Goal: Task Accomplishment & Management: Use online tool/utility

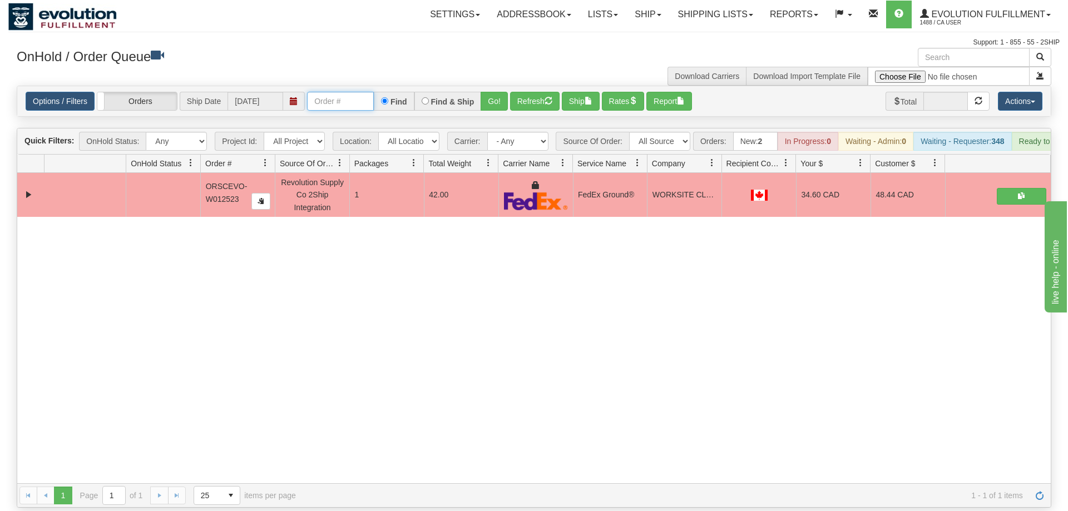
click at [331, 92] on input "text" at bounding box center [340, 101] width 67 height 19
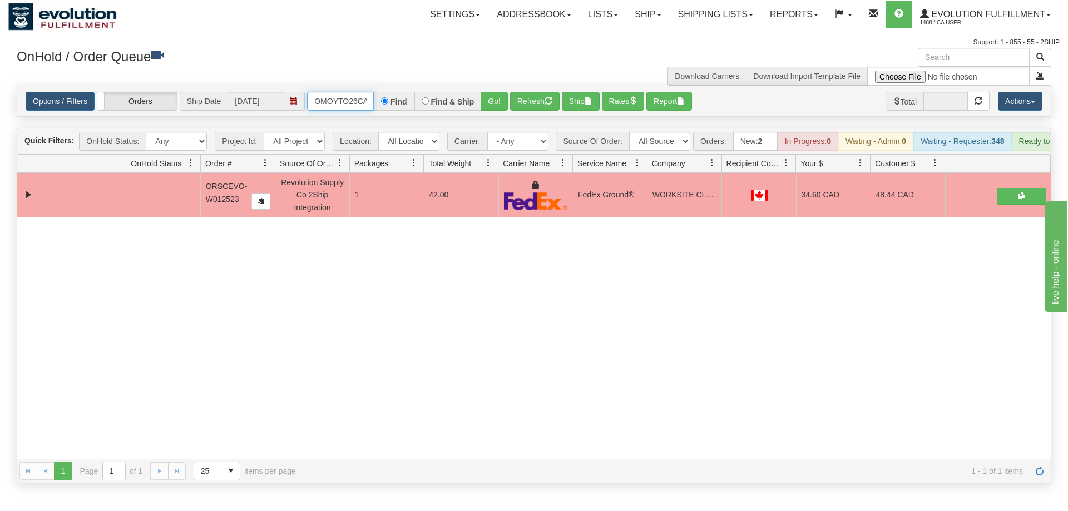
scroll to position [0, 19]
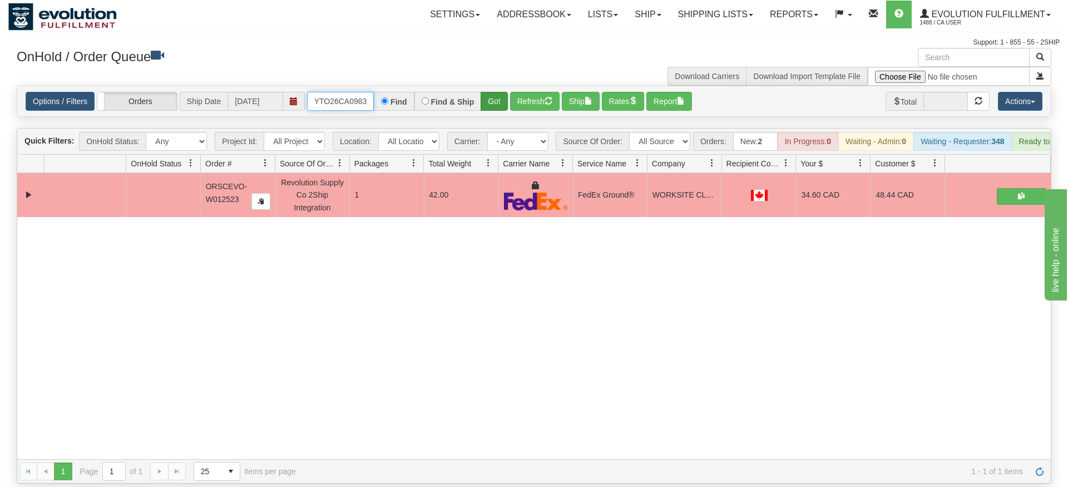
type input "OMOYTO26CA0983"
click at [492, 107] on div "Is equal to Is not equal to Contains Does not contains CAD USD EUR ZAR [PERSON_…" at bounding box center [533, 285] width 1051 height 398
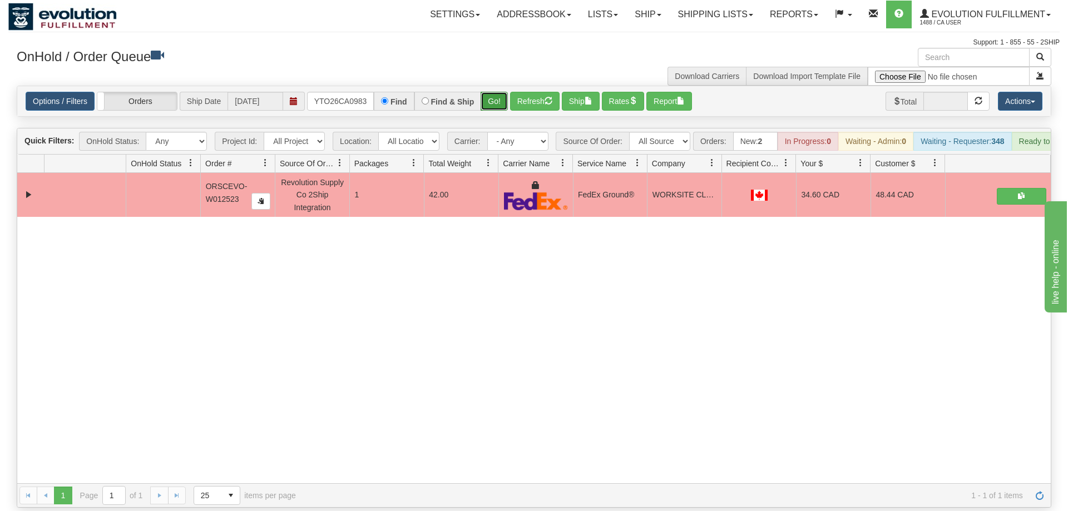
click at [488, 92] on button "Go!" at bounding box center [494, 101] width 27 height 19
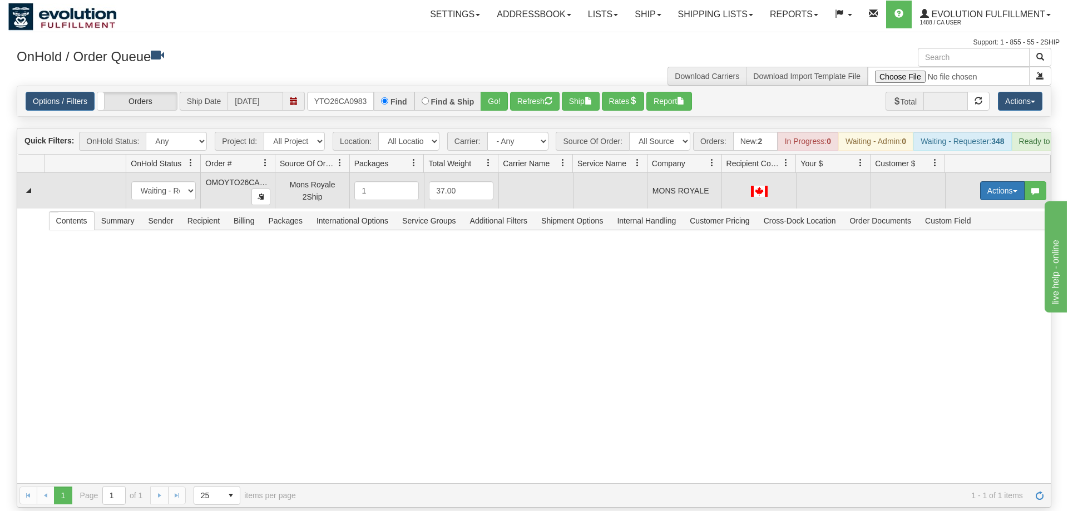
click at [1000, 181] on button "Actions" at bounding box center [1002, 190] width 45 height 19
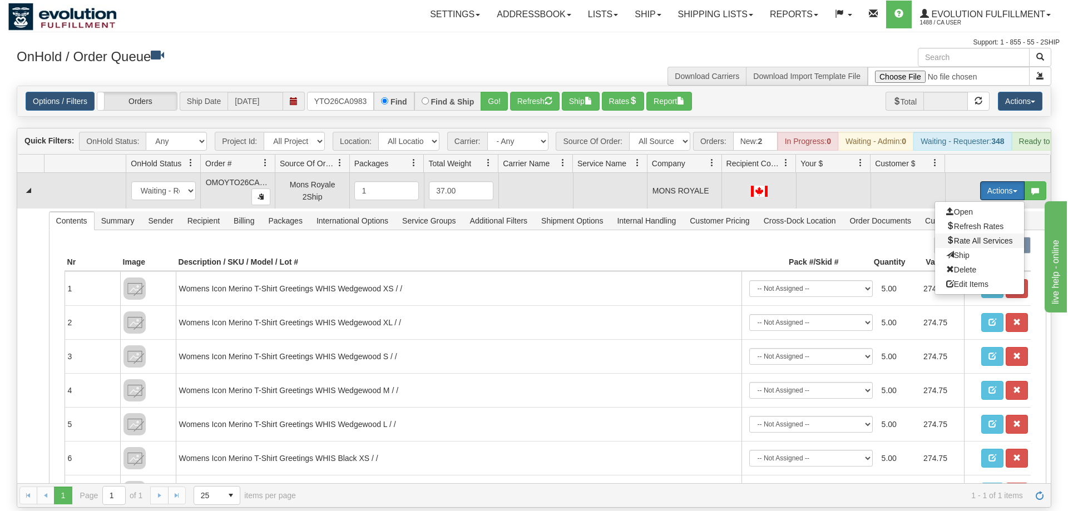
click at [996, 236] on span "Rate All Services" at bounding box center [979, 240] width 67 height 9
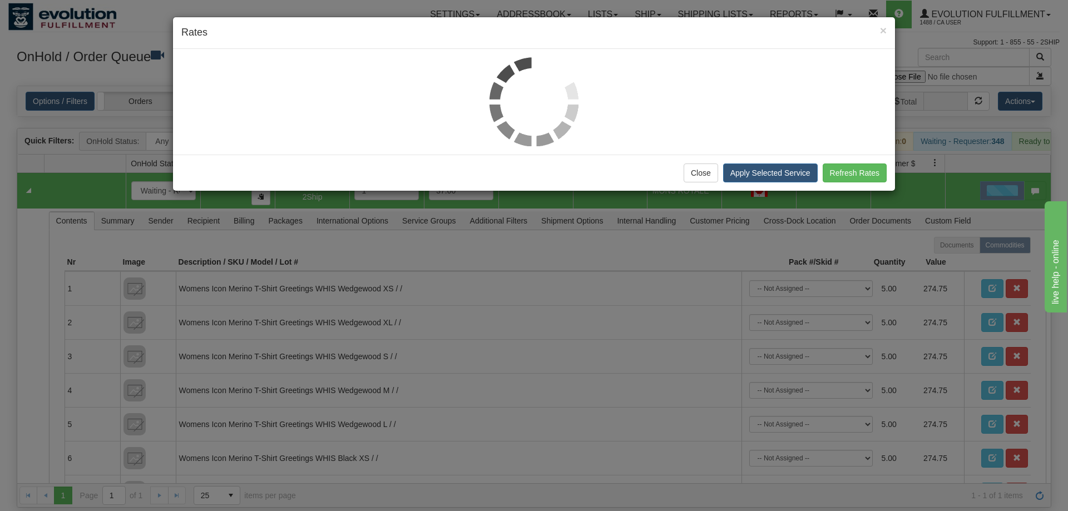
click at [46, 308] on div "× Rates Close Apply Selected Service Refresh Rates" at bounding box center [534, 255] width 1068 height 511
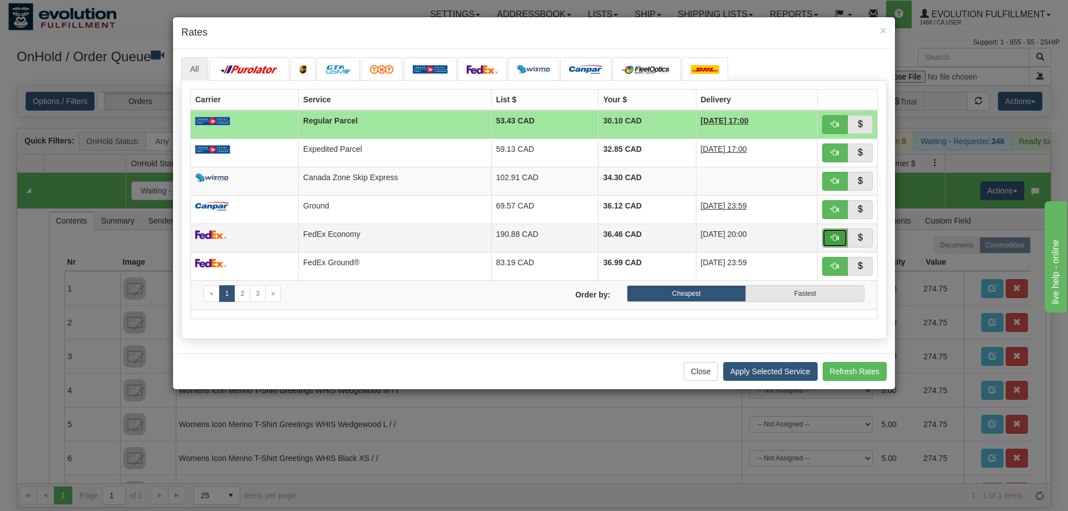
click at [832, 240] on span "button" at bounding box center [835, 238] width 8 height 8
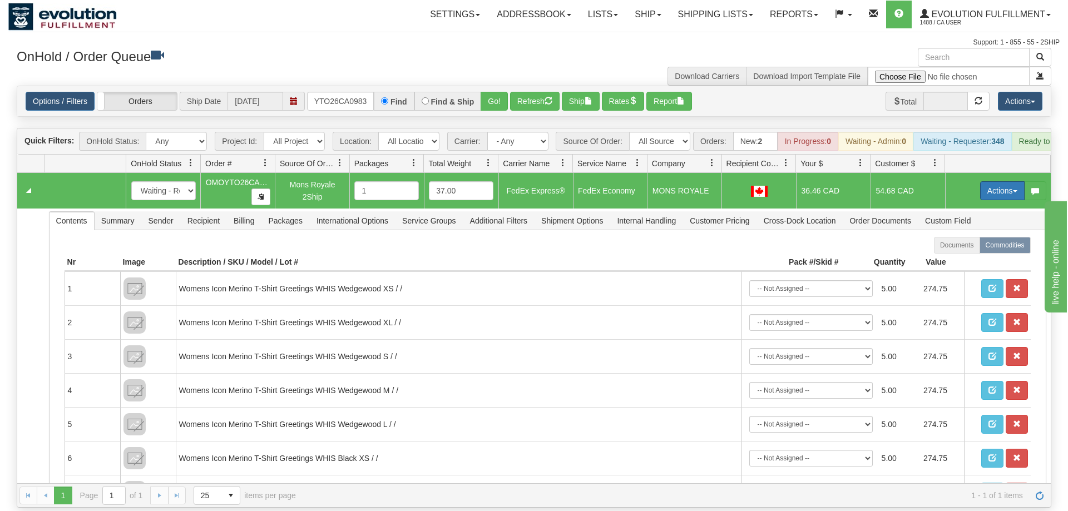
click at [1005, 181] on button "Actions" at bounding box center [1002, 190] width 45 height 19
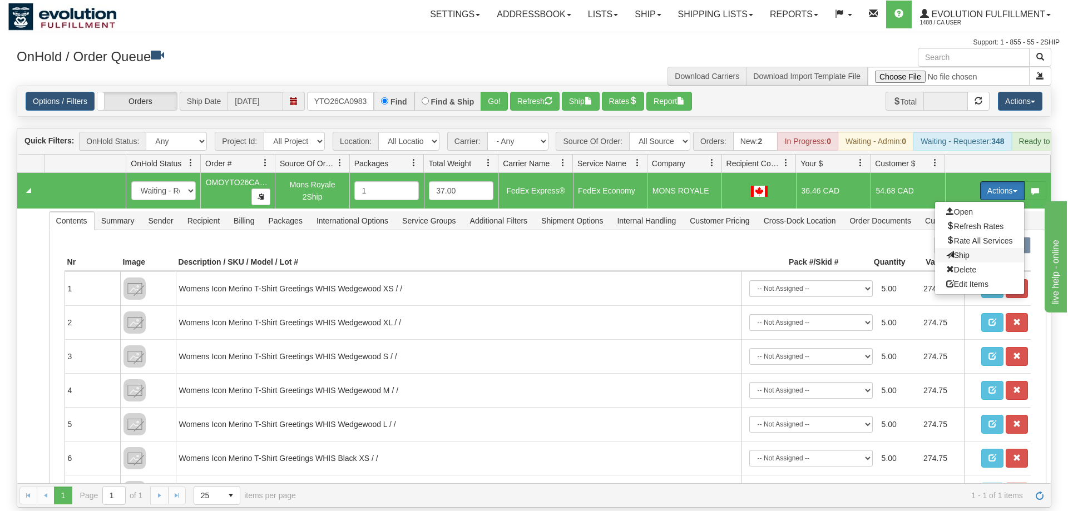
click at [953, 251] on span "Ship" at bounding box center [957, 255] width 23 height 9
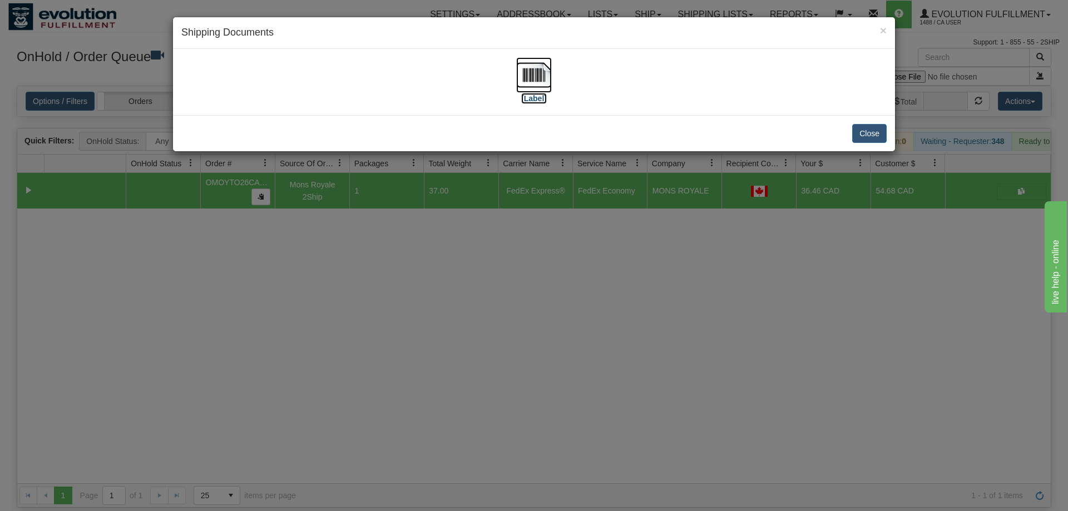
click at [545, 81] on img at bounding box center [534, 75] width 36 height 36
drag, startPoint x: 744, startPoint y: 357, endPoint x: 234, endPoint y: 30, distance: 605.5
click at [734, 350] on div "× Shipping Documents [Label] Close" at bounding box center [534, 255] width 1068 height 511
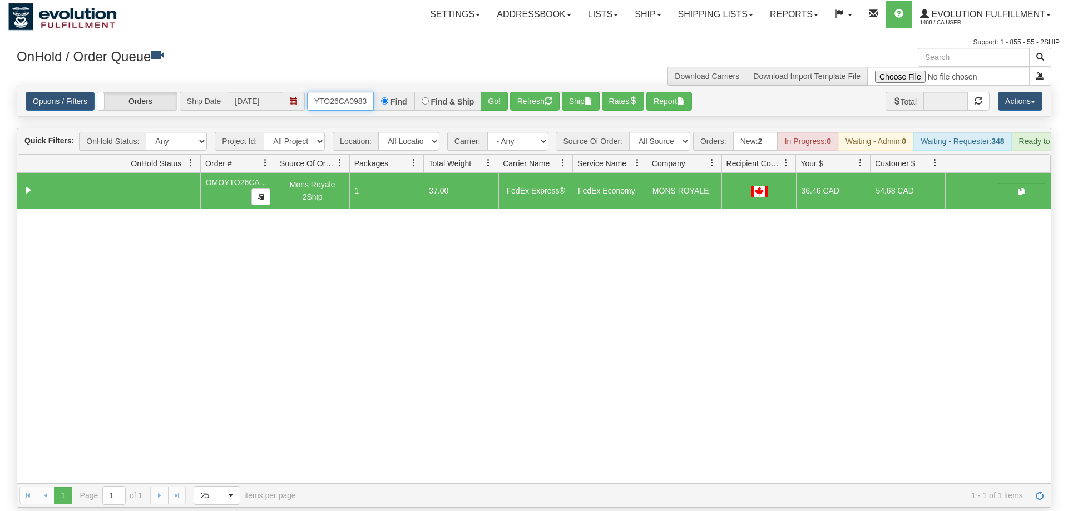
click at [334, 92] on input "OMOYTO26CA0983" at bounding box center [340, 101] width 67 height 19
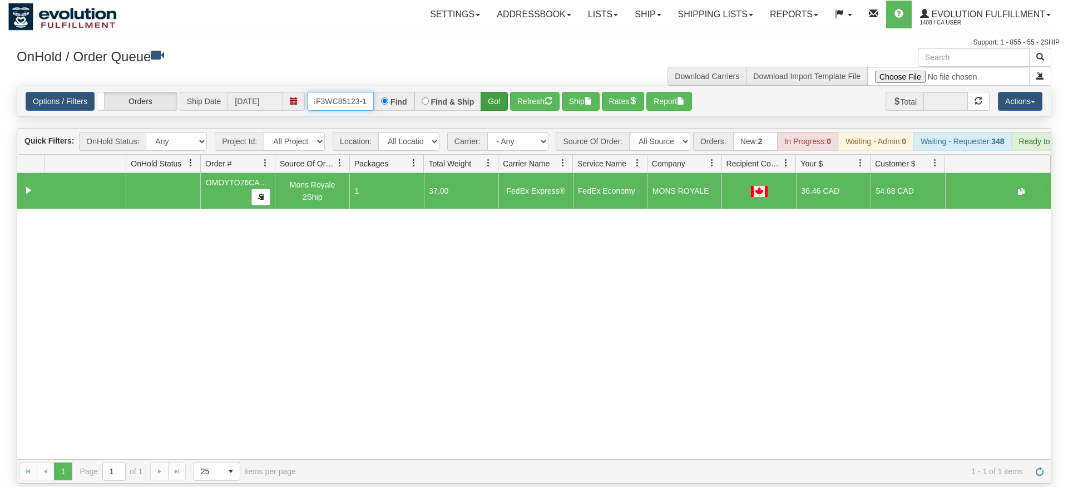
type input "OGF3WC85123-1"
click at [502, 106] on div "Is equal to Is not equal to Contains Does not contains CAD USD EUR ZAR [PERSON_…" at bounding box center [533, 285] width 1051 height 398
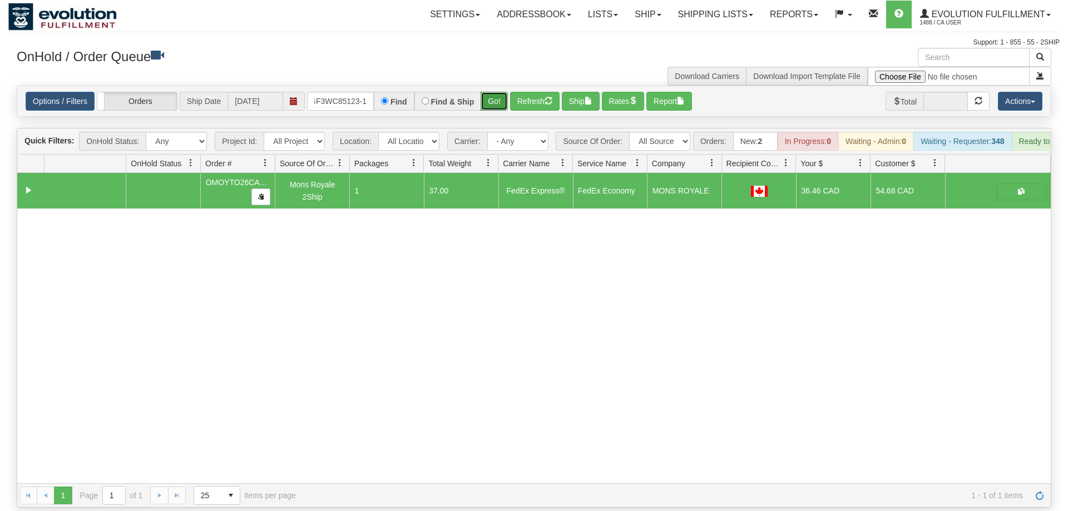
click at [500, 92] on button "Go!" at bounding box center [494, 101] width 27 height 19
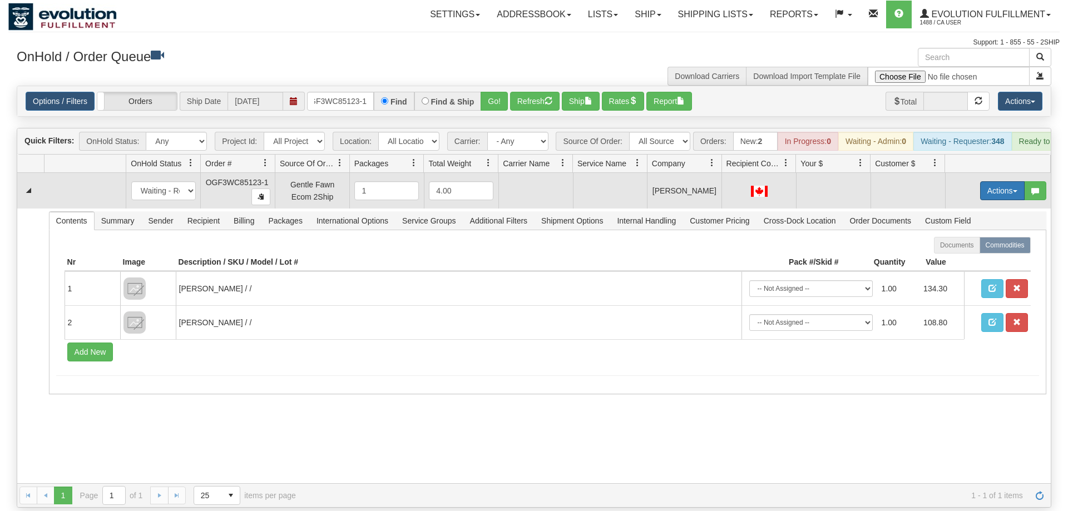
click at [1007, 181] on button "Actions" at bounding box center [1002, 190] width 45 height 19
click at [963, 236] on span "Rate All Services" at bounding box center [979, 240] width 67 height 9
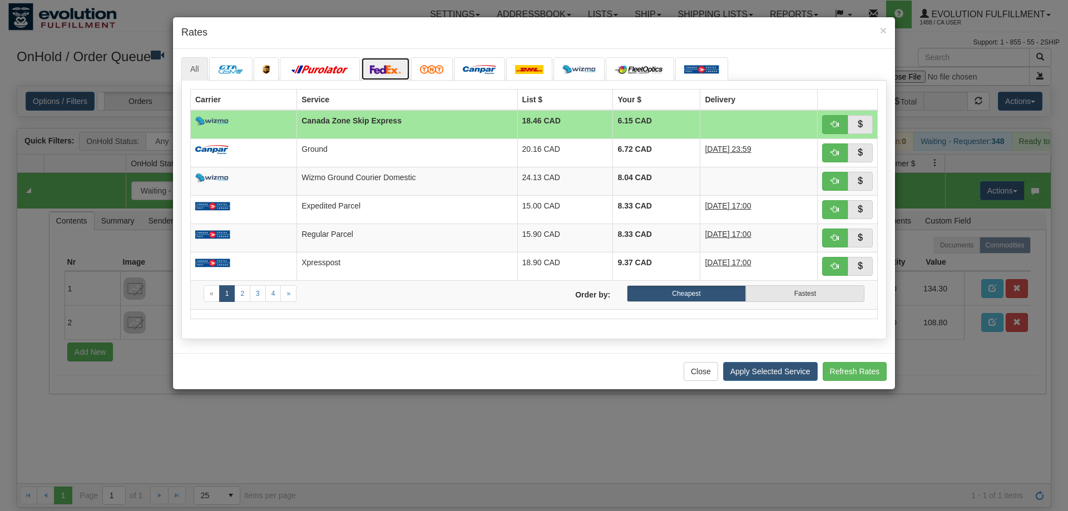
click at [387, 71] on img at bounding box center [385, 69] width 31 height 9
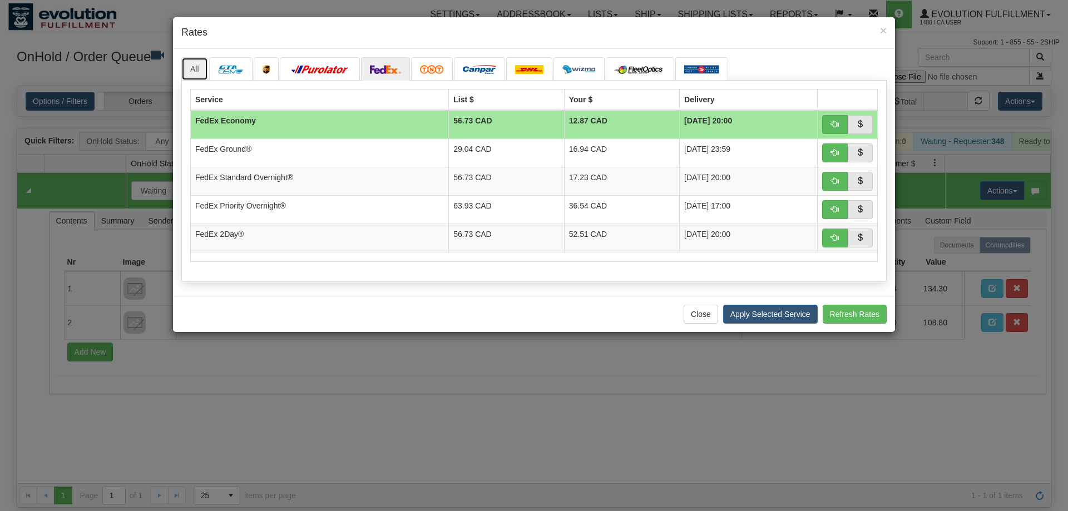
click at [199, 67] on link "All" at bounding box center [194, 68] width 27 height 23
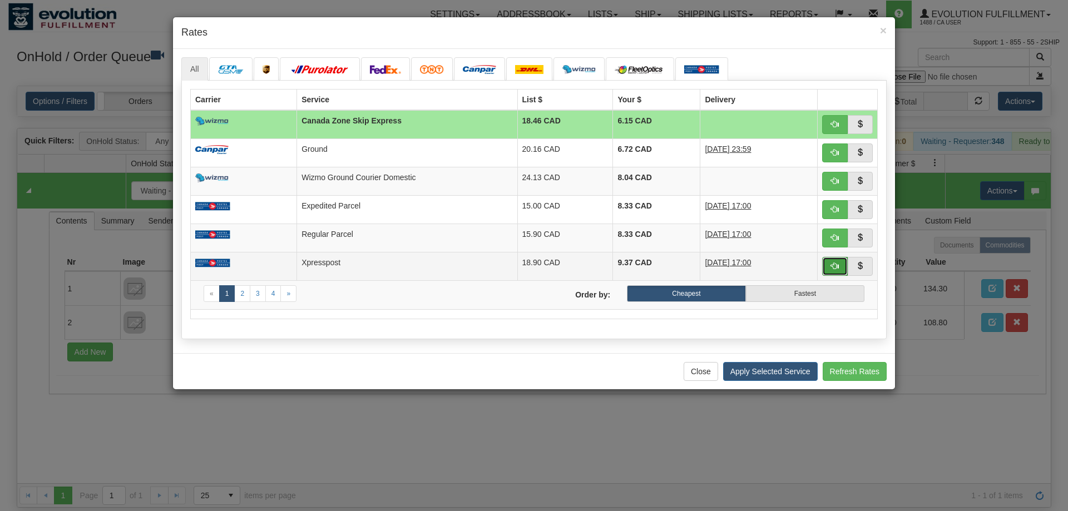
click at [842, 264] on button "button" at bounding box center [835, 266] width 26 height 19
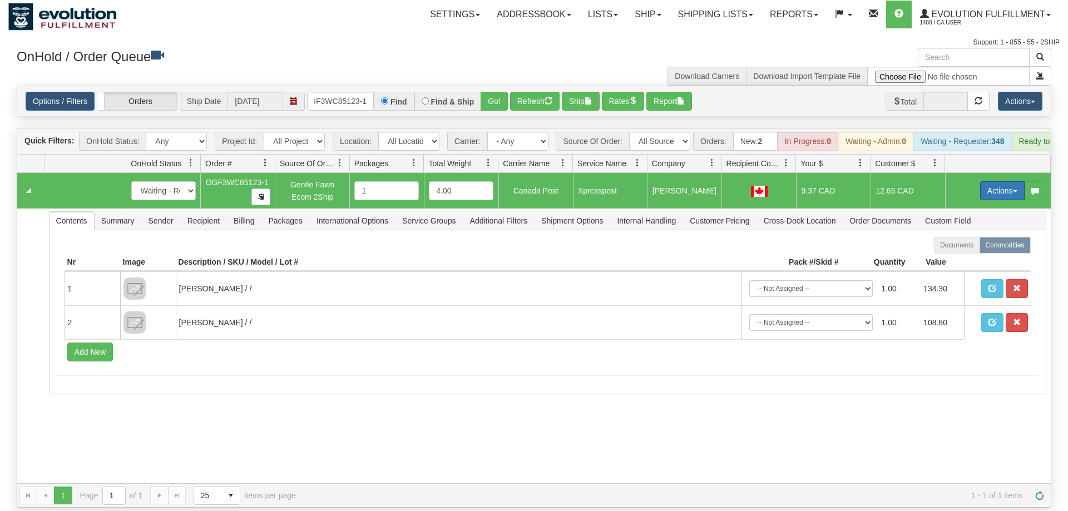
click at [994, 181] on button "Actions" at bounding box center [1002, 190] width 45 height 19
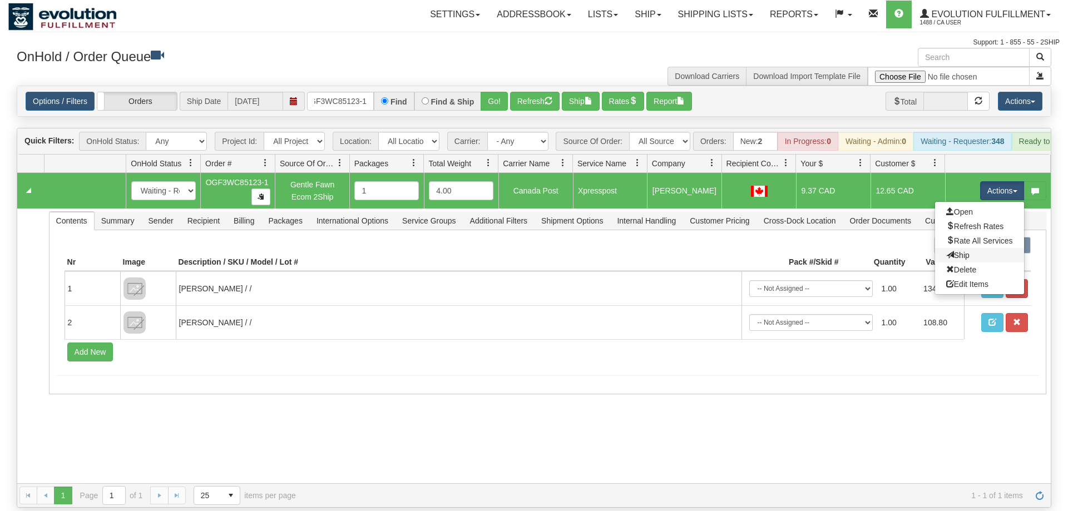
click at [968, 248] on link "Ship" at bounding box center [979, 255] width 89 height 14
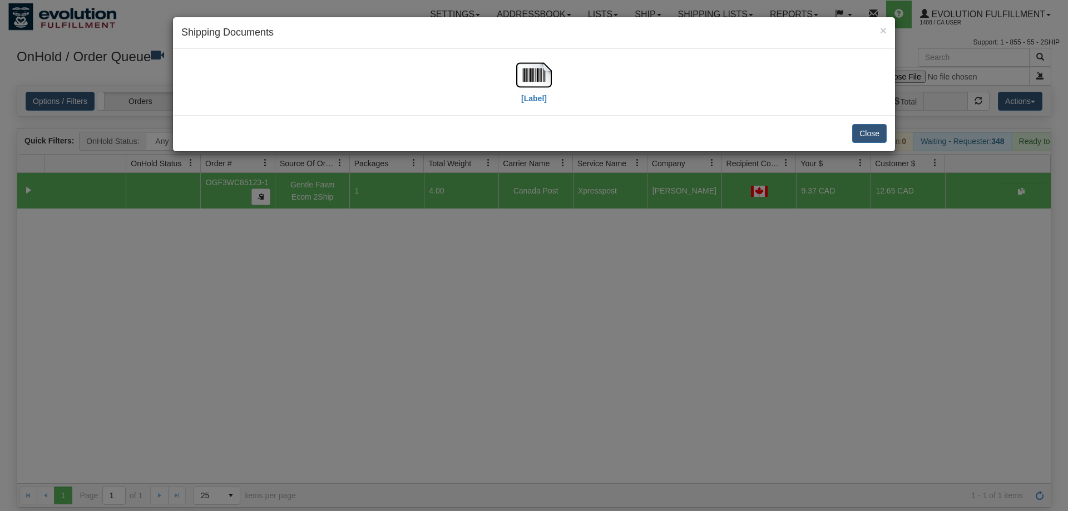
click at [531, 51] on div "[Label]" at bounding box center [534, 82] width 722 height 66
click at [527, 75] on img at bounding box center [534, 75] width 36 height 36
click at [491, 253] on div "× Shipping Documents [Label] Close" at bounding box center [534, 255] width 1068 height 511
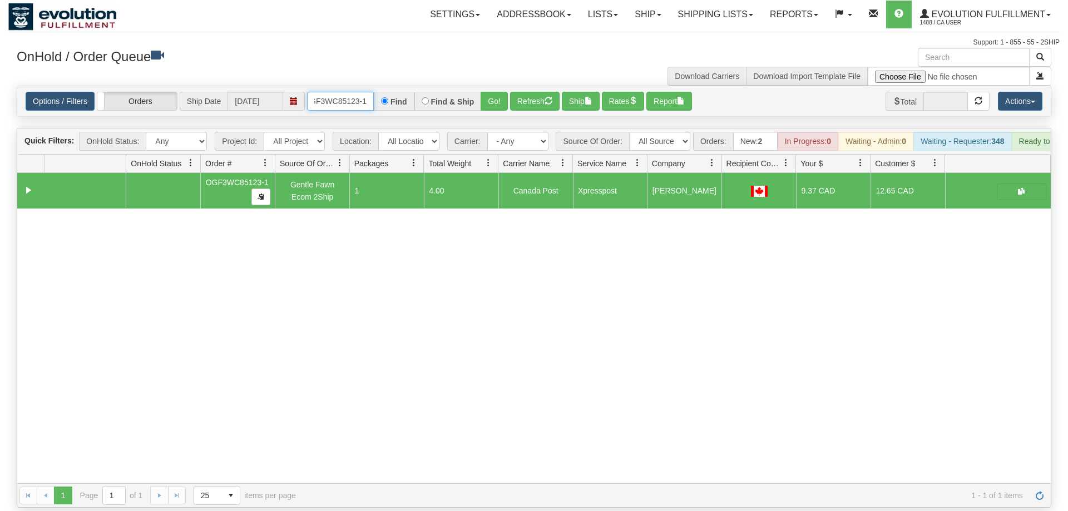
click at [338, 92] on input "OGF3WC85123-1" at bounding box center [340, 101] width 67 height 19
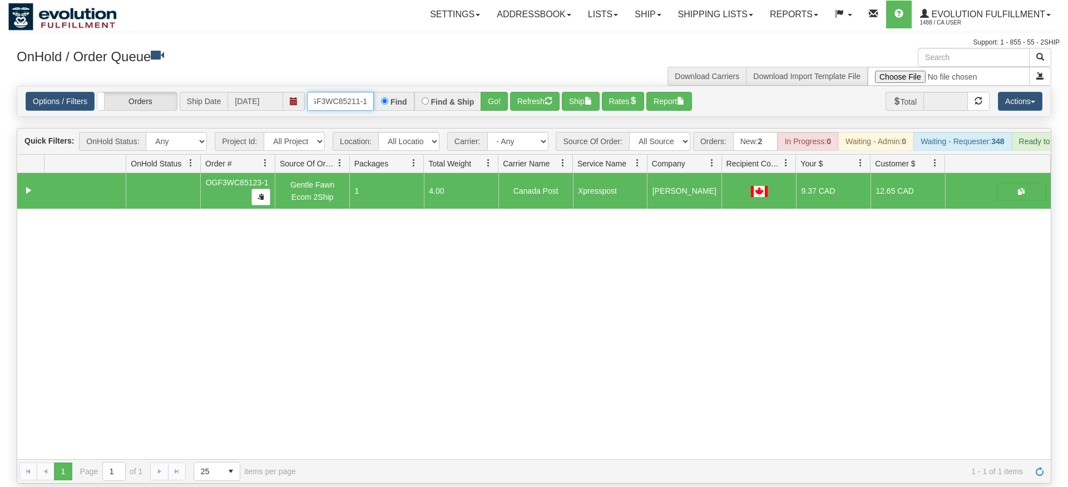
type input "OGF3WC85211-1"
click at [469, 114] on div "Is equal to Is not equal to Contains Does not contains CAD USD EUR ZAR [PERSON_…" at bounding box center [533, 285] width 1051 height 398
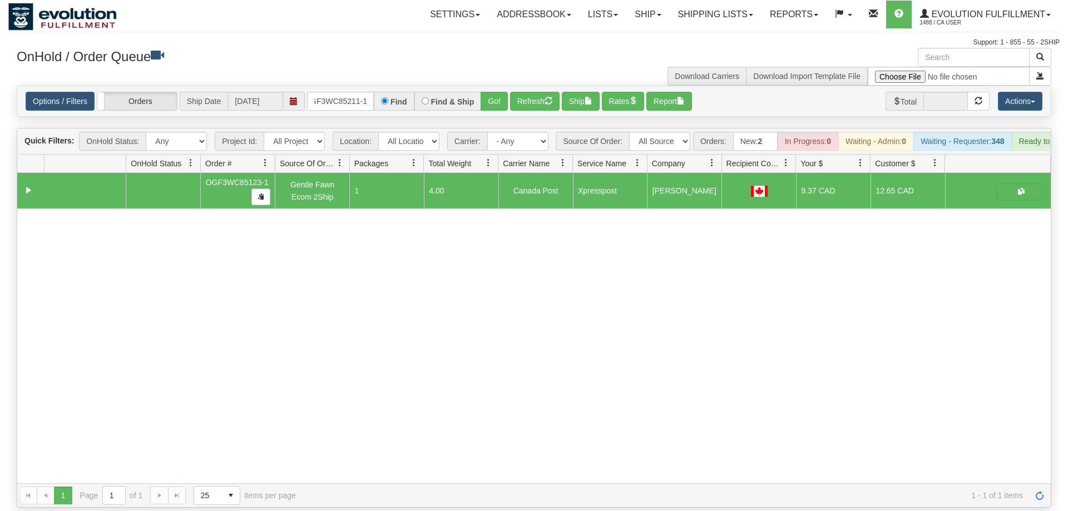
click at [491, 103] on div "Is equal to Is not equal to Contains Does not contains CAD USD EUR ZAR [PERSON_…" at bounding box center [533, 297] width 1051 height 422
click at [493, 92] on button "Go!" at bounding box center [494, 101] width 27 height 19
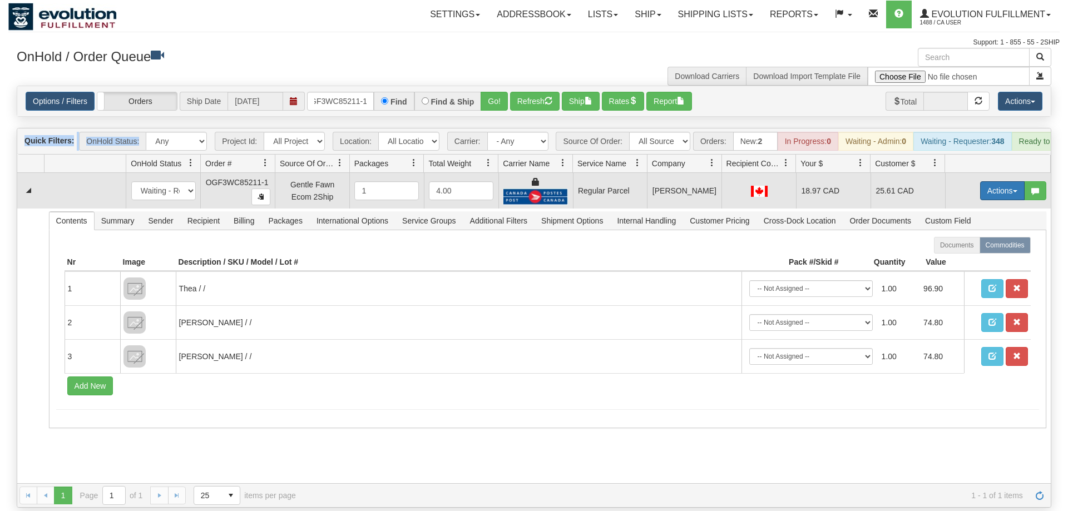
click at [992, 181] on button "Actions" at bounding box center [1002, 190] width 45 height 19
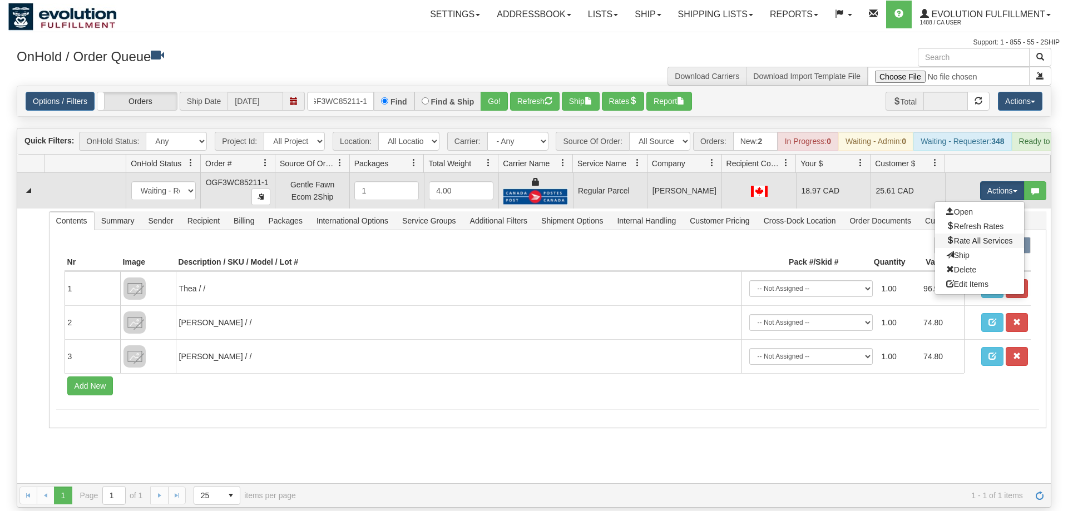
click at [978, 234] on link "Rate All Services" at bounding box center [979, 241] width 89 height 14
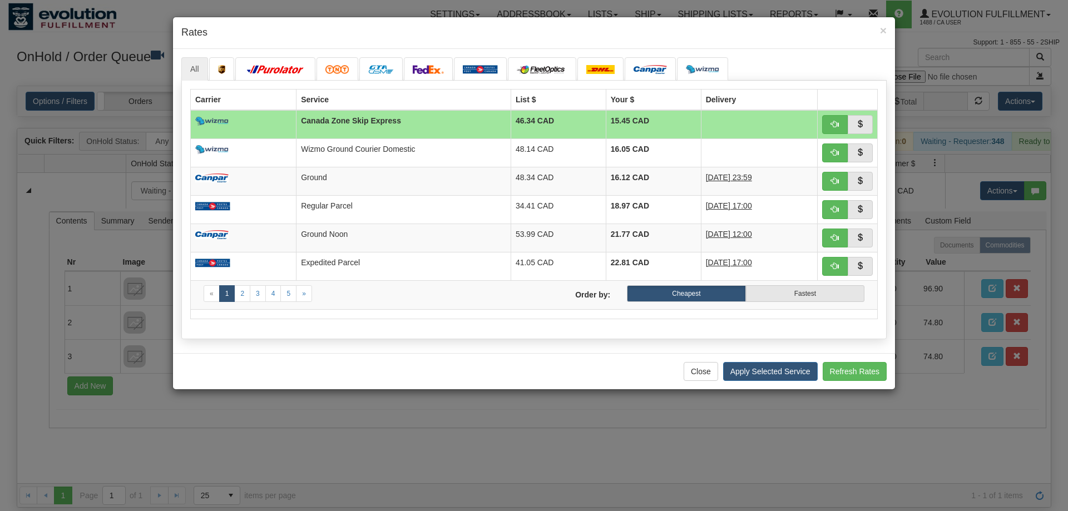
click at [568, 503] on div "× Rates All" at bounding box center [534, 255] width 1068 height 511
click at [700, 376] on button "Close" at bounding box center [701, 371] width 34 height 19
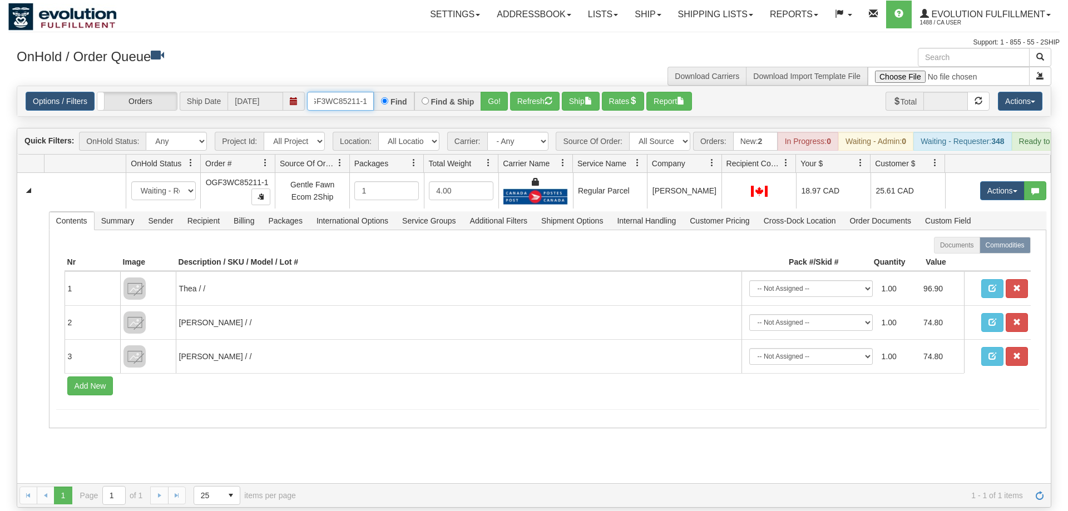
click at [327, 93] on input "OGF3WC85211-1" at bounding box center [340, 101] width 67 height 19
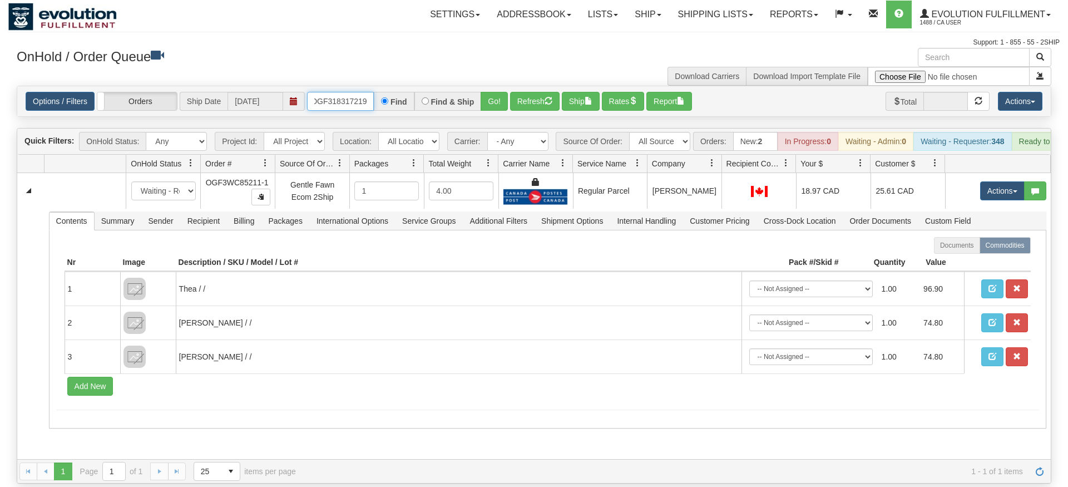
type input "OGF318317219"
click at [500, 110] on div "Is equal to Is not equal to Contains Does not contains CAD USD EUR ZAR [PERSON_…" at bounding box center [533, 285] width 1051 height 398
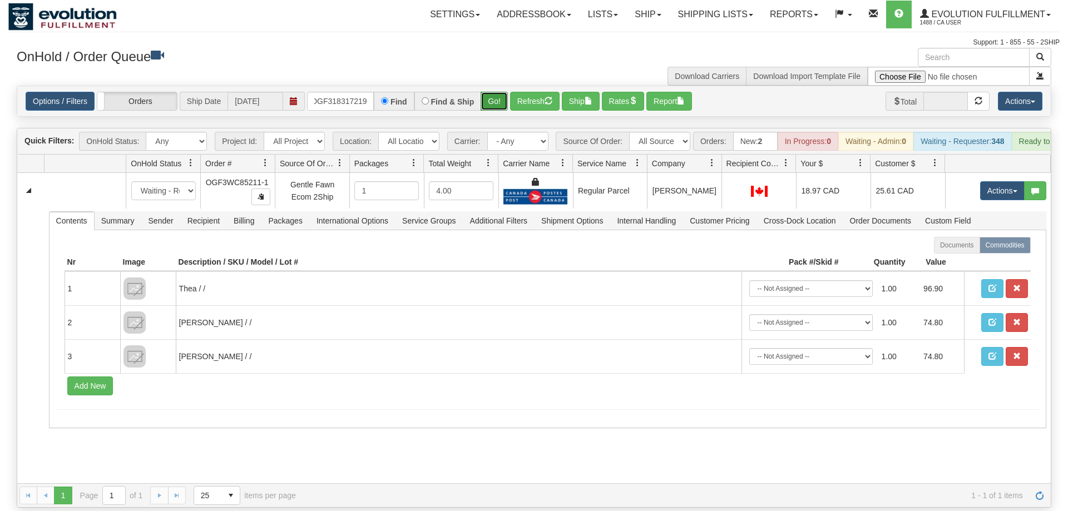
click at [495, 93] on button "Go!" at bounding box center [494, 101] width 27 height 19
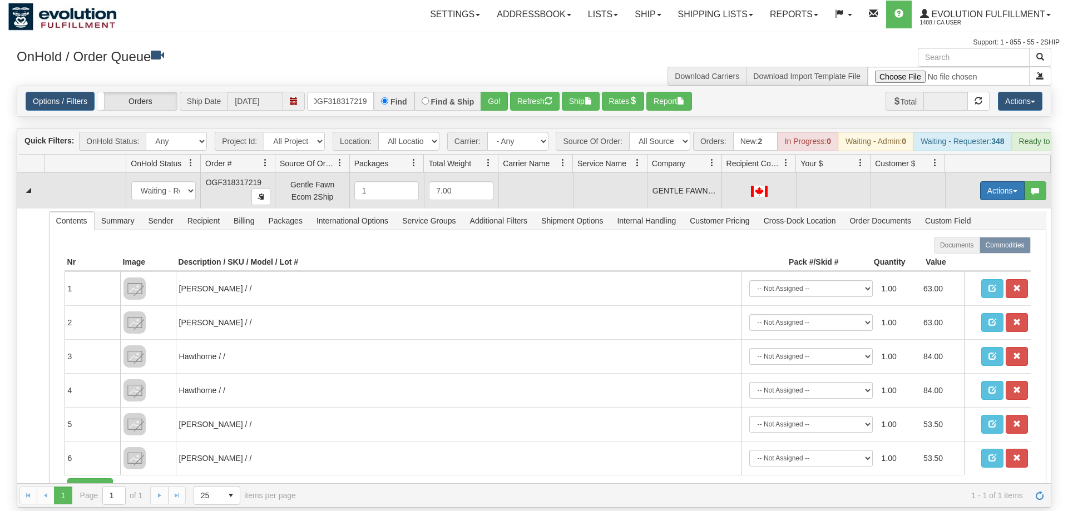
click at [991, 181] on button "Actions" at bounding box center [1002, 190] width 45 height 19
click at [969, 265] on span "Delete" at bounding box center [961, 269] width 30 height 9
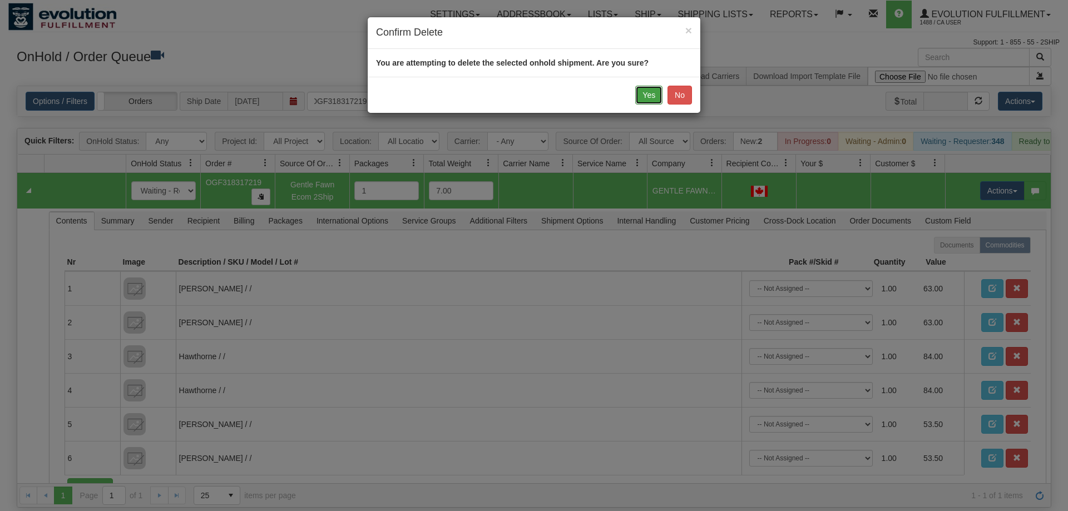
click at [650, 92] on button "Yes" at bounding box center [648, 95] width 27 height 19
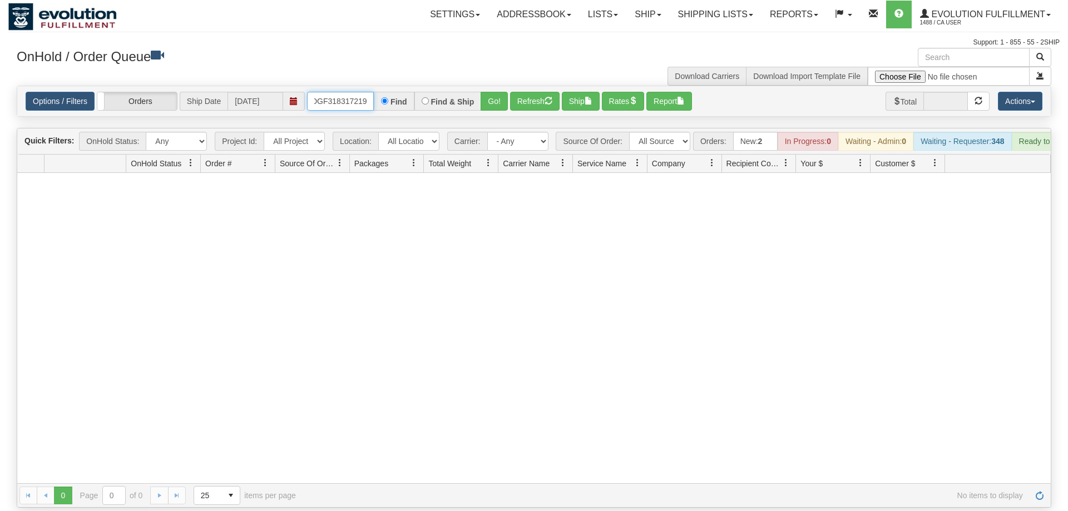
click at [346, 92] on input "OGF318317219" at bounding box center [340, 101] width 67 height 19
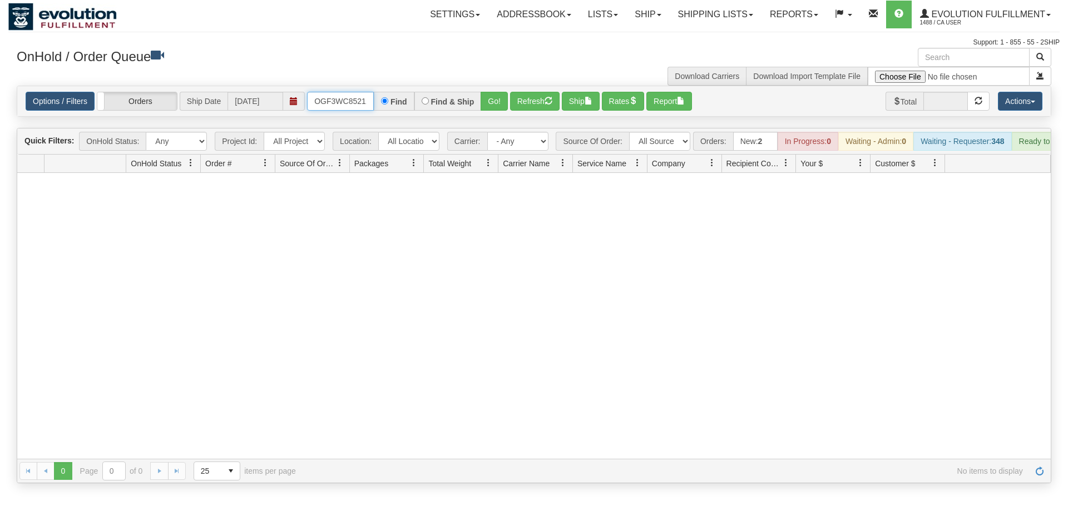
scroll to position [0, 10]
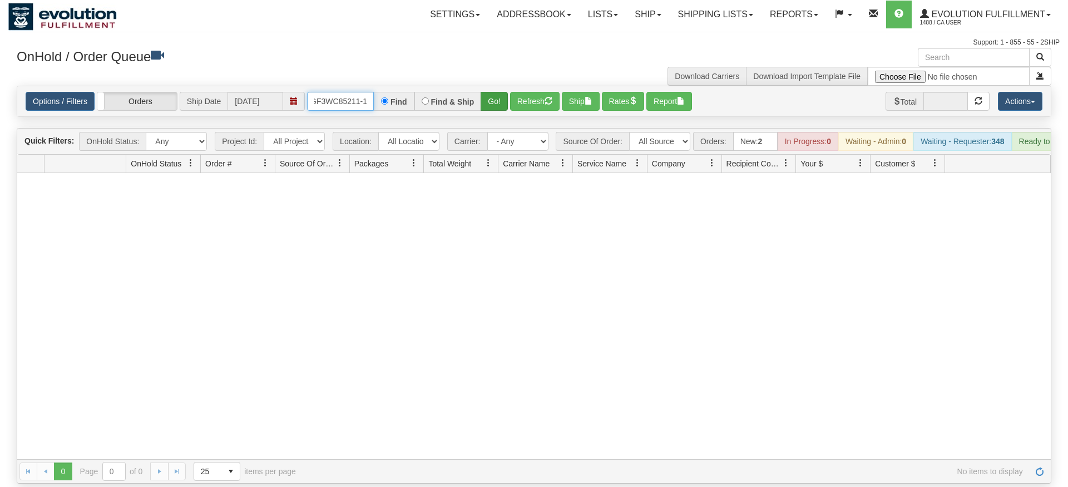
type input "OGF3WC85211-1"
click at [492, 108] on div "Is equal to Is not equal to Contains Does not contains CAD USD EUR ZAR [PERSON_…" at bounding box center [533, 285] width 1051 height 398
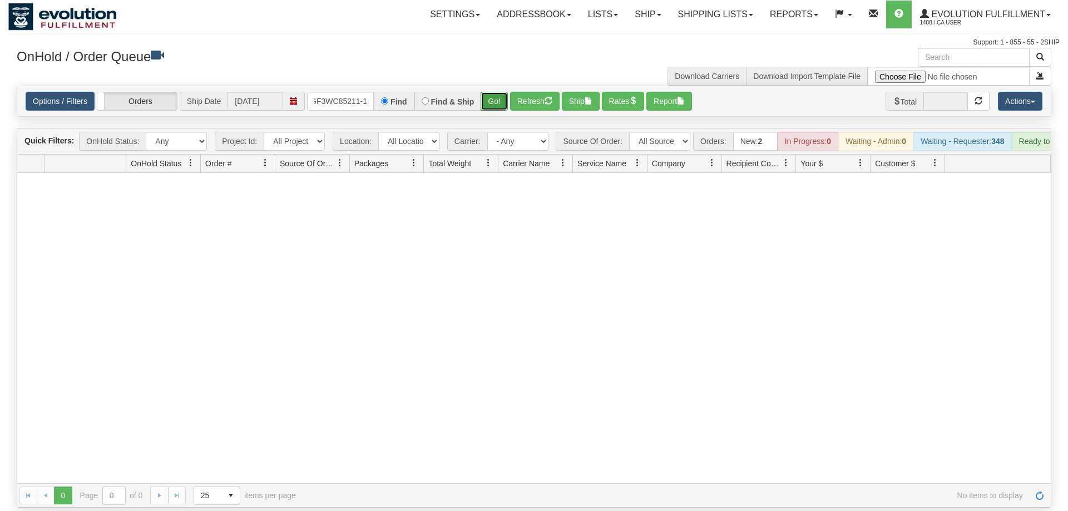
click at [493, 92] on button "Go!" at bounding box center [494, 101] width 27 height 19
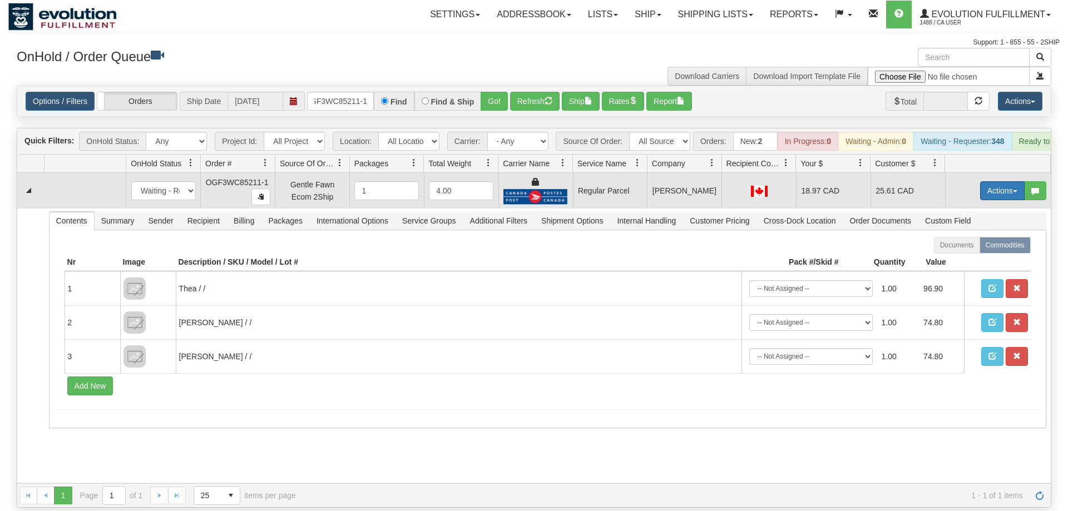
click at [1004, 181] on button "Actions" at bounding box center [1002, 190] width 45 height 19
click at [962, 236] on span "Rate All Services" at bounding box center [979, 240] width 67 height 9
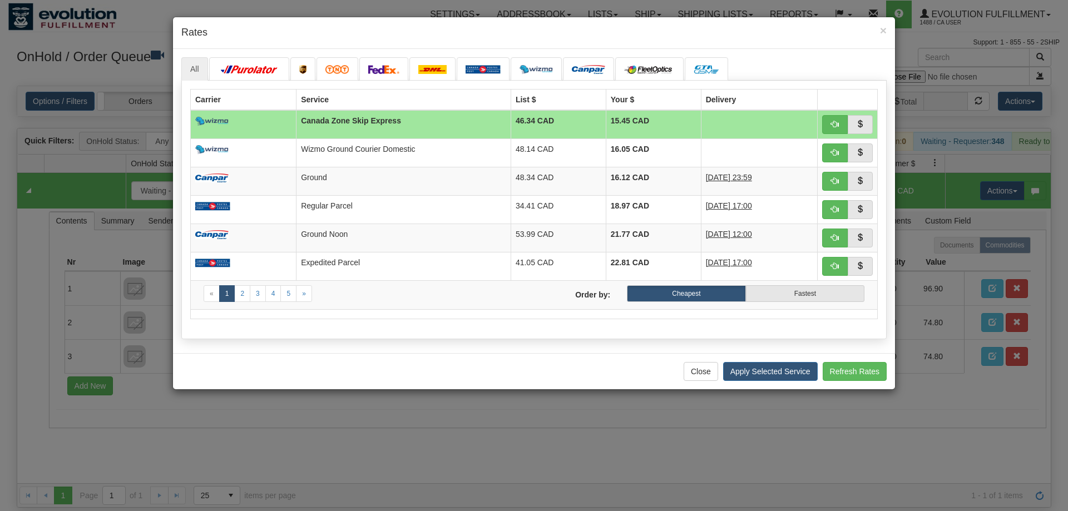
drag, startPoint x: 809, startPoint y: 63, endPoint x: 857, endPoint y: 63, distance: 47.3
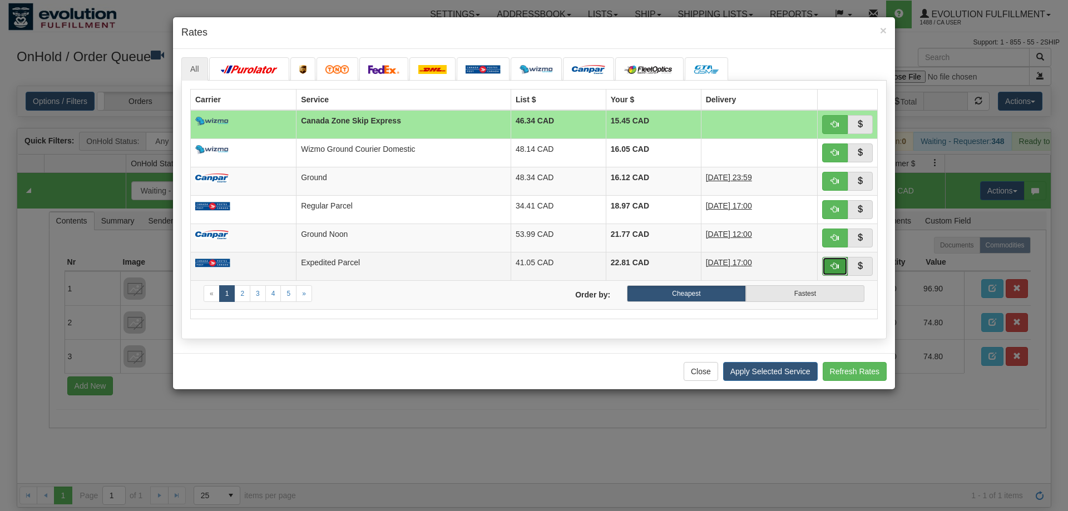
click at [832, 266] on span "button" at bounding box center [835, 266] width 8 height 8
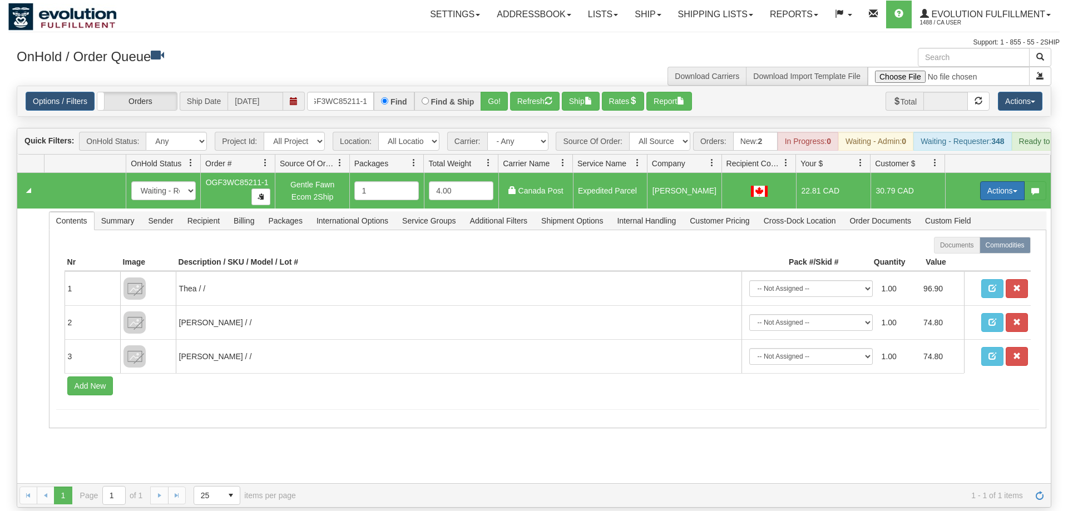
click at [1013, 181] on button "Actions" at bounding box center [1002, 190] width 45 height 19
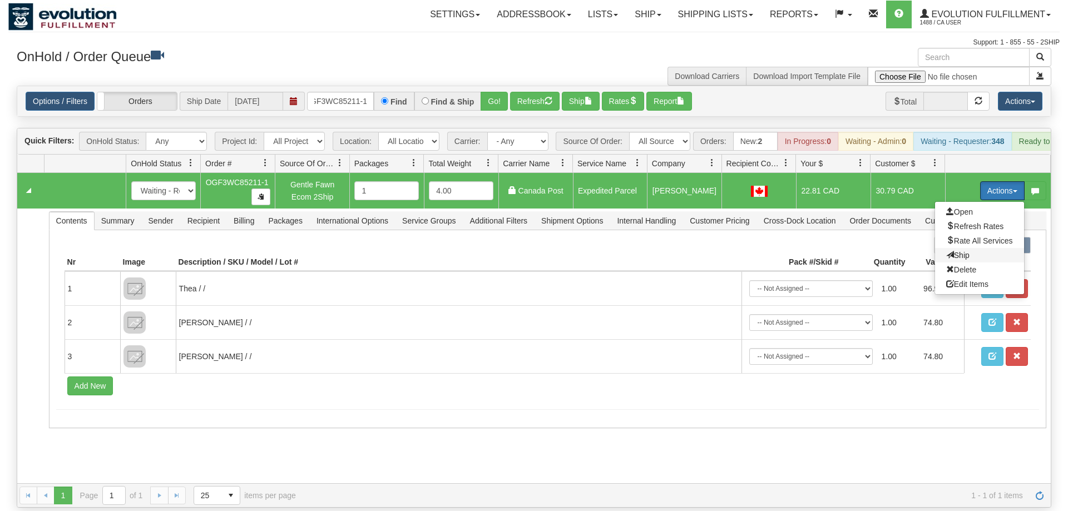
click at [946, 251] on span at bounding box center [950, 255] width 8 height 8
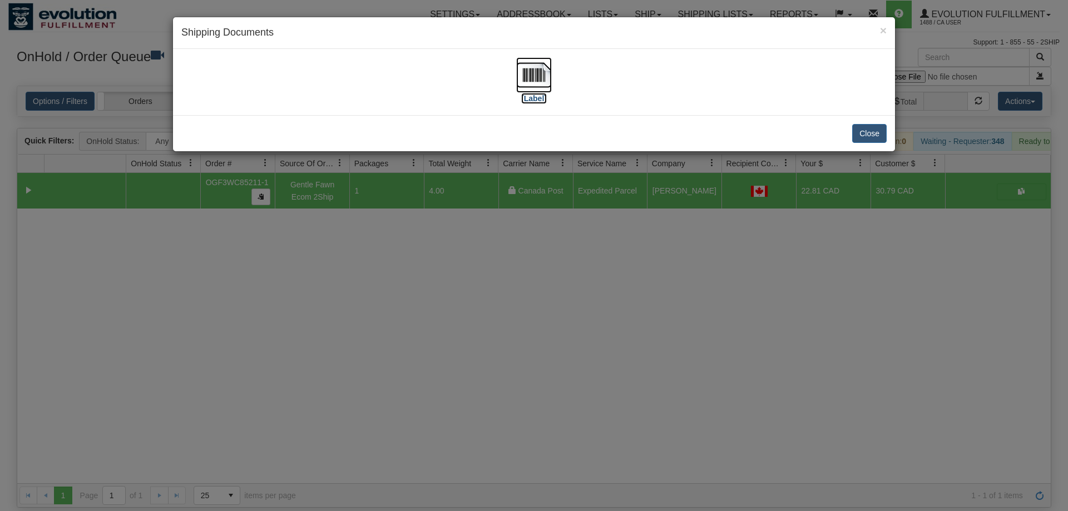
click at [533, 84] on img at bounding box center [534, 75] width 36 height 36
click at [359, 276] on div "× Shipping Documents [Label] Close" at bounding box center [534, 255] width 1068 height 511
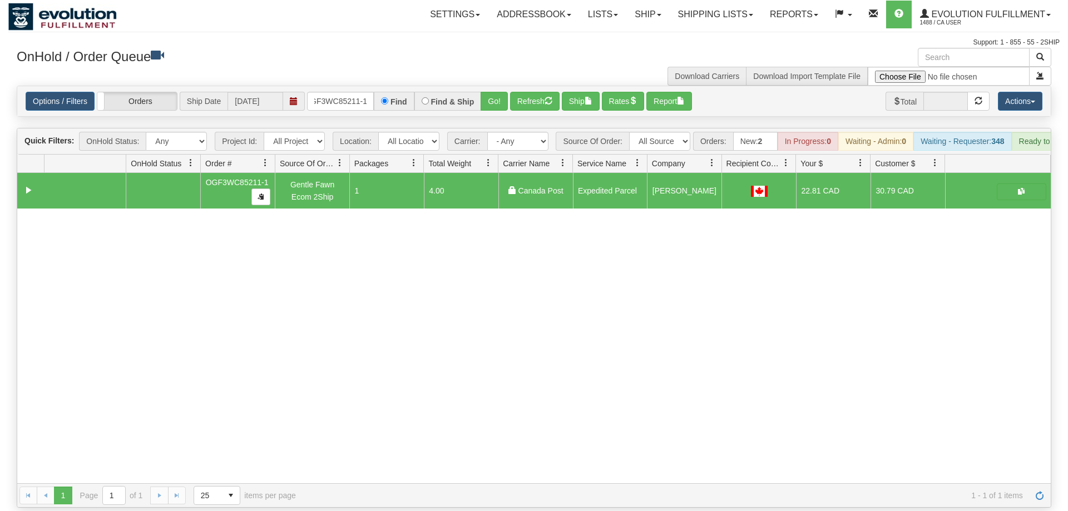
click at [344, 97] on div "Options / Filters Group Shipments Orders Ship Date 08/26/2025 OGF3WC85211-1 Fin…" at bounding box center [534, 101] width 1034 height 30
click at [347, 92] on input "OGF3WC85211-1" at bounding box center [340, 101] width 67 height 19
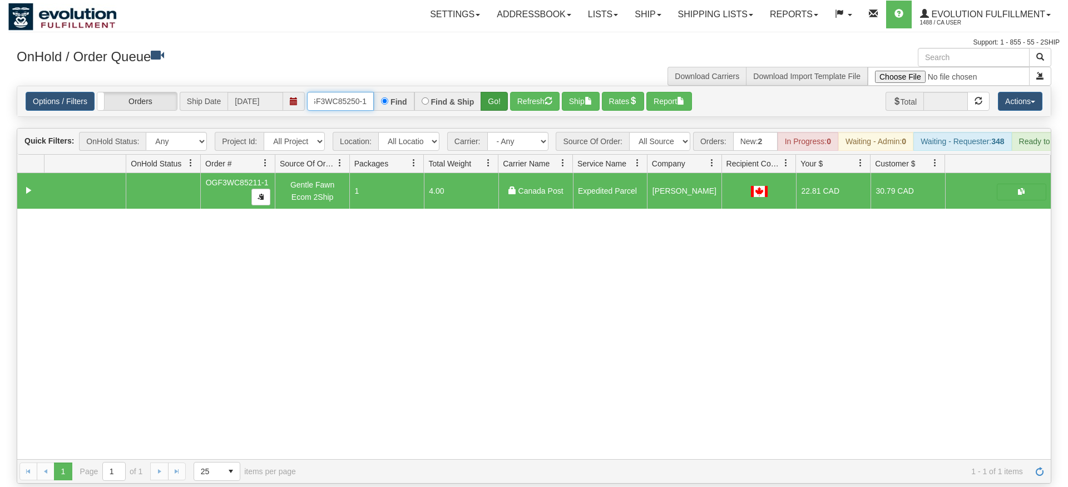
type input "OGF3WC85250-1"
click at [495, 113] on div "Is equal to Is not equal to Contains Does not contains CAD USD EUR ZAR [PERSON_…" at bounding box center [533, 285] width 1051 height 398
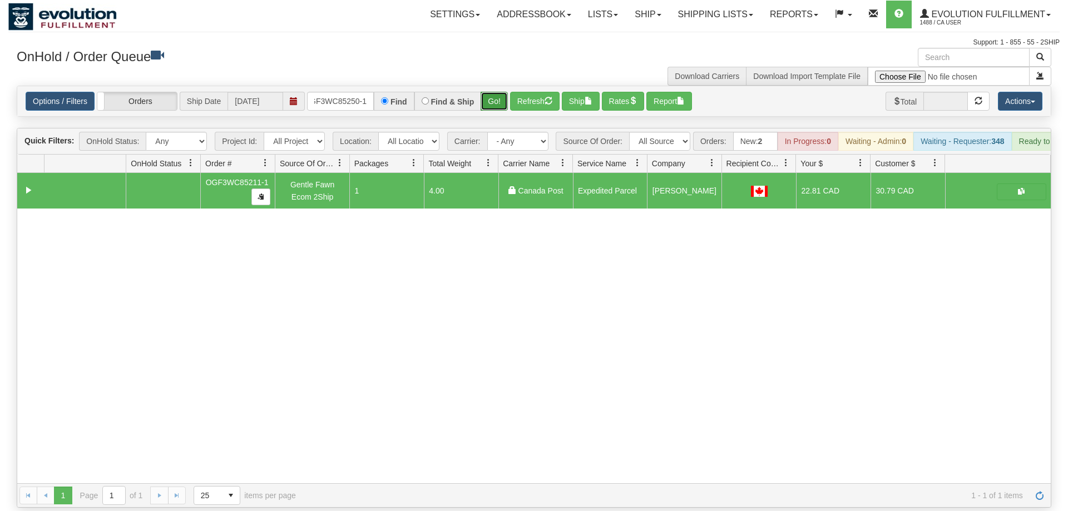
click at [490, 93] on button "Go!" at bounding box center [494, 101] width 27 height 19
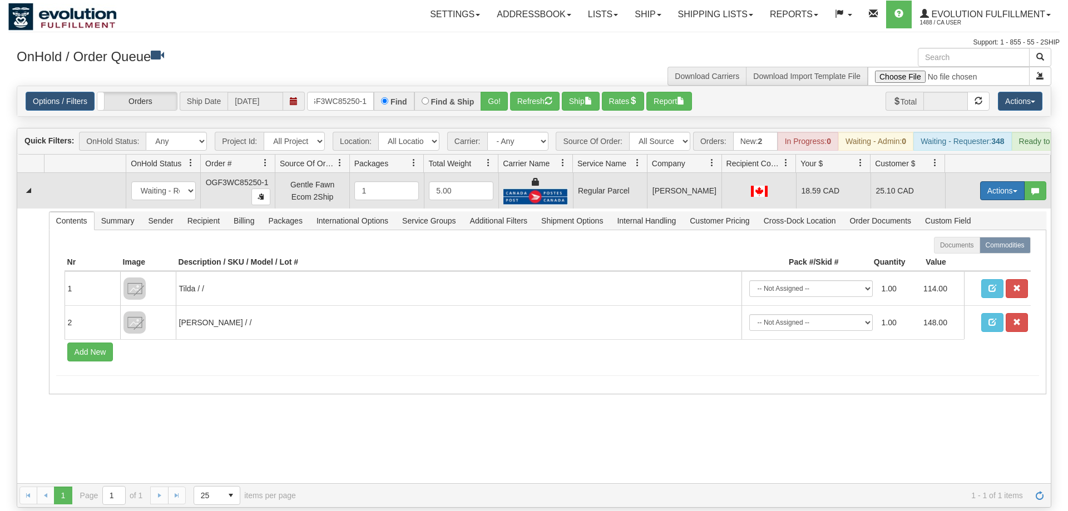
click at [1001, 181] on button "Actions" at bounding box center [1002, 190] width 45 height 19
click at [980, 236] on span "Rate All Services" at bounding box center [979, 240] width 67 height 9
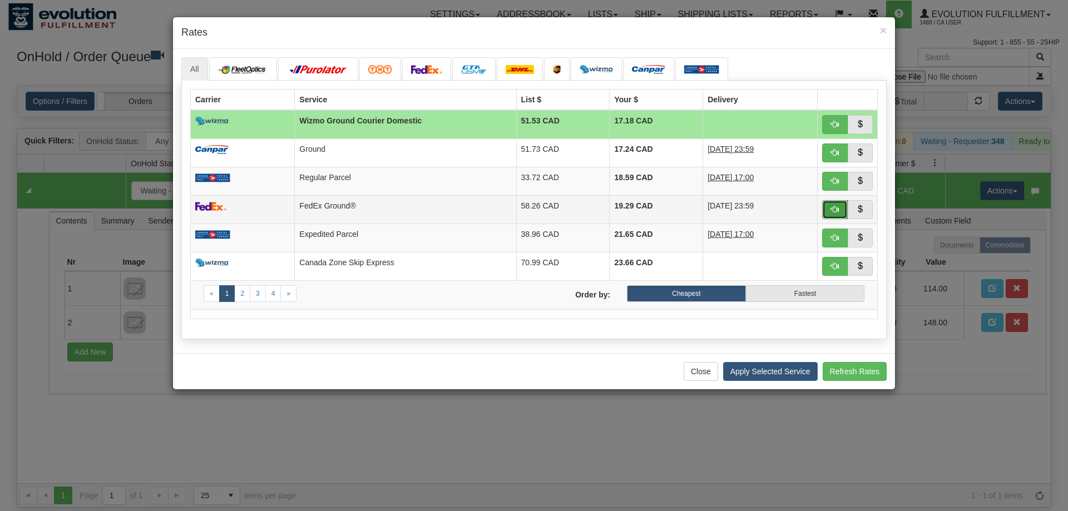
click at [834, 213] on span "button" at bounding box center [835, 209] width 8 height 8
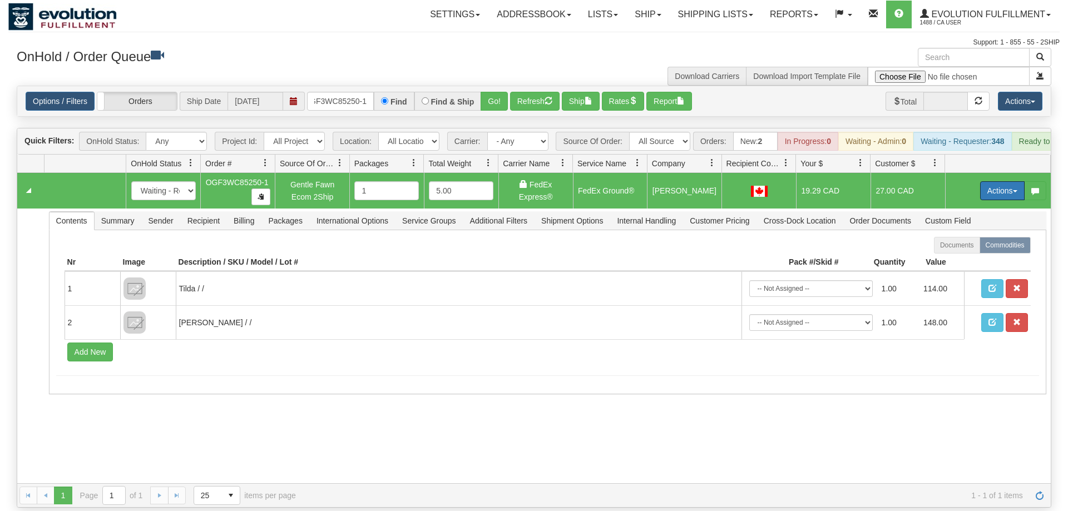
click at [990, 181] on button "Actions" at bounding box center [1002, 190] width 45 height 19
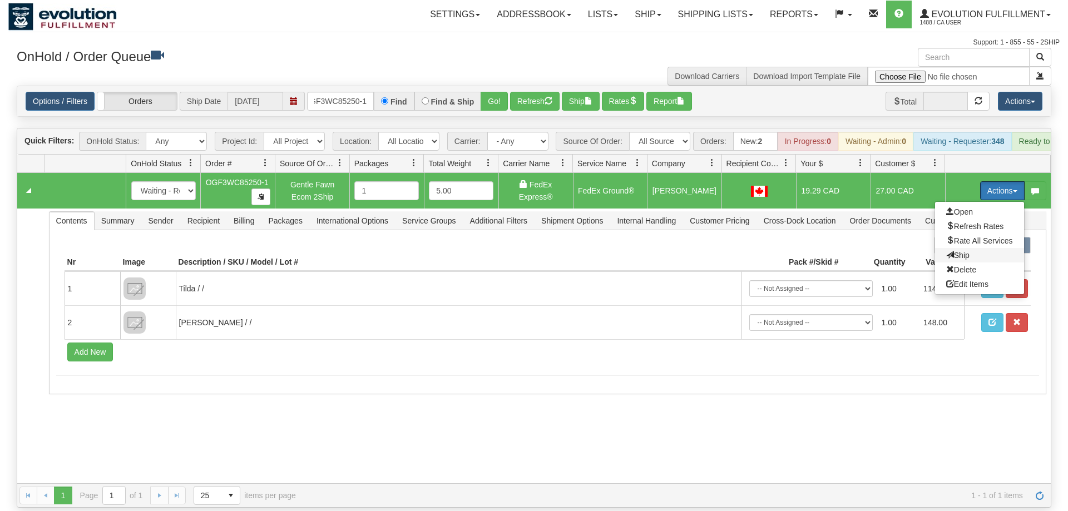
click at [963, 251] on span "Ship" at bounding box center [957, 255] width 23 height 9
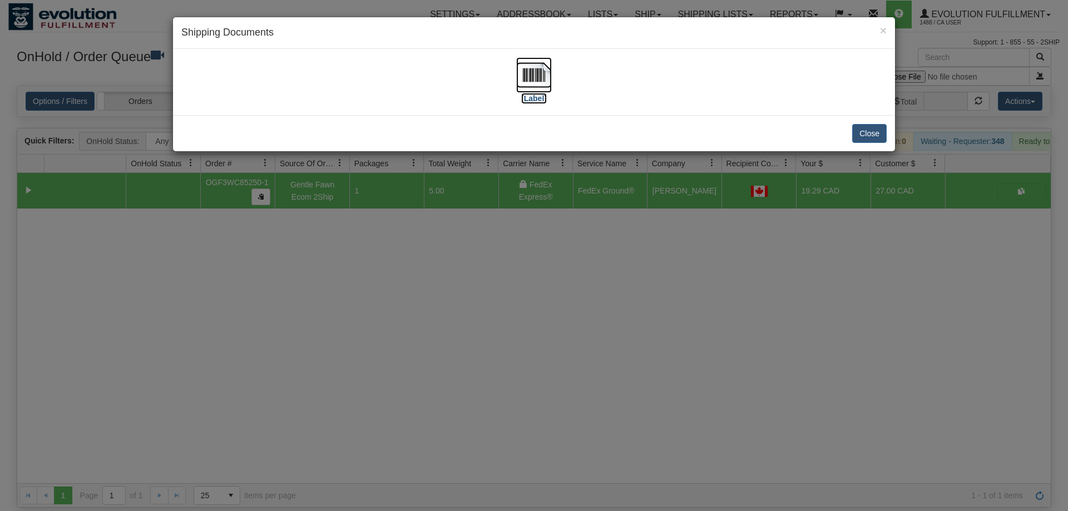
click at [530, 79] on img at bounding box center [534, 75] width 36 height 36
drag, startPoint x: 371, startPoint y: 392, endPoint x: 348, endPoint y: 115, distance: 278.0
click at [373, 391] on div "× Shipping Documents [Label] Close" at bounding box center [534, 255] width 1068 height 511
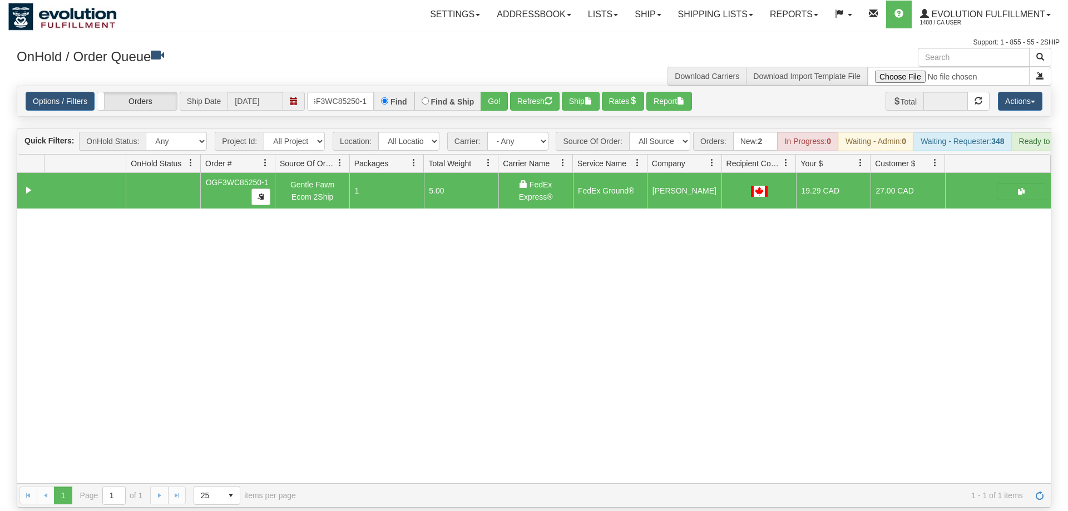
click at [344, 101] on div "Is equal to Is not equal to Contains Does not contains CAD USD EUR ZAR [PERSON_…" at bounding box center [533, 297] width 1051 height 422
click at [348, 95] on div "Options / Filters Group Shipments Orders Ship Date 08/26/2025 OGF3WC85250-1 Fin…" at bounding box center [534, 101] width 1034 height 30
click at [350, 92] on input "OGF3WC85250-1" at bounding box center [340, 101] width 67 height 19
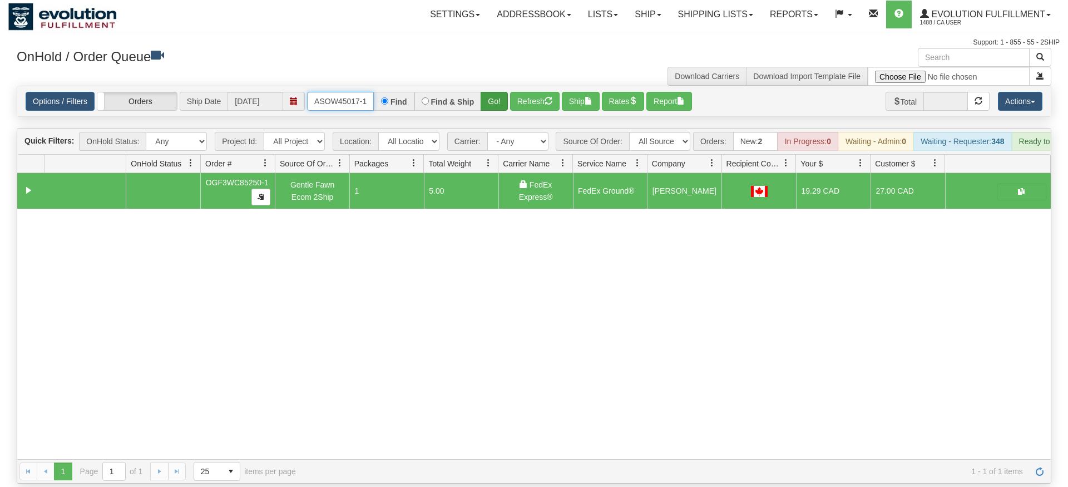
type input "OASOW45017-1"
click at [497, 110] on div "Is equal to Is not equal to Contains Does not contains CAD USD EUR ZAR [PERSON_…" at bounding box center [533, 285] width 1051 height 398
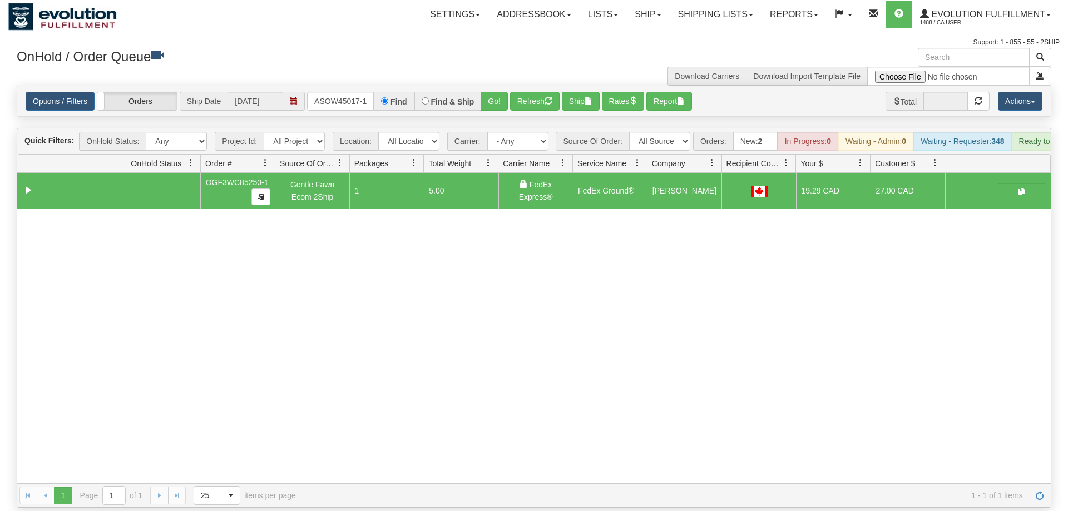
click at [498, 95] on div "Options / Filters Group Shipments Orders Ship Date 08/26/2025 OASOW45017-1 Find…" at bounding box center [534, 101] width 1034 height 30
click at [501, 92] on button "Go!" at bounding box center [494, 101] width 27 height 19
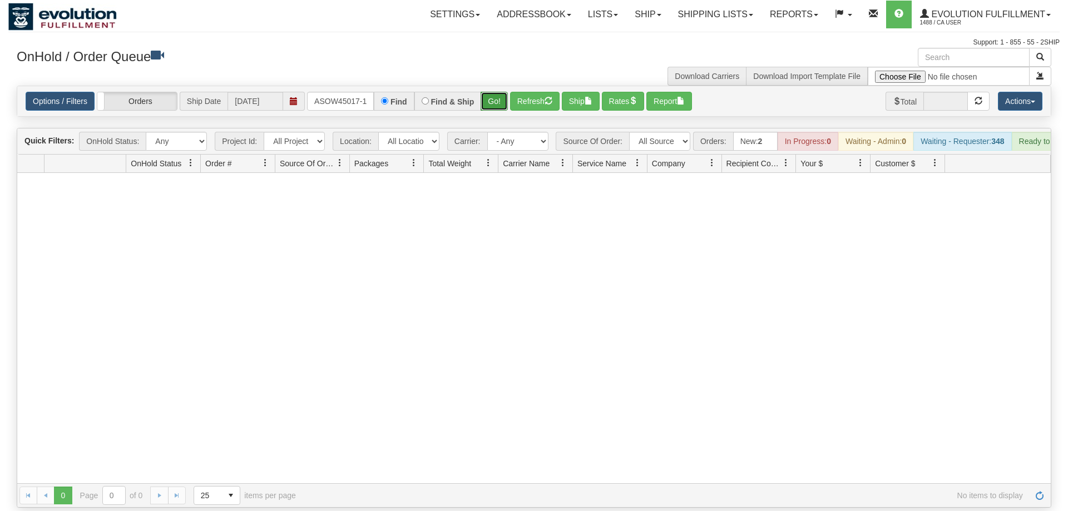
click at [487, 92] on button "Go!" at bounding box center [494, 101] width 27 height 19
click at [317, 92] on input "OASOW45017-1" at bounding box center [340, 101] width 67 height 19
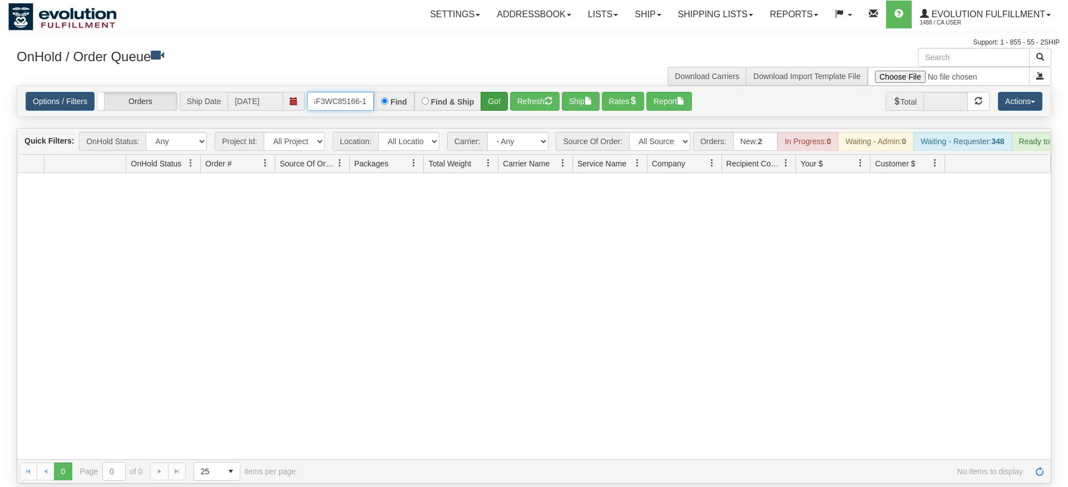
type input "oGF3WC85166-1"
drag, startPoint x: 503, startPoint y: 80, endPoint x: 503, endPoint y: 102, distance: 22.3
click at [503, 102] on div "Is equal to Is not equal to Contains Does not contains CAD USD EUR ZAR [PERSON_…" at bounding box center [533, 285] width 1051 height 398
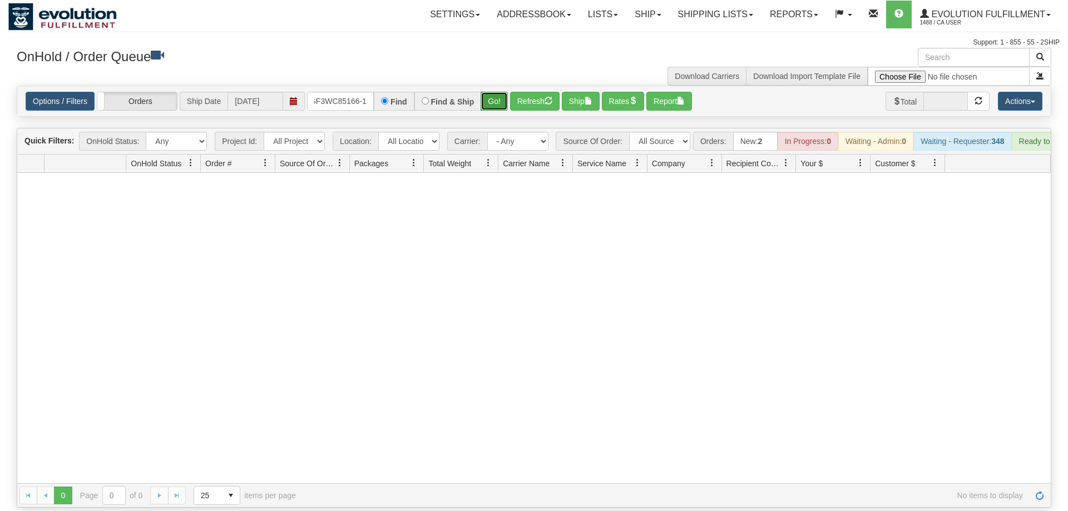
click at [501, 92] on button "Go!" at bounding box center [494, 101] width 27 height 19
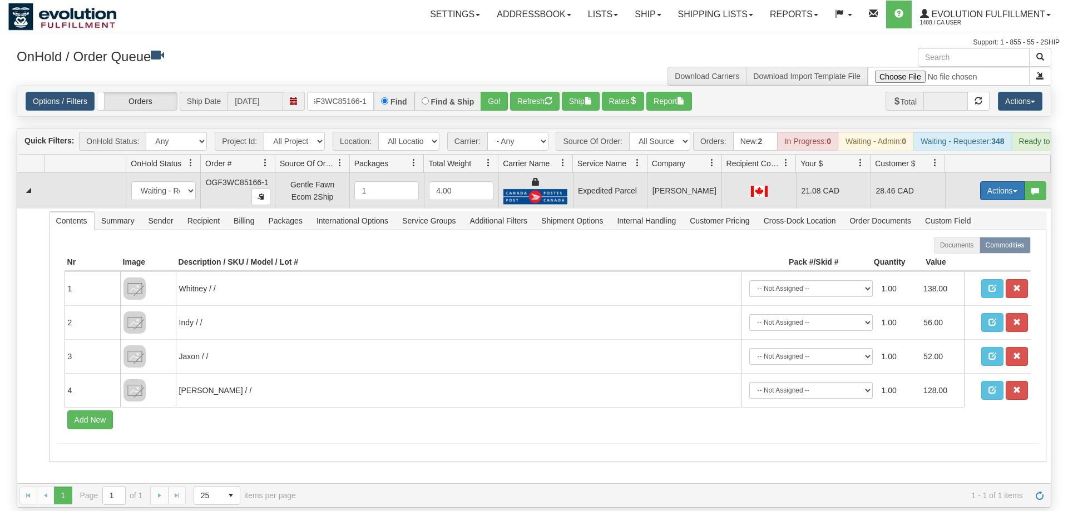
click at [995, 181] on button "Actions" at bounding box center [1002, 190] width 45 height 19
click at [993, 248] on link "Ship" at bounding box center [979, 255] width 89 height 14
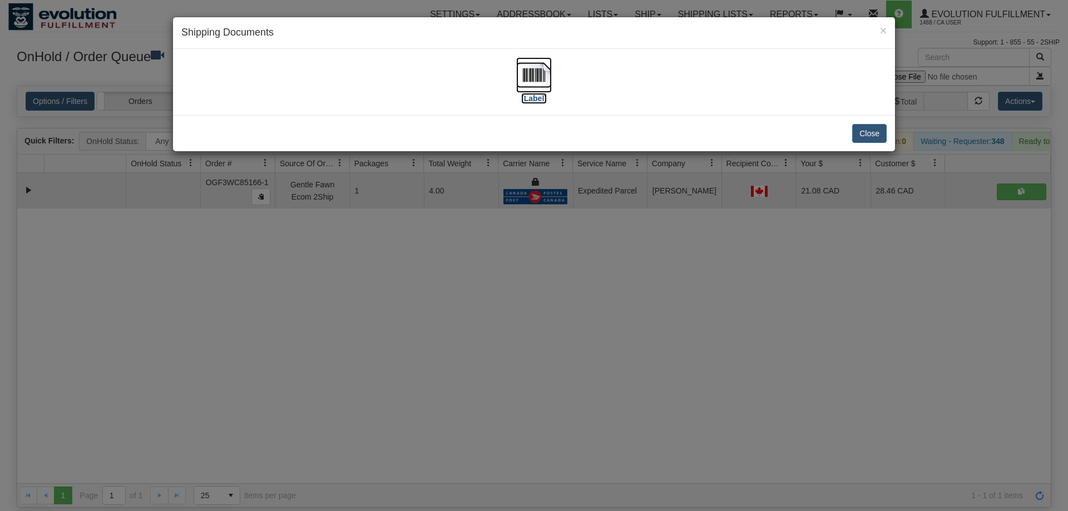
click at [533, 79] on img at bounding box center [534, 75] width 36 height 36
click at [626, 248] on div "× Shipping Documents [Label] Close" at bounding box center [534, 255] width 1068 height 511
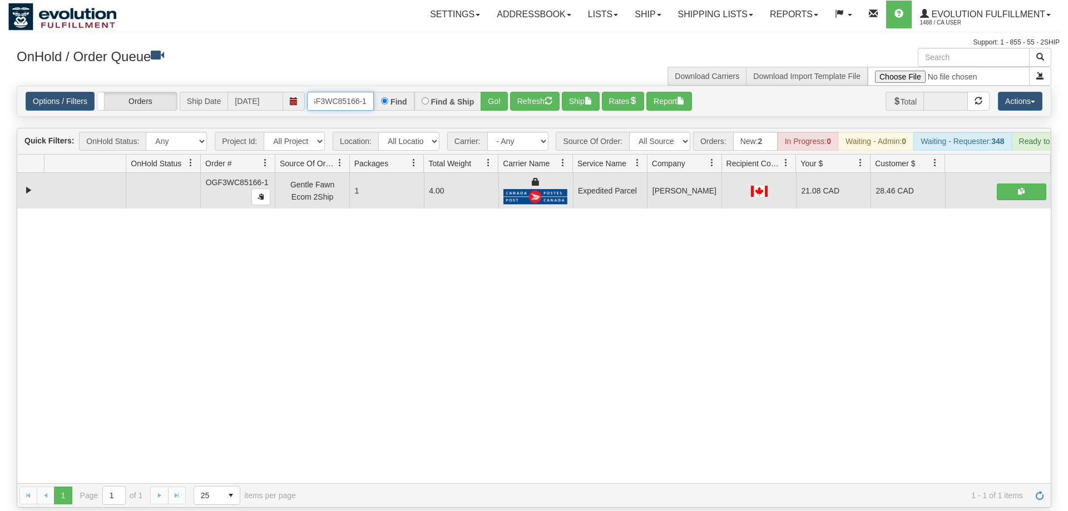
click at [341, 92] on input "oGF3WC85166-1" at bounding box center [340, 101] width 67 height 19
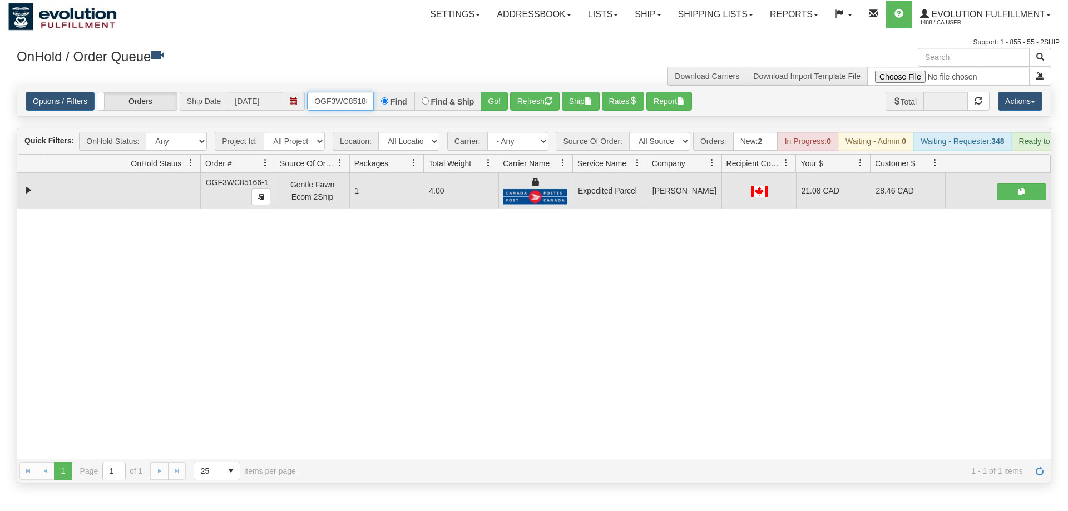
scroll to position [0, 11]
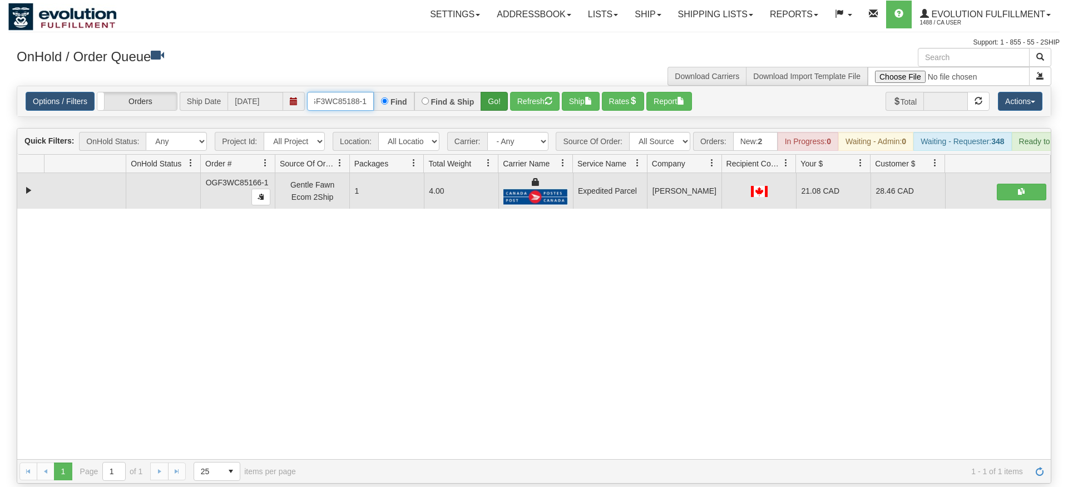
type input "OGF3WC85188-1"
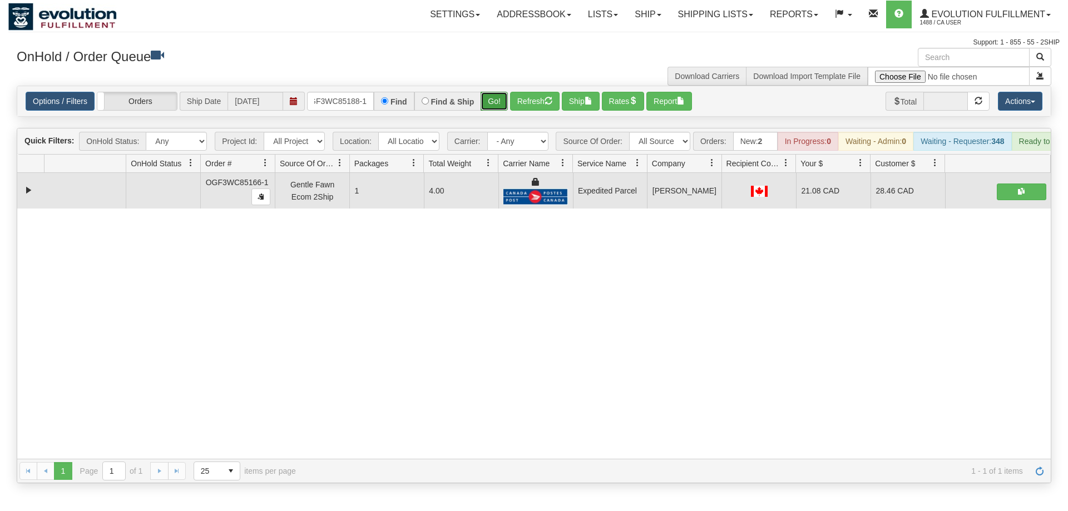
click at [490, 111] on div "Is equal to Is not equal to Contains Does not contains CAD USD EUR ZAR [PERSON_…" at bounding box center [533, 285] width 1051 height 398
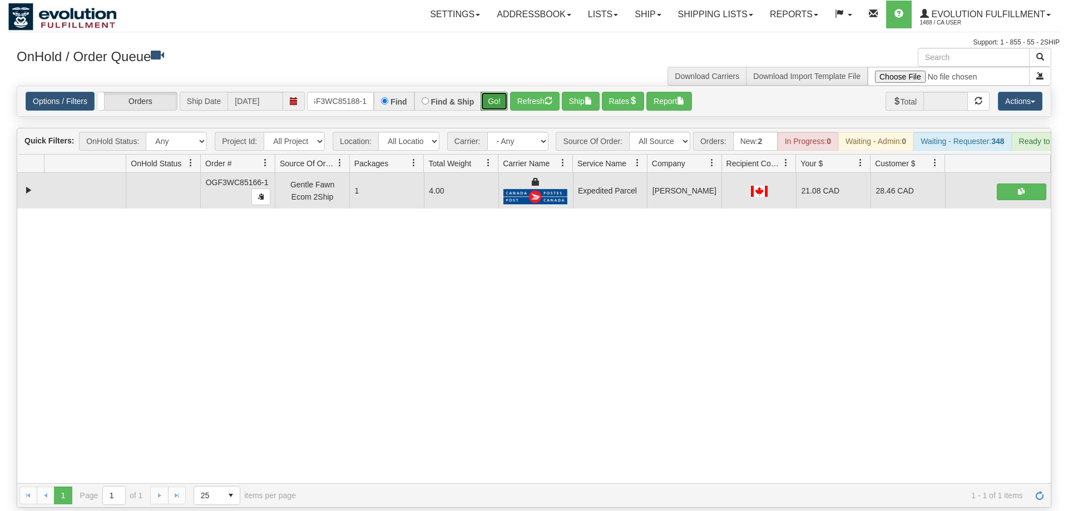
click at [493, 93] on button "Go!" at bounding box center [494, 101] width 27 height 19
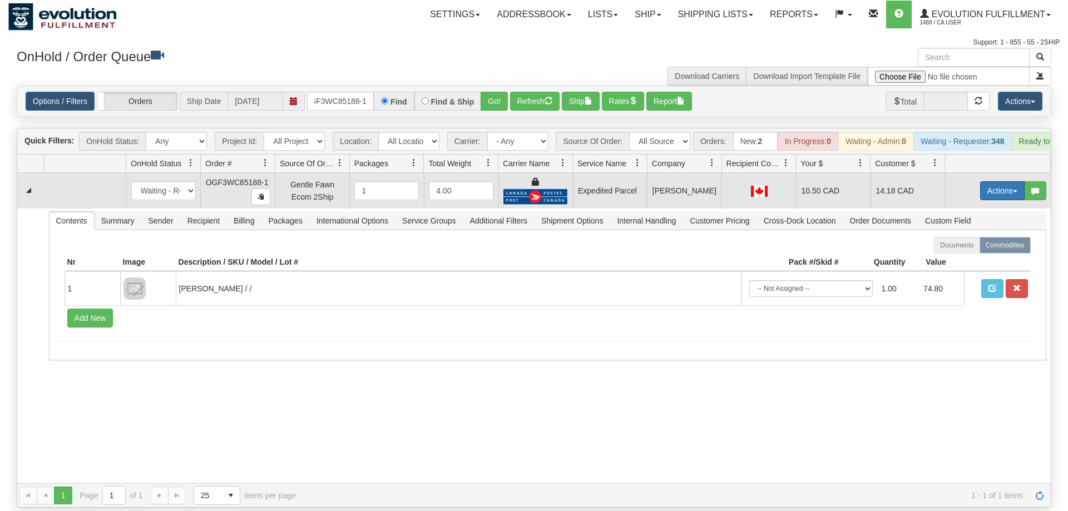
click at [1000, 181] on button "Actions" at bounding box center [1002, 190] width 45 height 19
click at [976, 248] on link "Ship" at bounding box center [979, 255] width 89 height 14
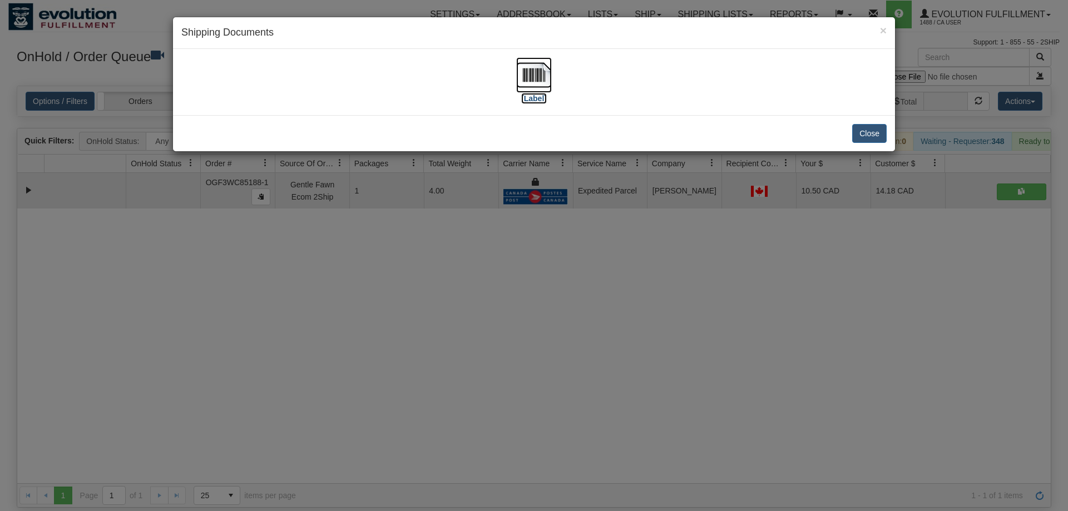
click at [538, 91] on img at bounding box center [534, 75] width 36 height 36
click at [552, 335] on div "× Shipping Documents [Label] Close" at bounding box center [534, 255] width 1068 height 511
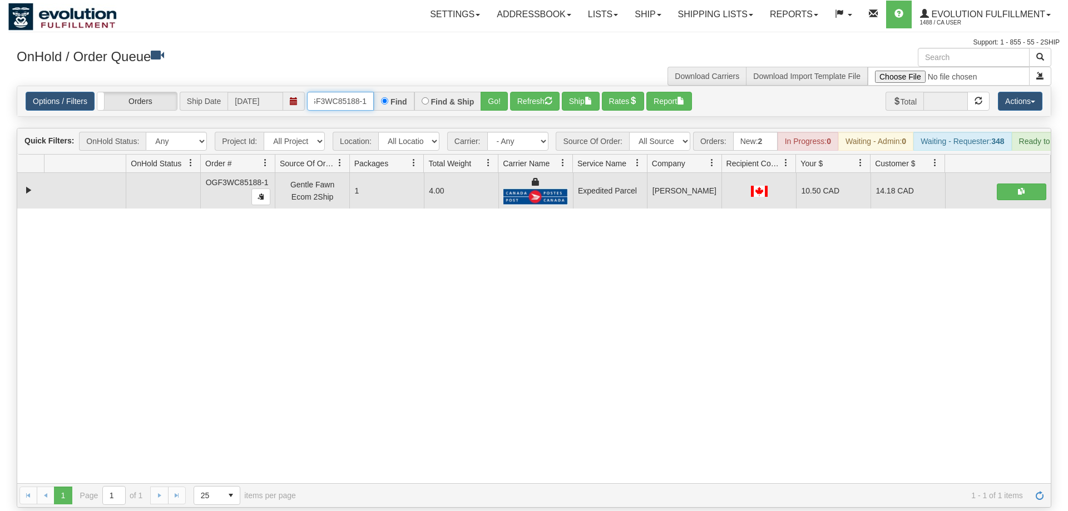
drag, startPoint x: 347, startPoint y: 83, endPoint x: 373, endPoint y: 100, distance: 31.0
click at [347, 92] on input "OGF3WC85188-1" at bounding box center [340, 101] width 67 height 19
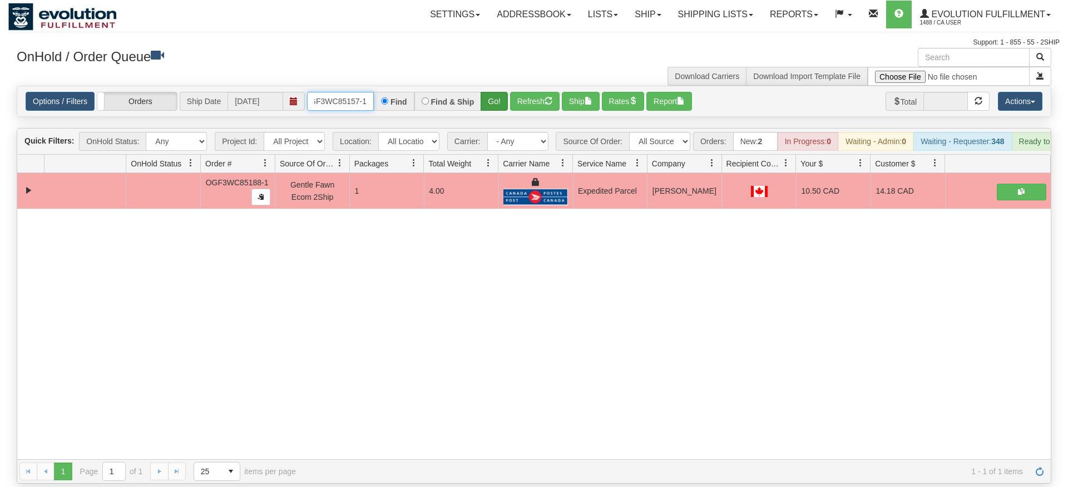
type input "OGF3WC85157-1"
click at [502, 107] on div "Is equal to Is not equal to Contains Does not contains CAD USD EUR ZAR [PERSON_…" at bounding box center [533, 285] width 1051 height 398
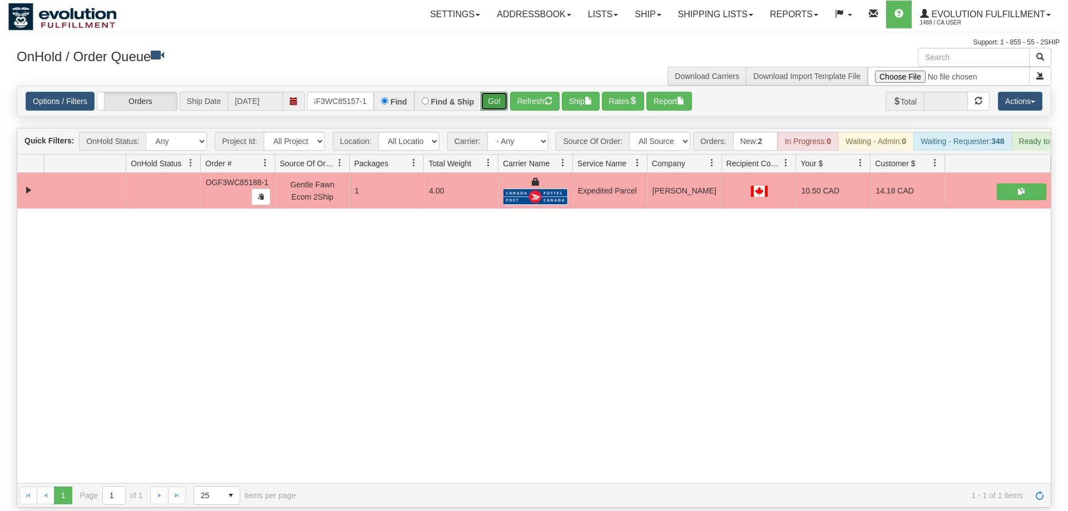
click at [501, 92] on button "Go!" at bounding box center [494, 101] width 27 height 19
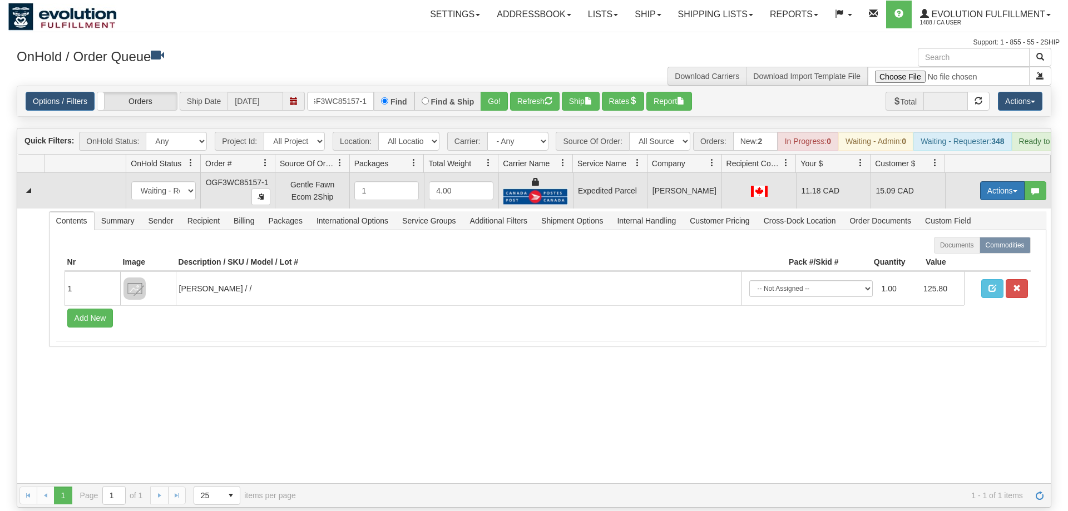
click at [992, 181] on button "Actions" at bounding box center [1002, 190] width 45 height 19
click at [960, 251] on span "Ship" at bounding box center [957, 255] width 23 height 9
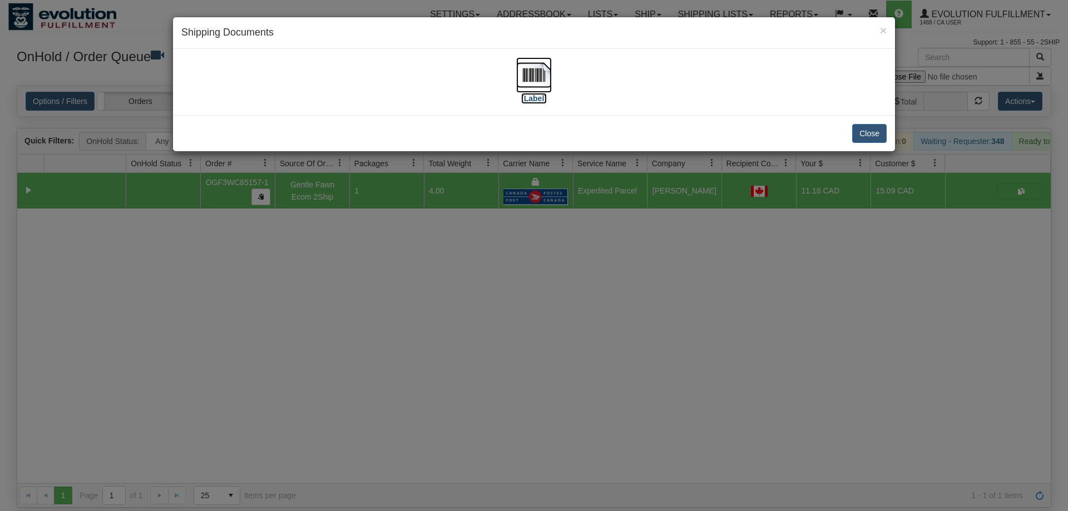
click at [536, 95] on label "[Label]" at bounding box center [534, 98] width 26 height 11
drag, startPoint x: 568, startPoint y: 317, endPoint x: 334, endPoint y: 105, distance: 315.8
click at [565, 314] on div "× Shipping Documents [Label] Close" at bounding box center [534, 255] width 1068 height 511
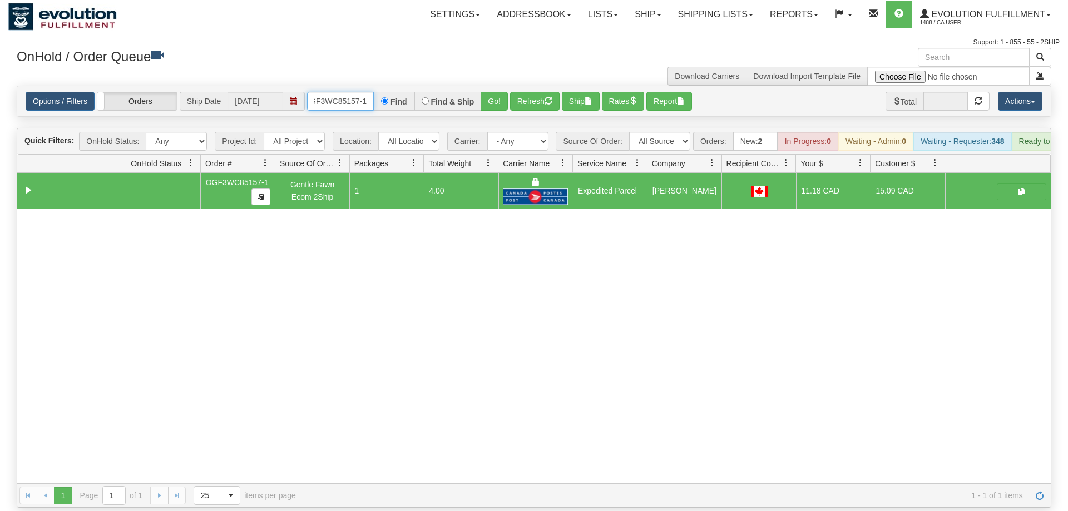
click at [349, 92] on input "OGF3WC85157-1" at bounding box center [340, 101] width 67 height 19
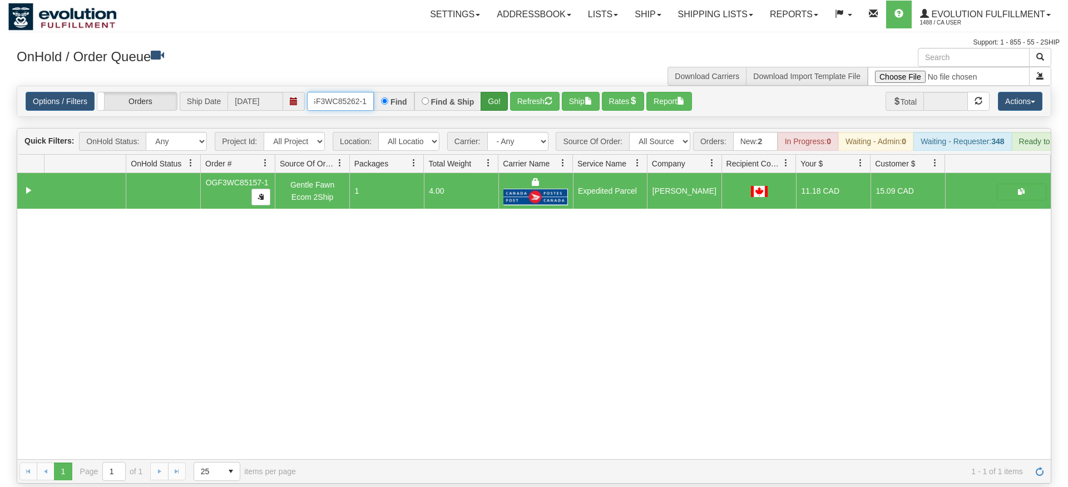
type input "OGF3WC85262-1"
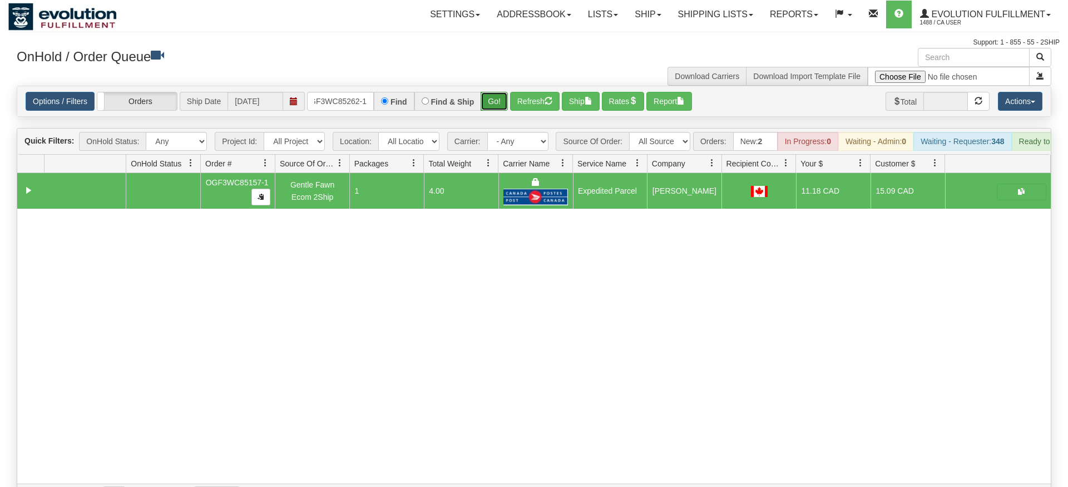
click at [493, 111] on div "Is equal to Is not equal to Contains Does not contains CAD USD EUR ZAR [PERSON_…" at bounding box center [533, 297] width 1051 height 422
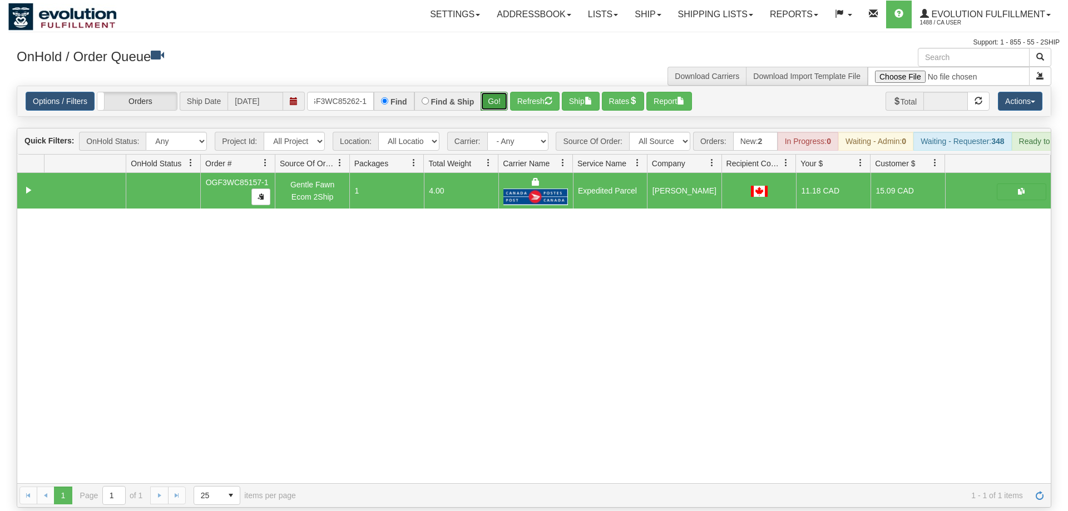
click at [497, 92] on button "Go!" at bounding box center [494, 101] width 27 height 19
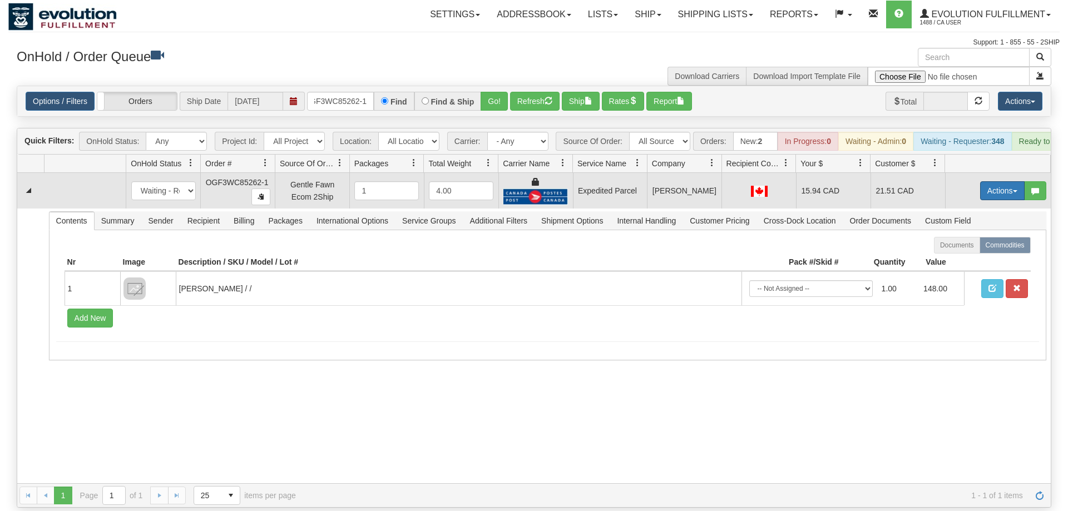
click at [1006, 181] on button "Actions" at bounding box center [1002, 190] width 45 height 19
click at [988, 248] on link "Ship" at bounding box center [979, 255] width 89 height 14
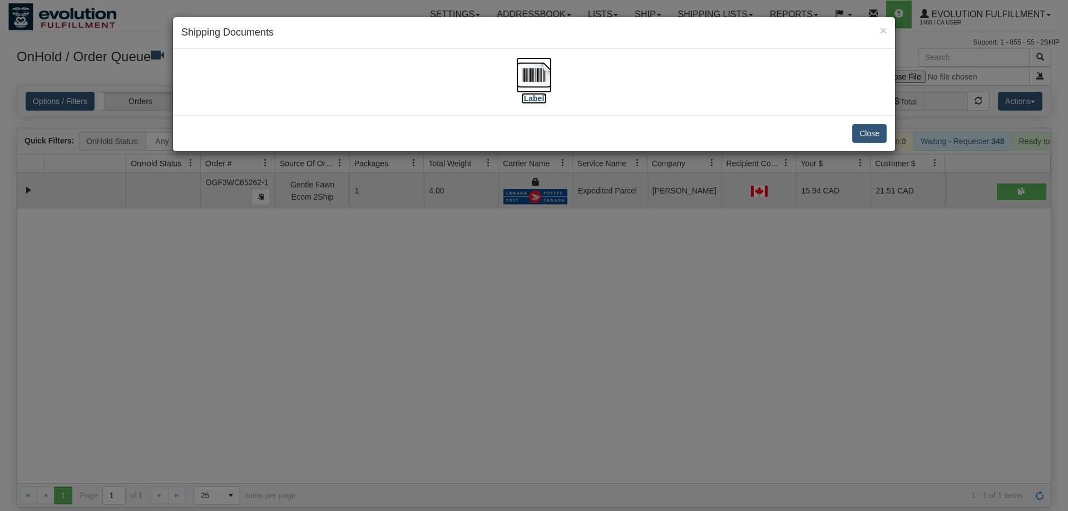
click at [528, 72] on img at bounding box center [534, 75] width 36 height 36
drag, startPoint x: 531, startPoint y: 340, endPoint x: 403, endPoint y: 164, distance: 217.4
click at [533, 340] on div "× Shipping Documents [Label] Close" at bounding box center [534, 255] width 1068 height 511
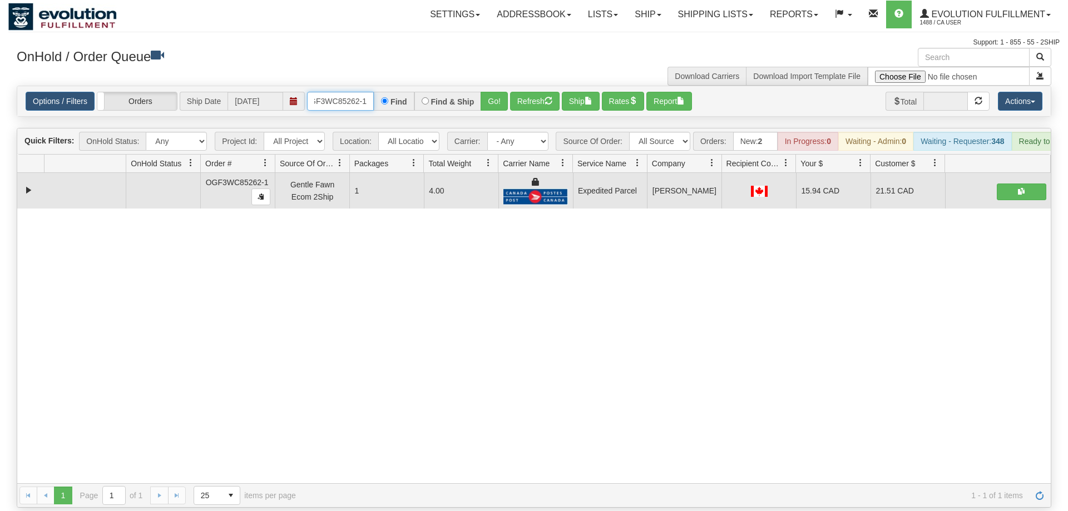
click at [338, 92] on input "OGF3WC85262-1" at bounding box center [340, 101] width 67 height 19
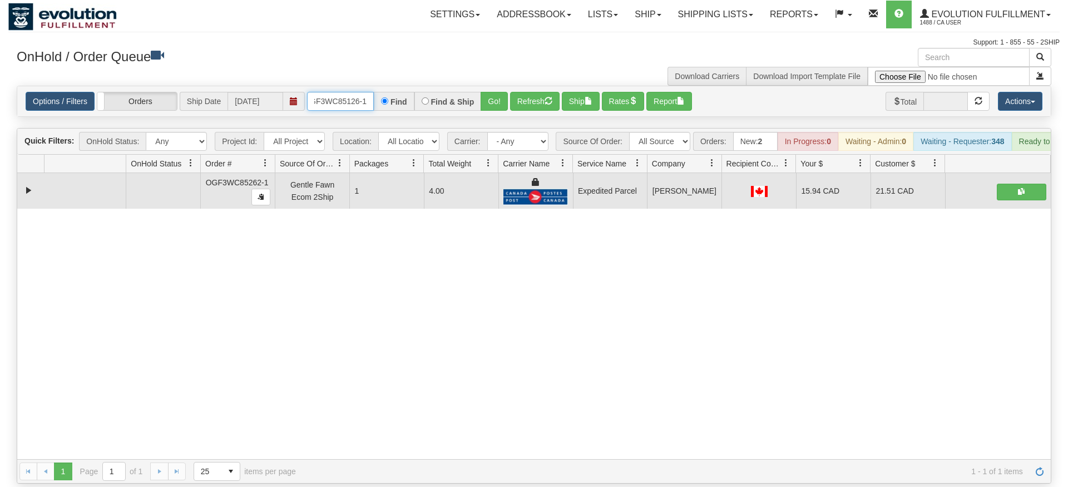
type input "OGF3WC85126-1"
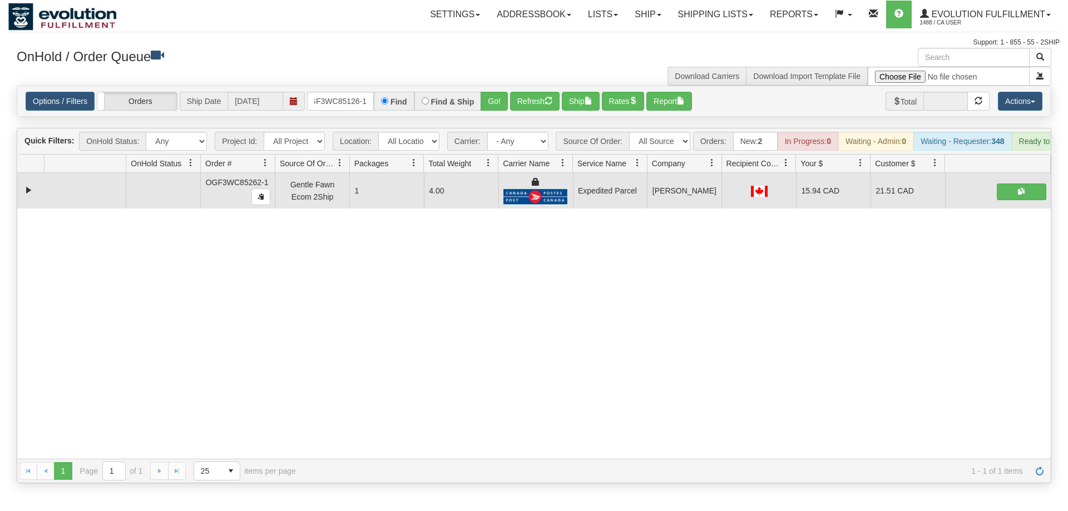
click at [494, 120] on div "Is equal to Is not equal to Contains Does not contains CAD USD EUR ZAR [PERSON_…" at bounding box center [533, 285] width 1051 height 398
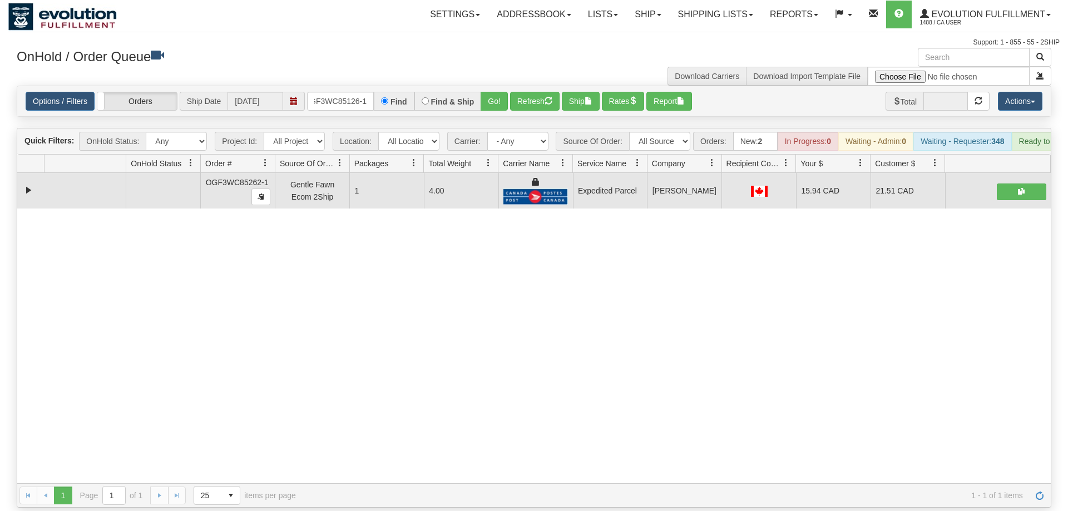
drag, startPoint x: 495, startPoint y: 103, endPoint x: 495, endPoint y: 95, distance: 7.8
click at [495, 96] on div "Is equal to Is not equal to Contains Does not contains CAD USD EUR ZAR [PERSON_…" at bounding box center [533, 297] width 1051 height 422
click at [495, 95] on div "Options / Filters Group Shipments Orders Ship Date 08/26/2025 OGF3WC85126-1 Fin…" at bounding box center [534, 101] width 1034 height 30
click at [497, 92] on button "Go!" at bounding box center [494, 101] width 27 height 19
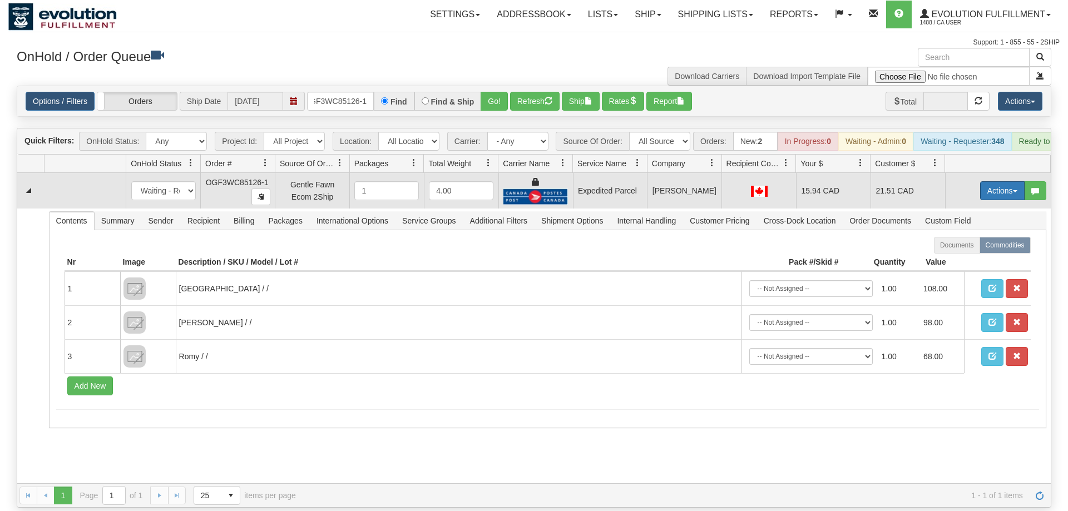
click at [997, 181] on button "Actions" at bounding box center [1002, 190] width 45 height 19
click at [976, 248] on link "Ship" at bounding box center [979, 255] width 89 height 14
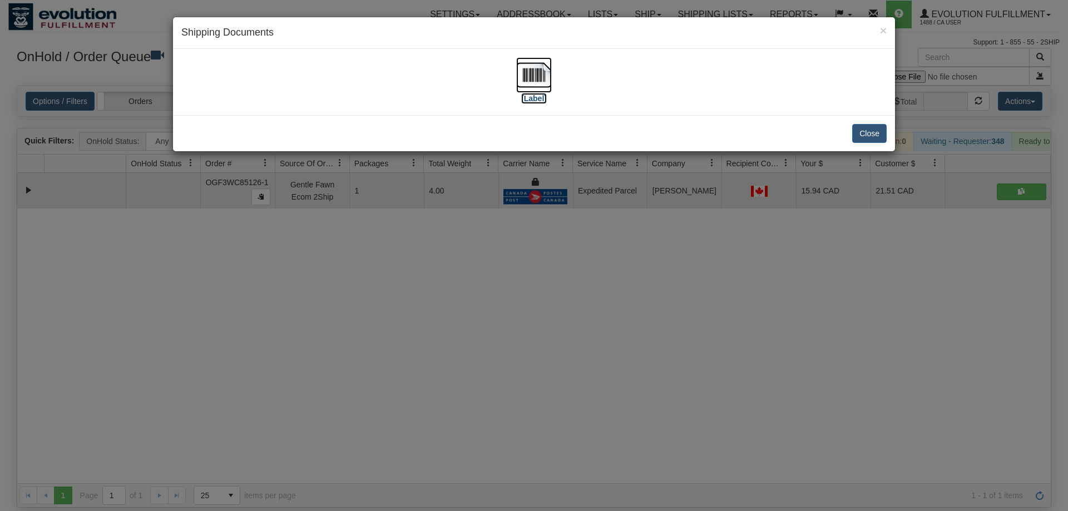
click at [525, 68] on img at bounding box center [534, 75] width 36 height 36
drag, startPoint x: 475, startPoint y: 256, endPoint x: 448, endPoint y: 204, distance: 58.2
click at [477, 256] on div "× Shipping Documents [Label] Close" at bounding box center [534, 255] width 1068 height 511
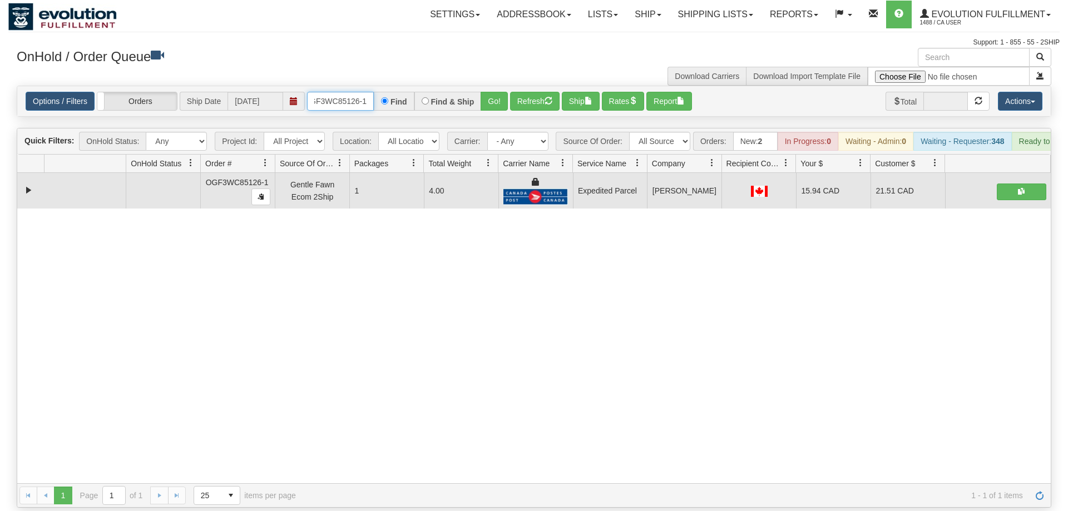
click at [334, 93] on input "OGF3WC85126-1" at bounding box center [340, 101] width 67 height 19
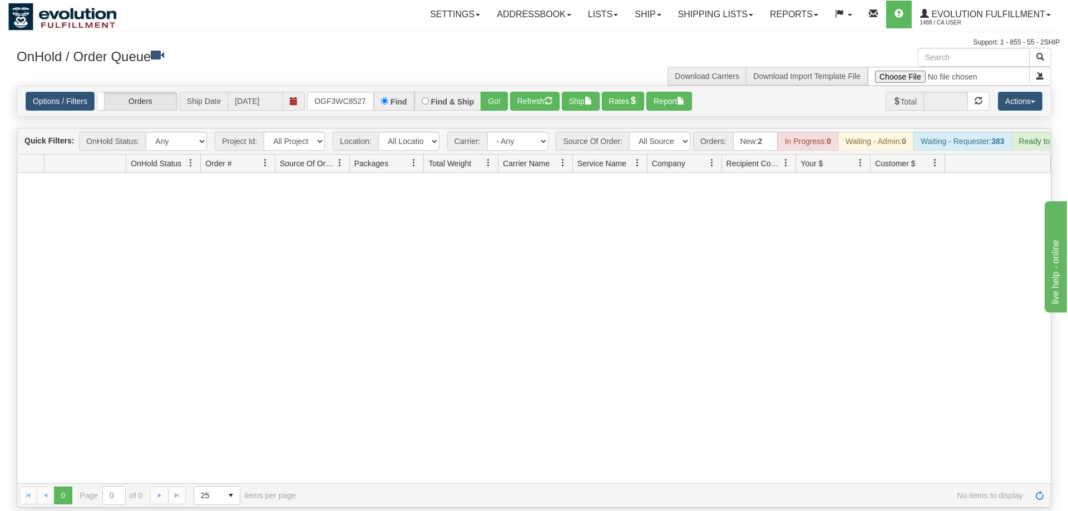
scroll to position [0, 11]
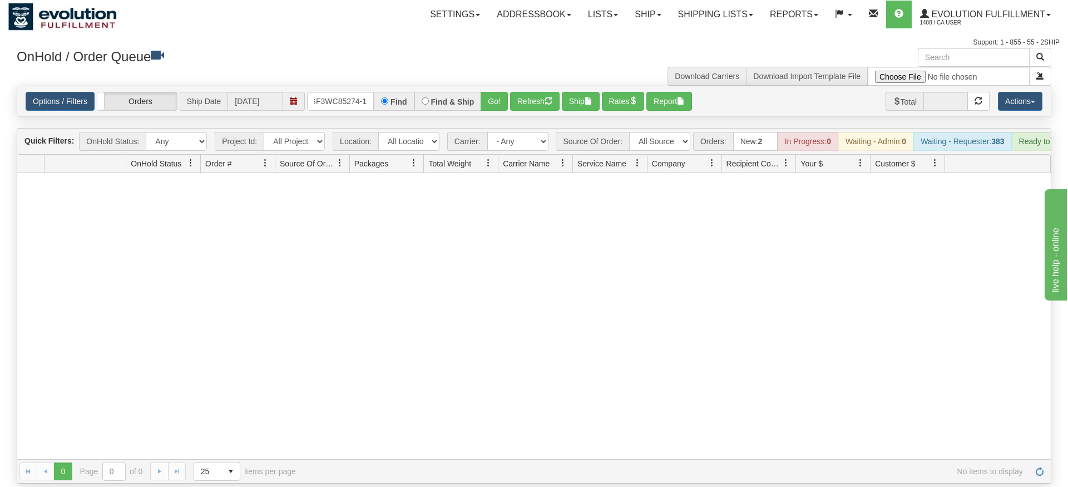
type input "OGF3WC85274-1"
click at [498, 111] on div "Is equal to Is not equal to Contains Does not contains CAD USD EUR ZAR [PERSON_…" at bounding box center [533, 285] width 1051 height 398
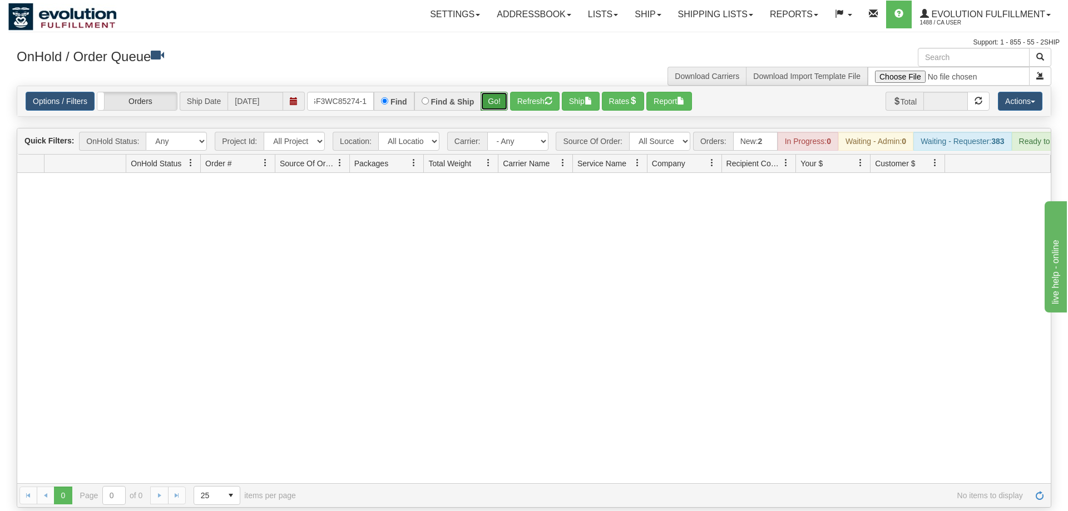
click at [498, 92] on button "Go!" at bounding box center [494, 101] width 27 height 19
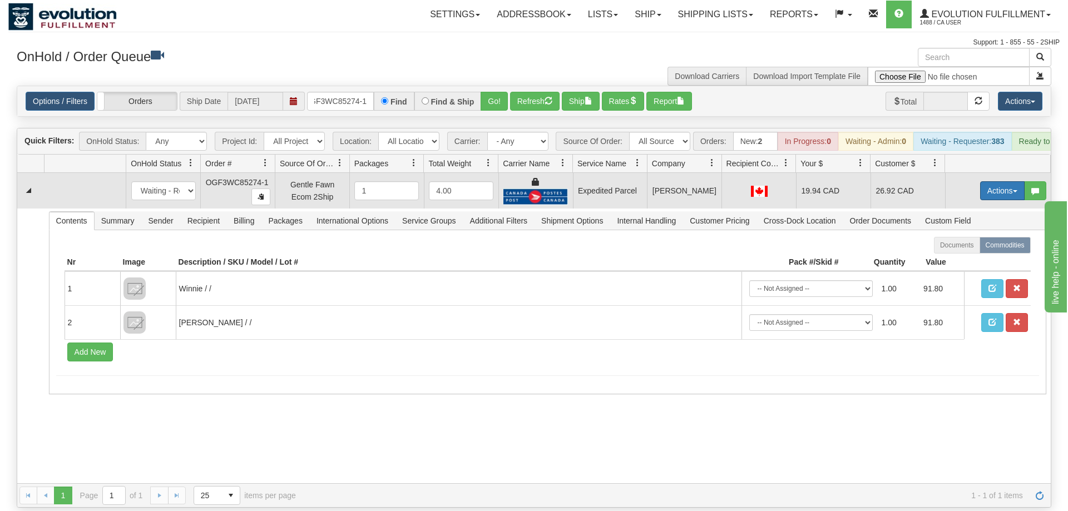
click at [980, 181] on button "Actions" at bounding box center [1002, 190] width 45 height 19
click at [956, 251] on span "Ship" at bounding box center [957, 255] width 23 height 9
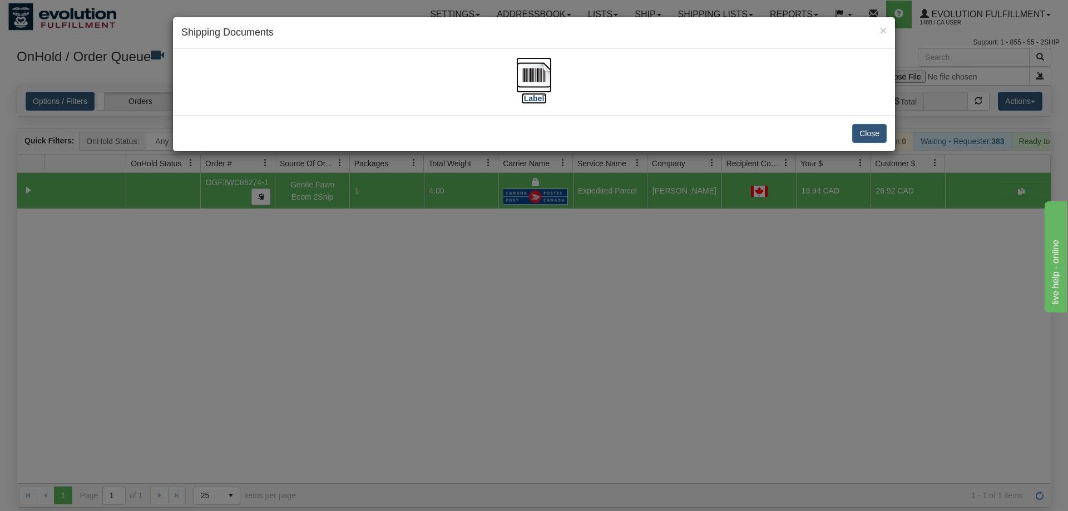
click at [540, 75] on img at bounding box center [534, 75] width 36 height 36
click at [626, 283] on div "× Shipping Documents [Label] Close" at bounding box center [534, 255] width 1068 height 511
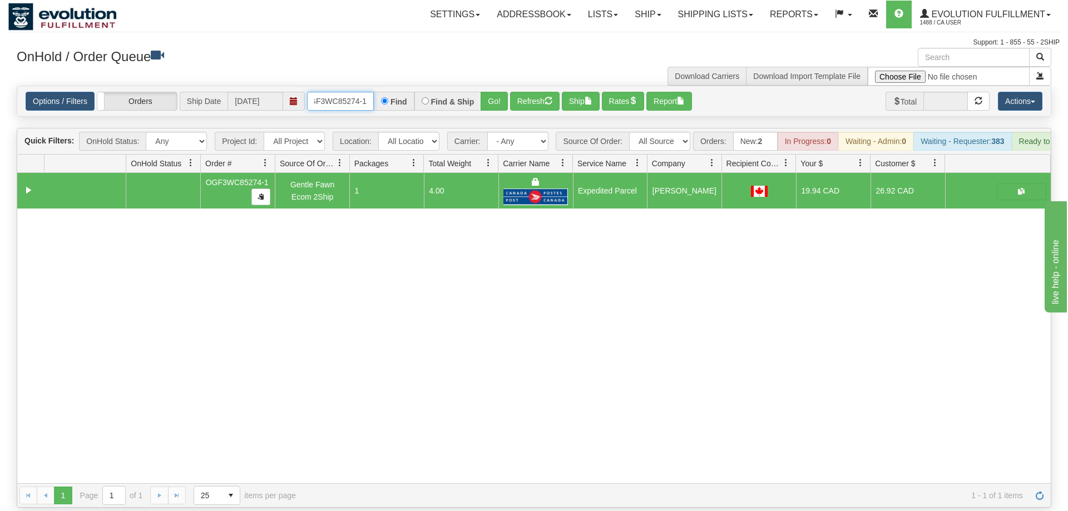
click at [355, 92] on input "OGF3WC85274-1" at bounding box center [340, 101] width 67 height 19
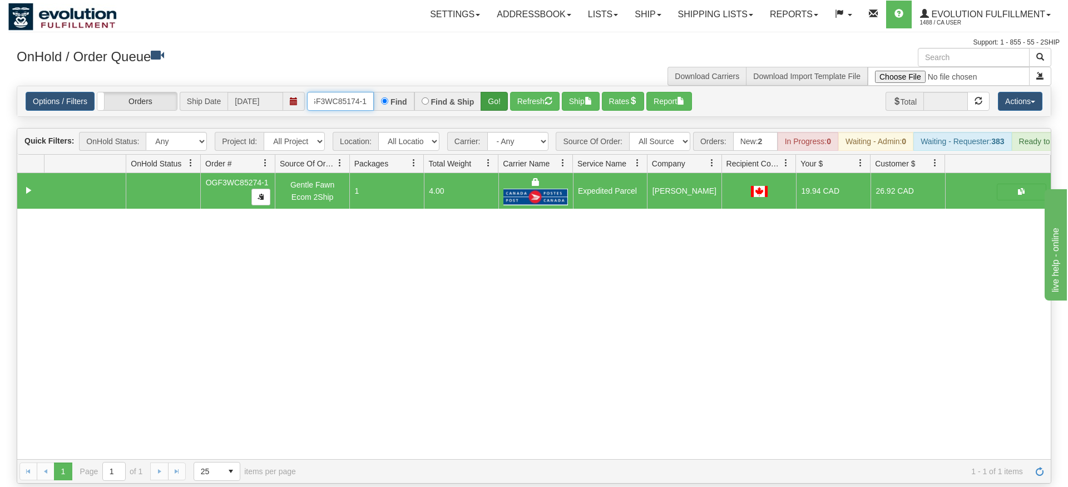
type input "OGF3WC85174-1"
click at [495, 109] on div "Is equal to Is not equal to Contains Does not contains CAD USD EUR ZAR [PERSON_…" at bounding box center [533, 285] width 1051 height 398
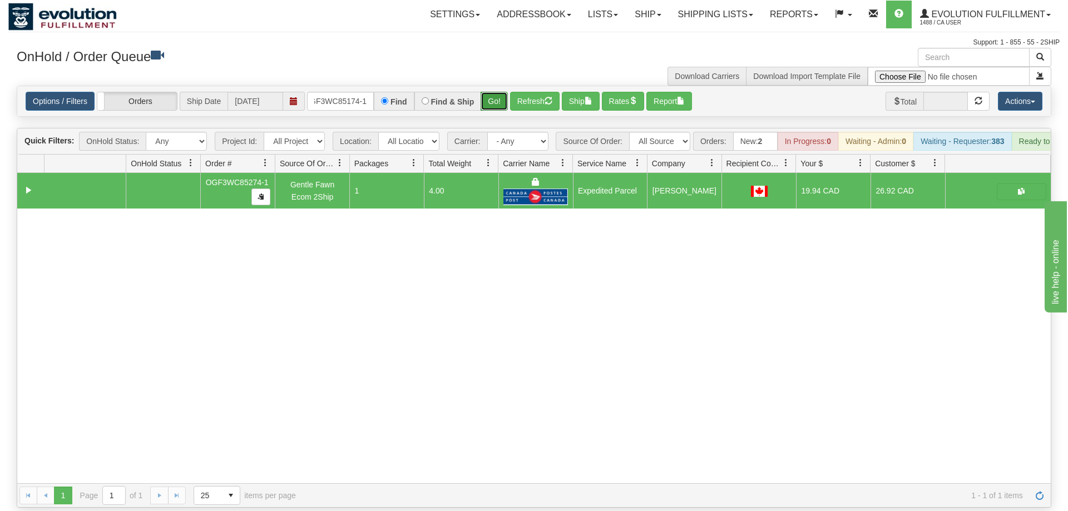
click at [503, 92] on button "Go!" at bounding box center [494, 101] width 27 height 19
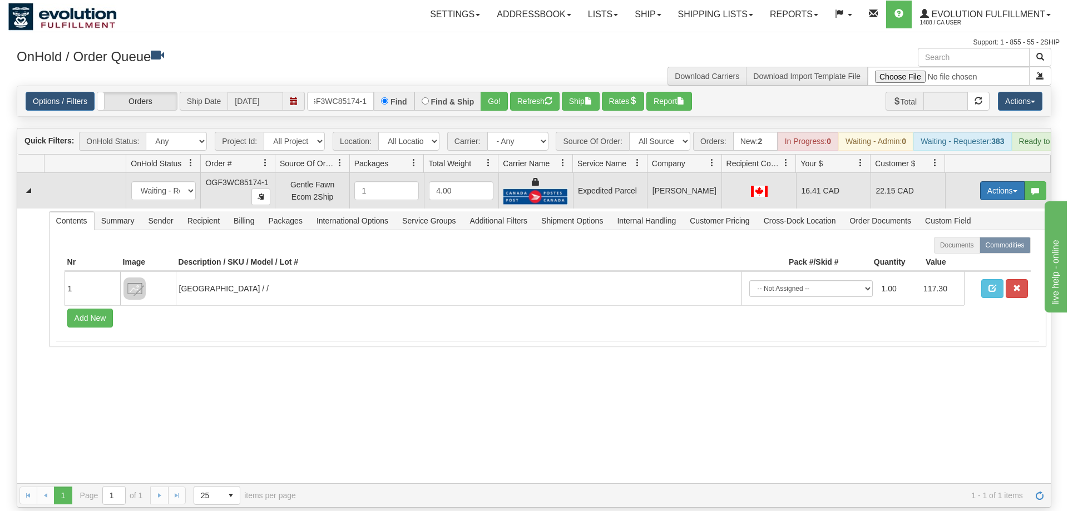
click at [1002, 181] on button "Actions" at bounding box center [1002, 190] width 45 height 19
click at [961, 251] on span "Ship" at bounding box center [957, 255] width 23 height 9
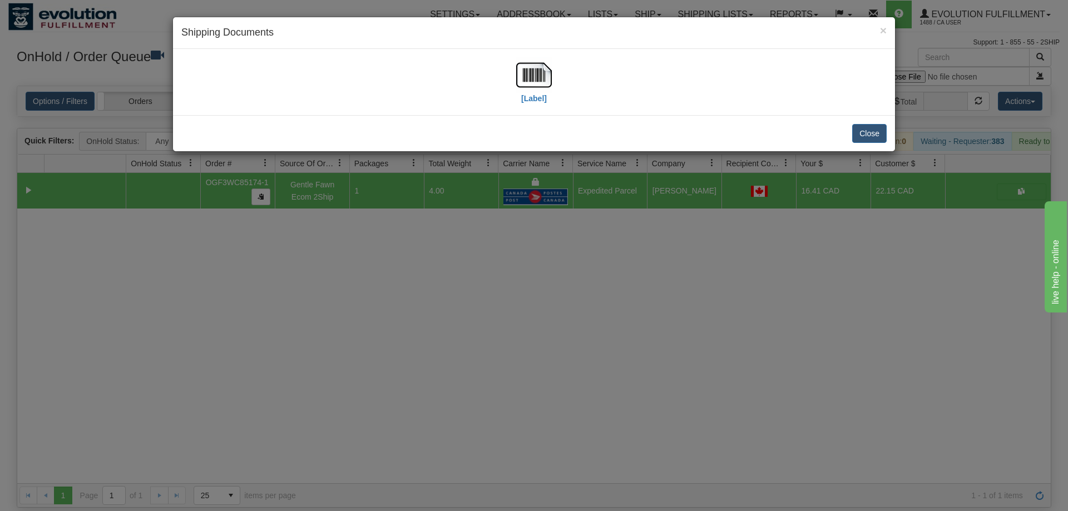
click at [511, 86] on div "[Label]" at bounding box center [533, 82] width 705 height 50
click at [523, 80] on img at bounding box center [534, 75] width 36 height 36
drag, startPoint x: 485, startPoint y: 331, endPoint x: 377, endPoint y: 102, distance: 252.6
click at [485, 330] on div "× Shipping Documents [Label] Close" at bounding box center [534, 255] width 1068 height 511
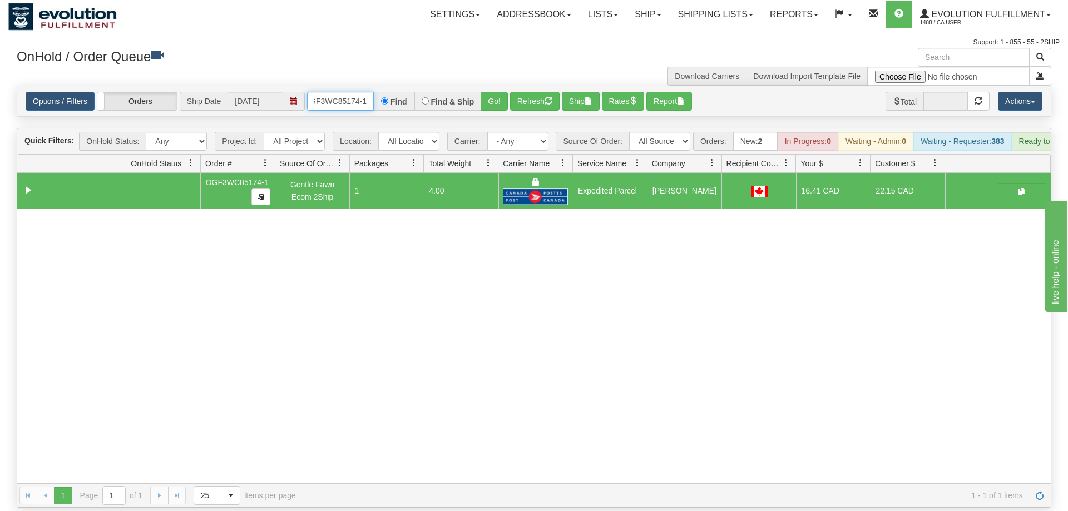
click at [343, 92] on input "OGF3WC85174-1" at bounding box center [340, 101] width 67 height 19
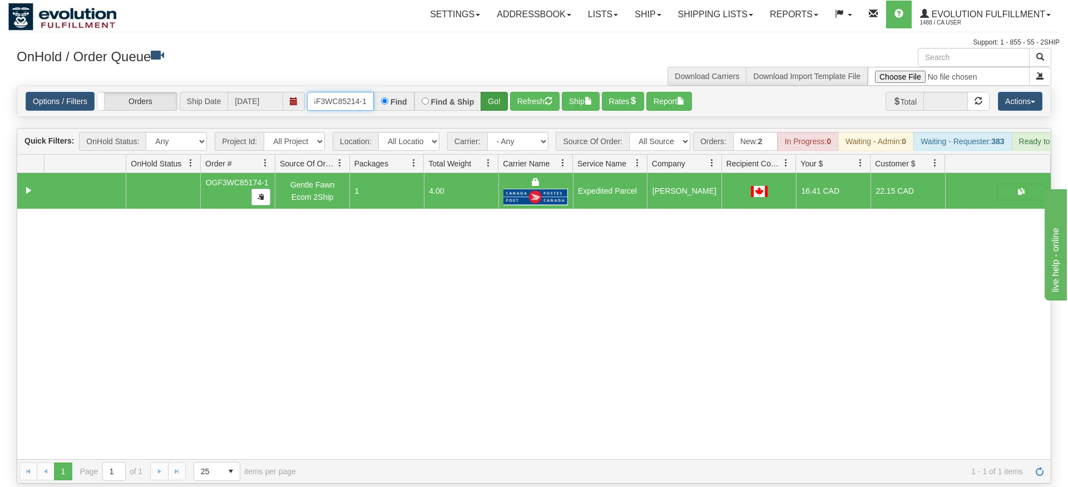
type input "OGF3WC85214-1"
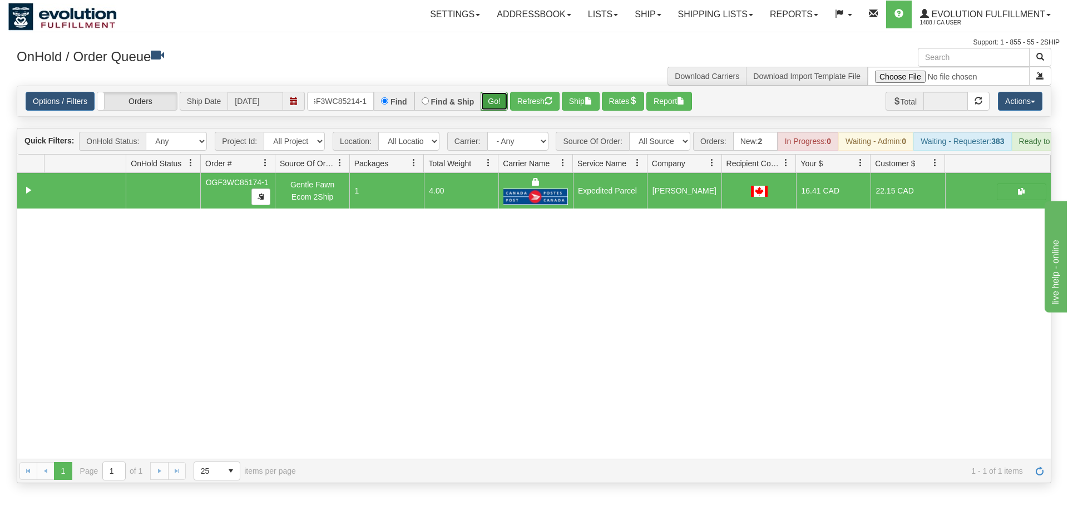
click at [491, 105] on div "Is equal to Is not equal to Contains Does not contains CAD USD EUR ZAR [PERSON_…" at bounding box center [533, 285] width 1051 height 398
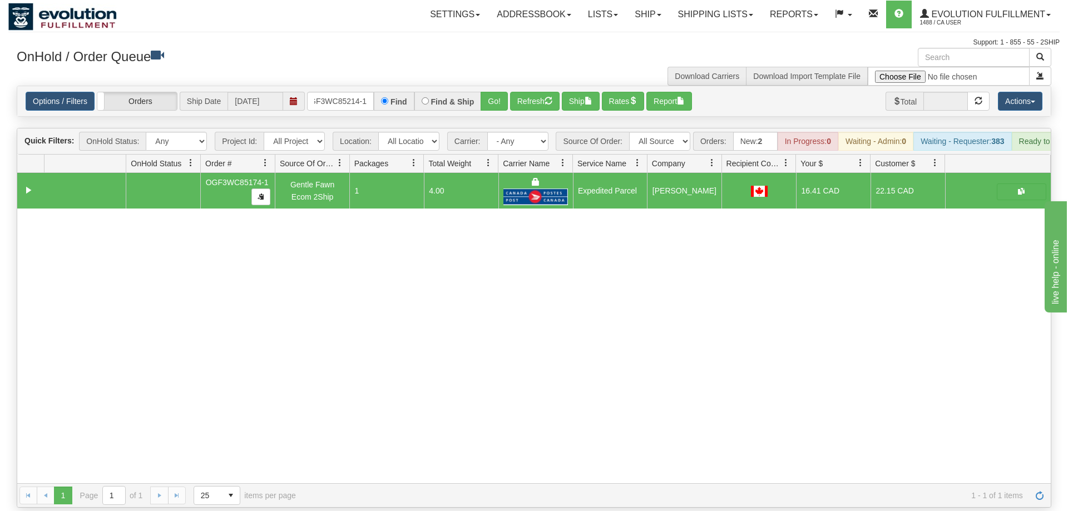
click at [498, 64] on div "OnHold / Order Queue" at bounding box center [271, 59] width 526 height 22
click at [500, 92] on button "Go!" at bounding box center [494, 101] width 27 height 19
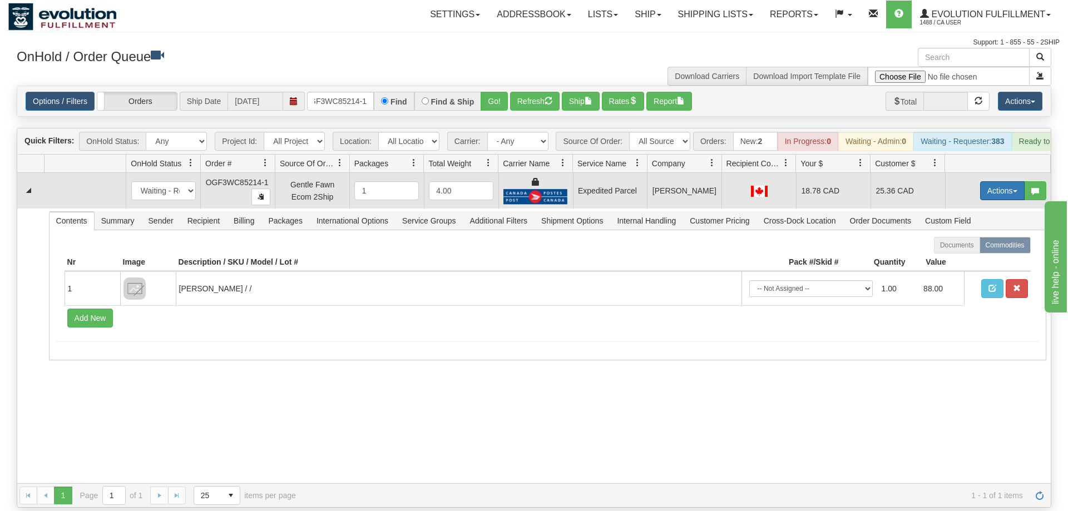
click at [996, 181] on button "Actions" at bounding box center [1002, 190] width 45 height 19
click at [963, 251] on span "Ship" at bounding box center [957, 255] width 23 height 9
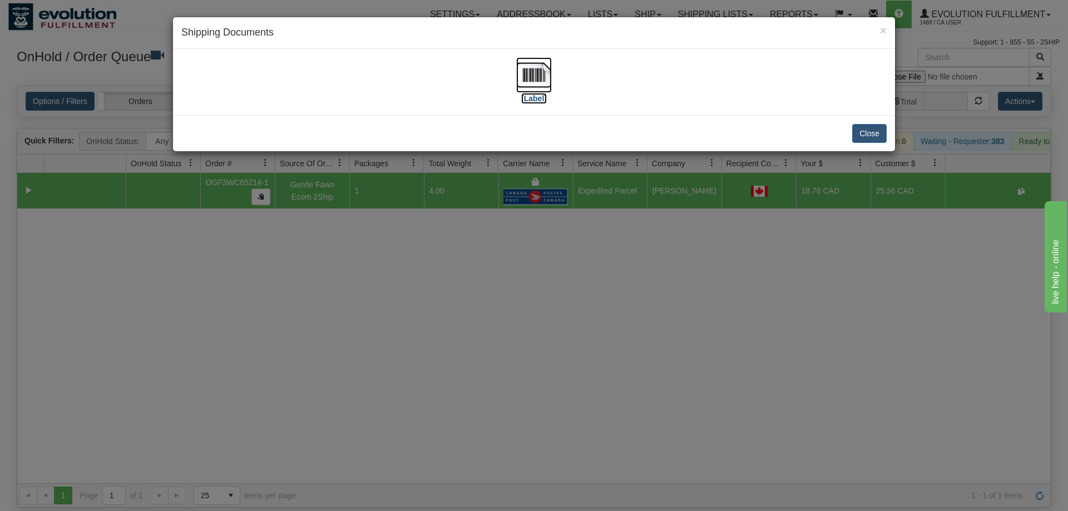
click at [535, 73] on img at bounding box center [534, 75] width 36 height 36
click at [649, 230] on div "× Shipping Documents [Label] Close" at bounding box center [534, 255] width 1068 height 511
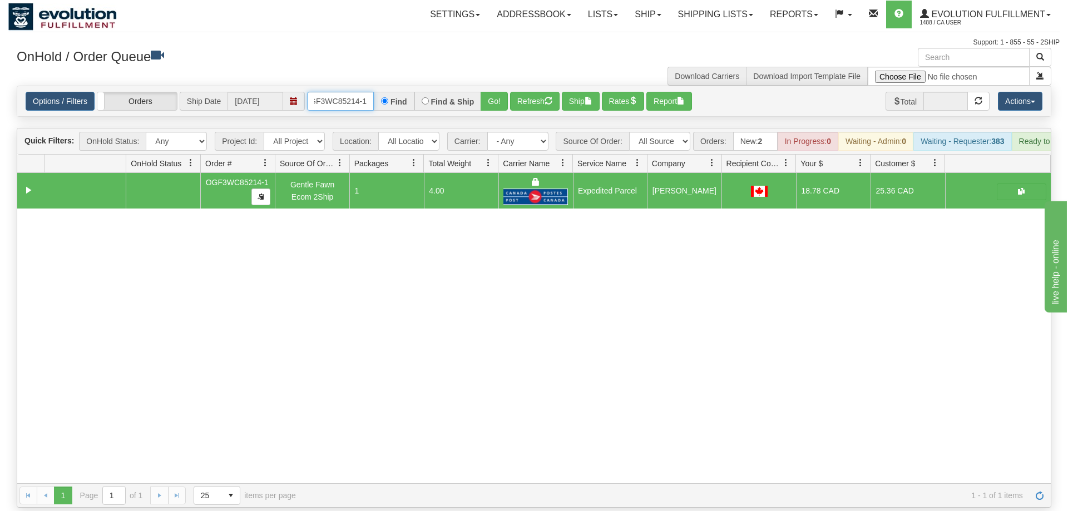
click at [355, 92] on input "OGF3WC85214-1" at bounding box center [340, 101] width 67 height 19
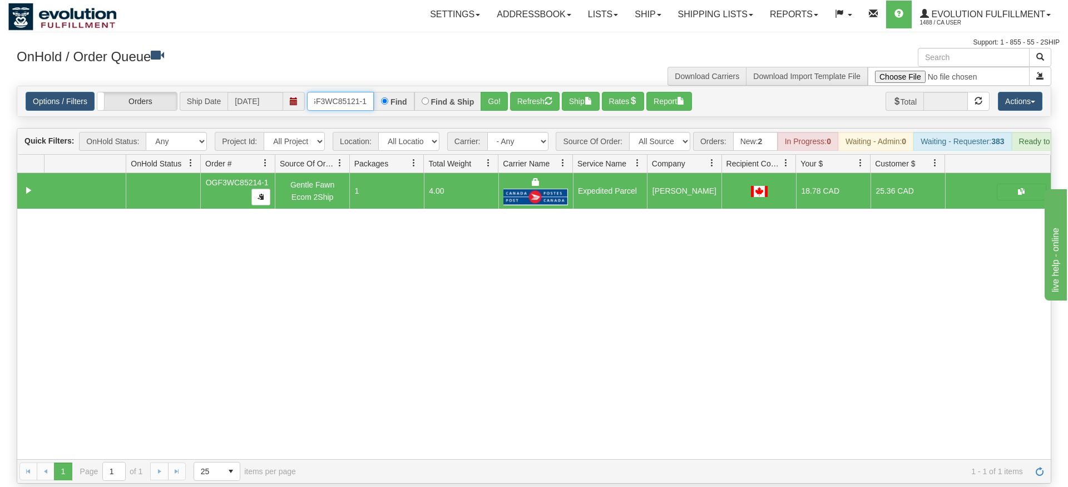
type input "OGF3WC85121-1"
click at [484, 110] on div "Is equal to Is not equal to Contains Does not contains CAD USD EUR ZAR [PERSON_…" at bounding box center [533, 285] width 1051 height 398
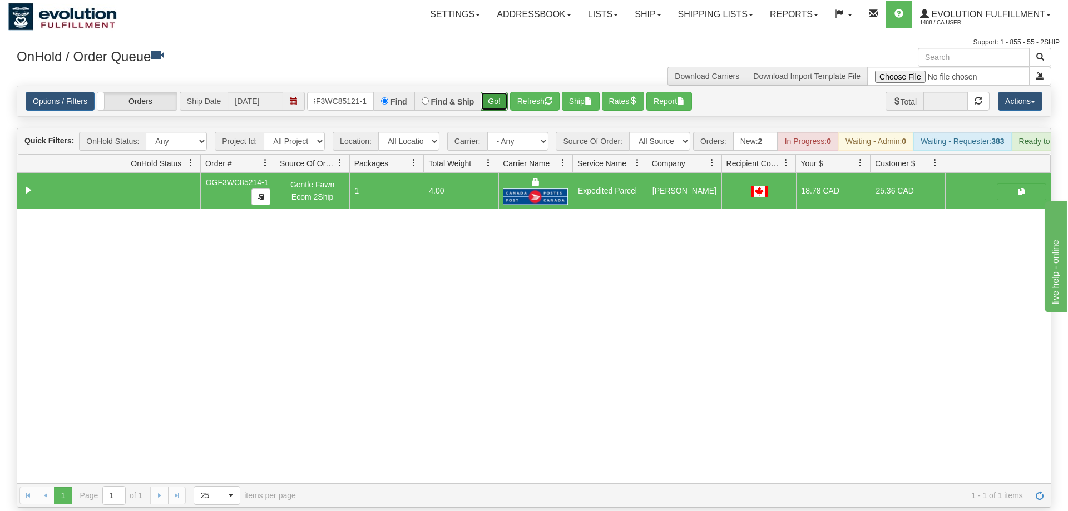
click at [489, 92] on button "Go!" at bounding box center [494, 101] width 27 height 19
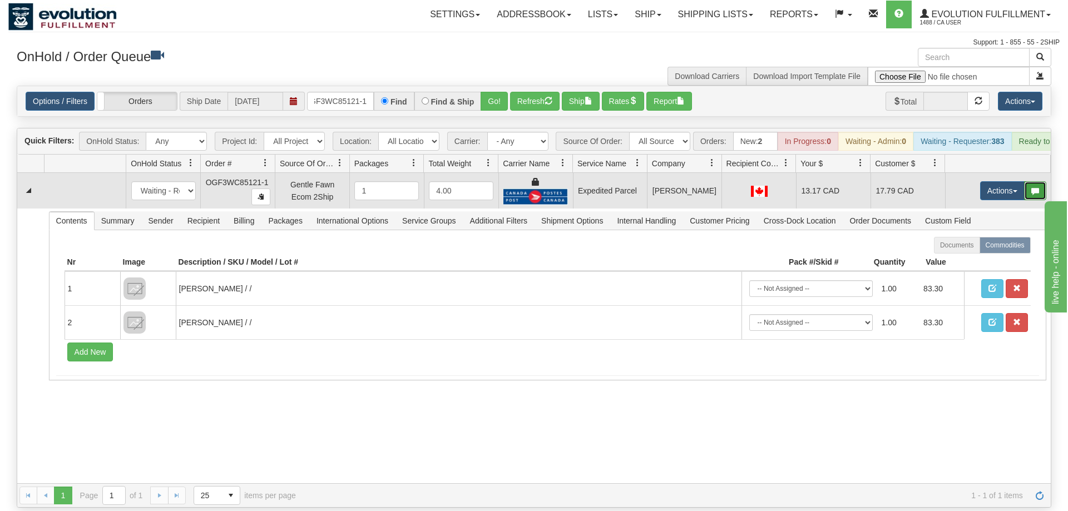
click at [1026, 181] on button "button" at bounding box center [1035, 190] width 22 height 19
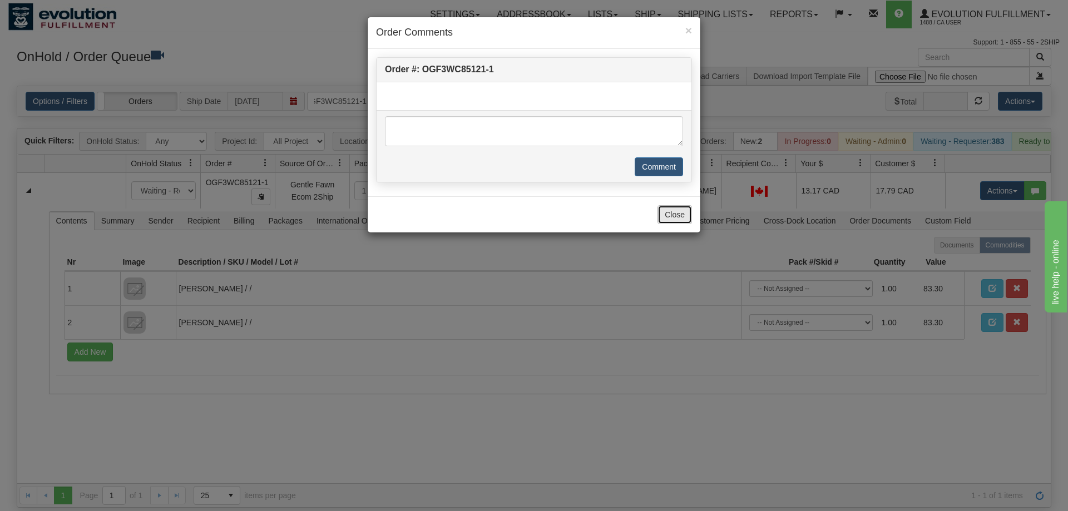
click at [669, 214] on button "Close" at bounding box center [675, 214] width 34 height 19
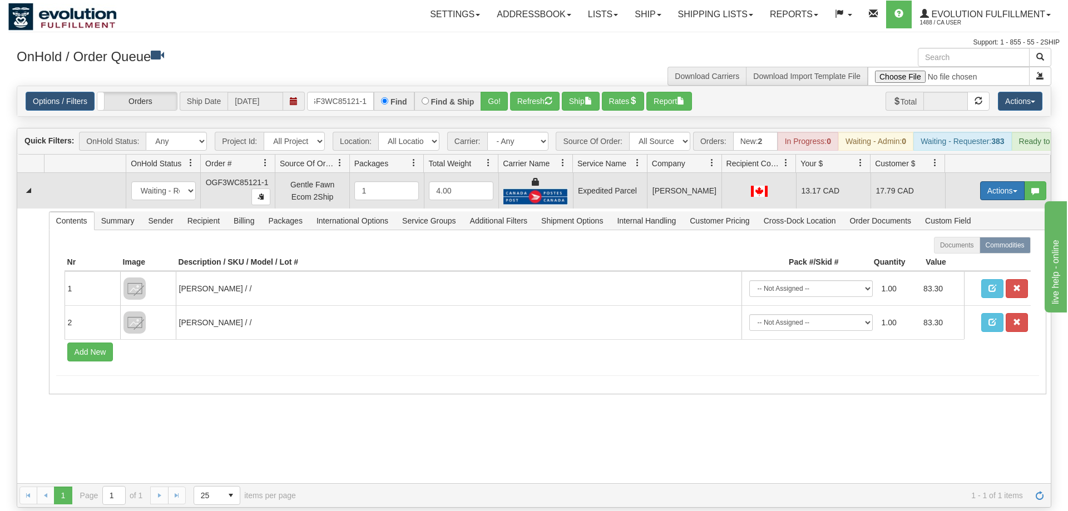
click at [980, 181] on button "Actions" at bounding box center [1002, 190] width 45 height 19
click at [963, 251] on span "Ship" at bounding box center [957, 255] width 23 height 9
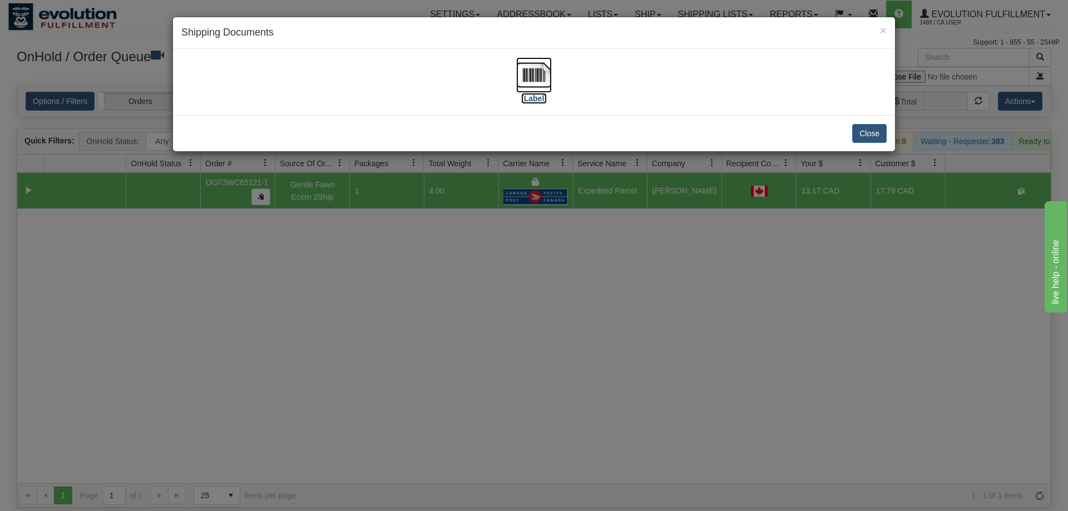
click at [532, 67] on img at bounding box center [534, 75] width 36 height 36
drag, startPoint x: 175, startPoint y: 324, endPoint x: 192, endPoint y: 301, distance: 29.0
click at [180, 323] on div "× Shipping Documents [Label] Close" at bounding box center [534, 255] width 1068 height 511
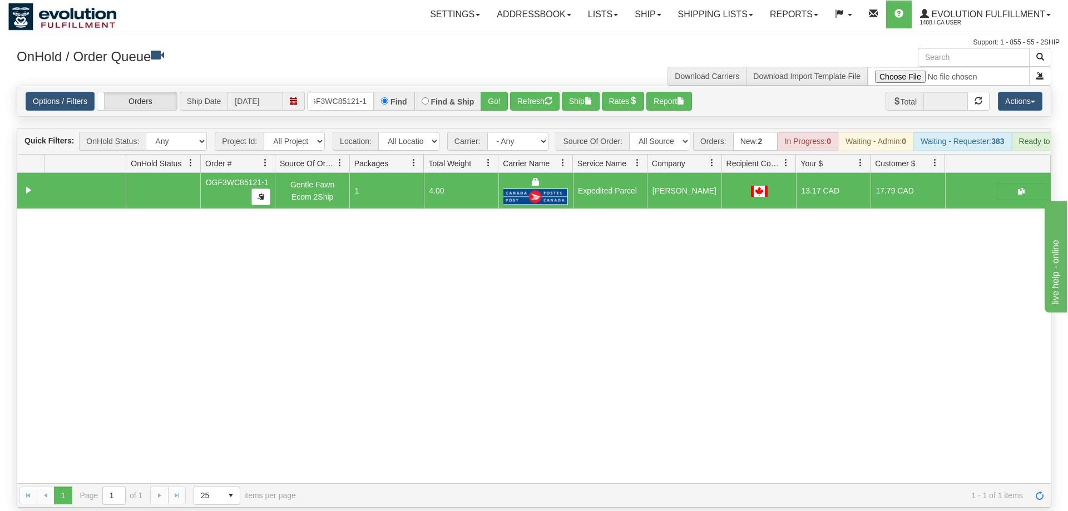
click at [379, 92] on div "Find" at bounding box center [394, 101] width 40 height 19
click at [361, 92] on input "OGF3WC85121-1" at bounding box center [340, 101] width 67 height 19
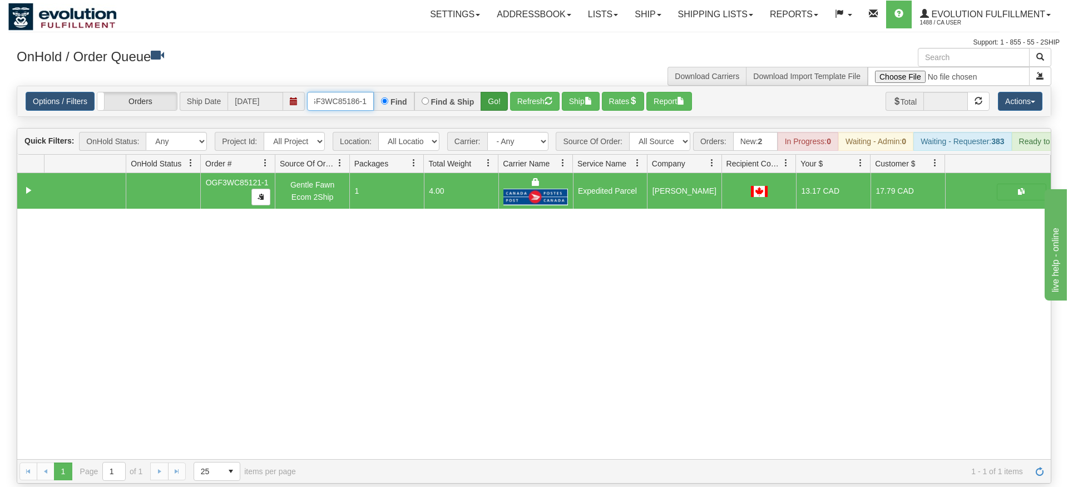
type input "OGF3WC85186-1"
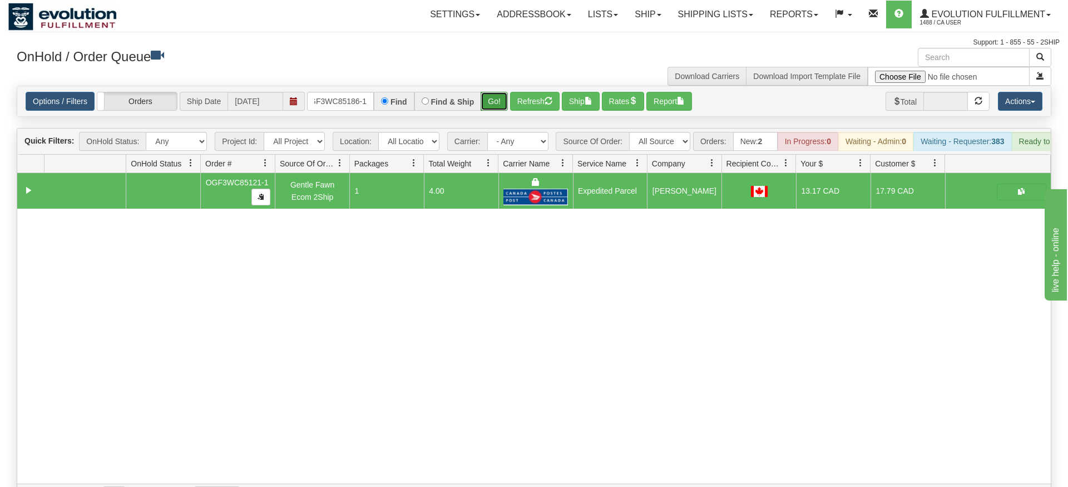
click at [499, 112] on div "Is equal to Is not equal to Contains Does not contains CAD USD EUR ZAR [PERSON_…" at bounding box center [533, 297] width 1051 height 422
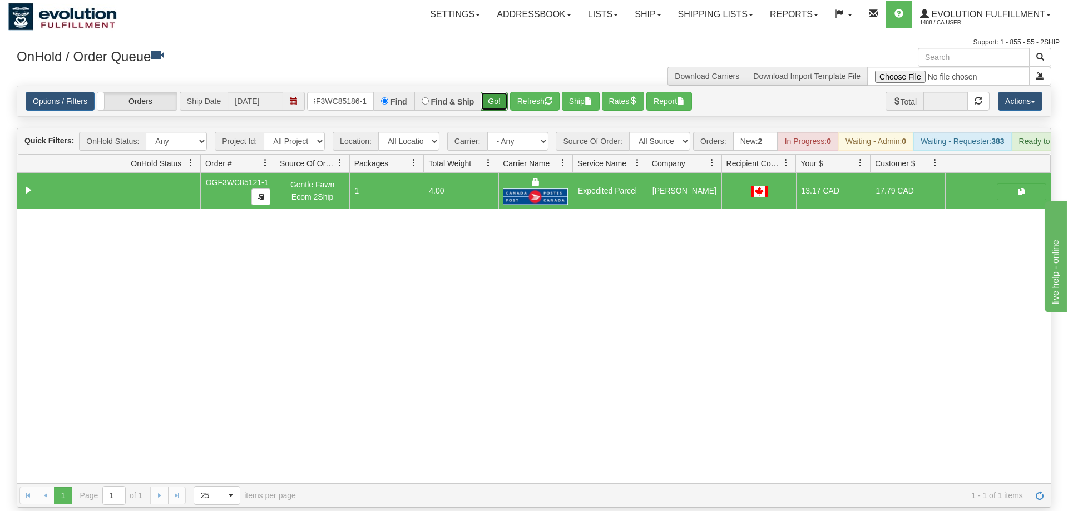
click at [506, 92] on button "Go!" at bounding box center [494, 101] width 27 height 19
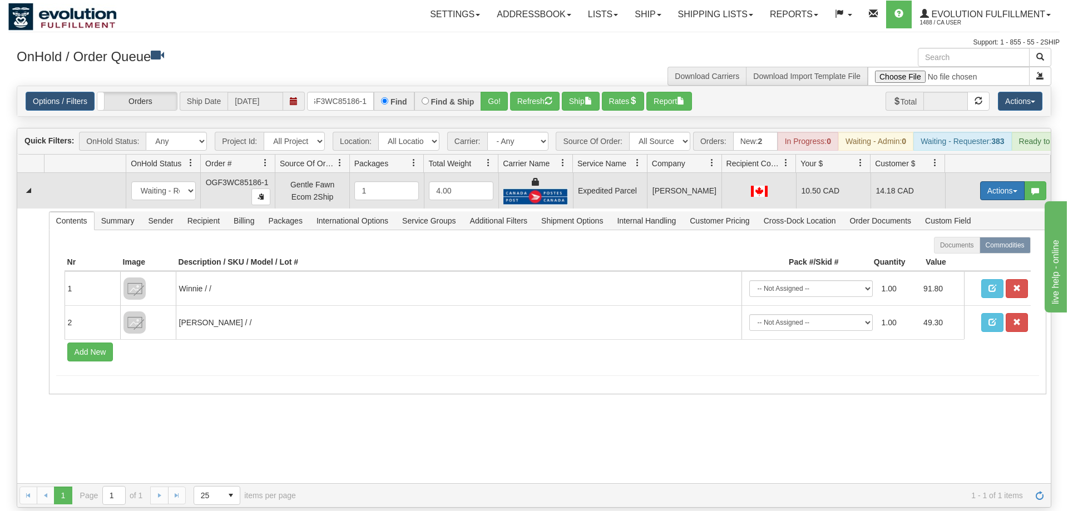
click at [1010, 181] on button "Actions" at bounding box center [1002, 190] width 45 height 19
click at [973, 248] on link "Ship" at bounding box center [979, 255] width 89 height 14
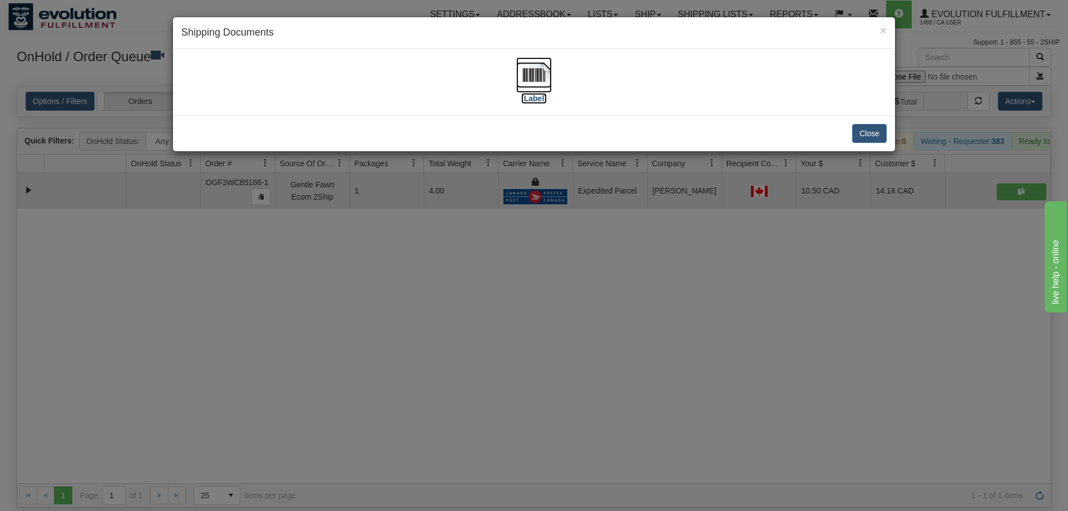
click at [537, 95] on label "[Label]" at bounding box center [534, 98] width 26 height 11
drag, startPoint x: 373, startPoint y: 405, endPoint x: 378, endPoint y: 195, distance: 209.8
click at [372, 404] on div "× Shipping Documents [Label] Close" at bounding box center [534, 255] width 1068 height 511
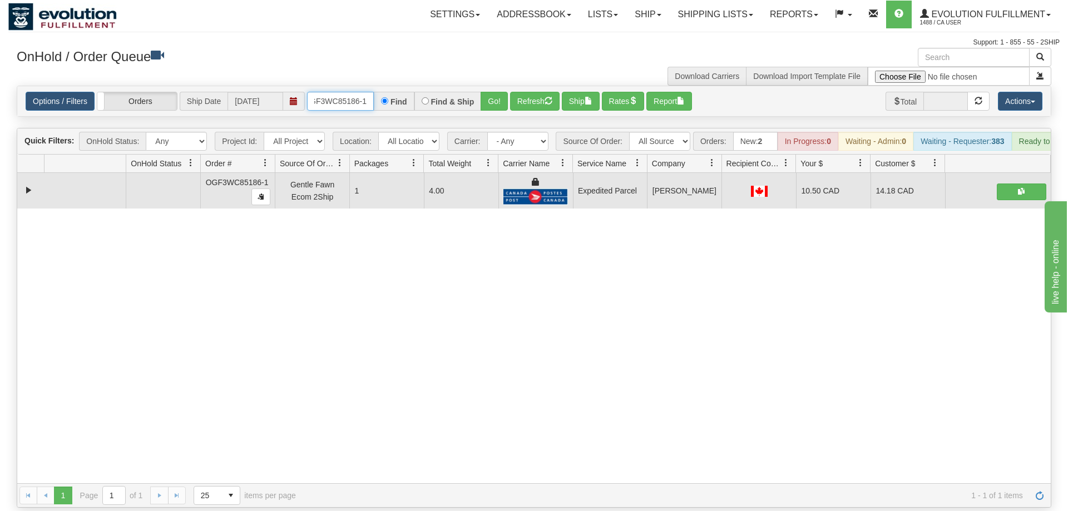
click at [350, 92] on input "OGF3WC85186-1" at bounding box center [340, 101] width 67 height 19
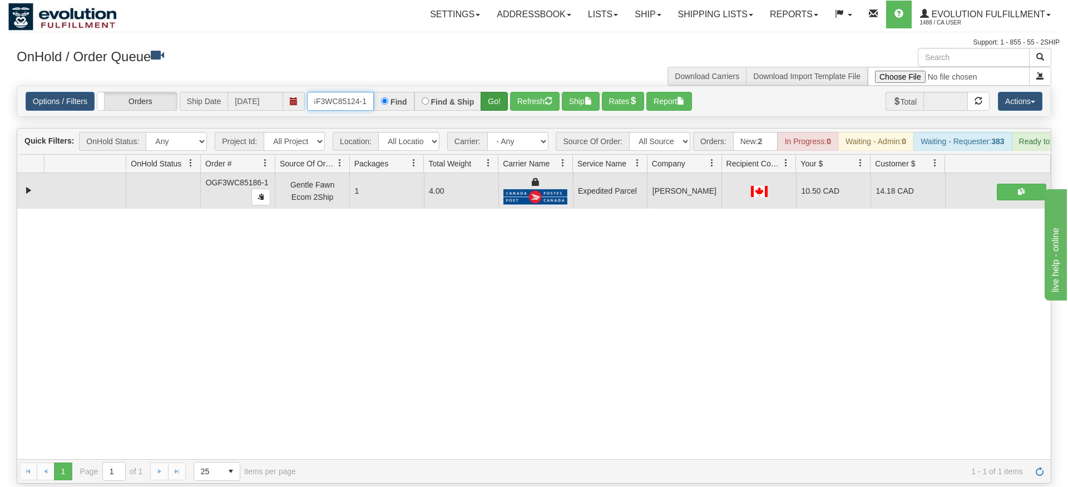
type input "OGF3WC85124-1"
click at [498, 108] on div "Is equal to Is not equal to Contains Does not contains CAD USD EUR ZAR [PERSON_…" at bounding box center [533, 285] width 1051 height 398
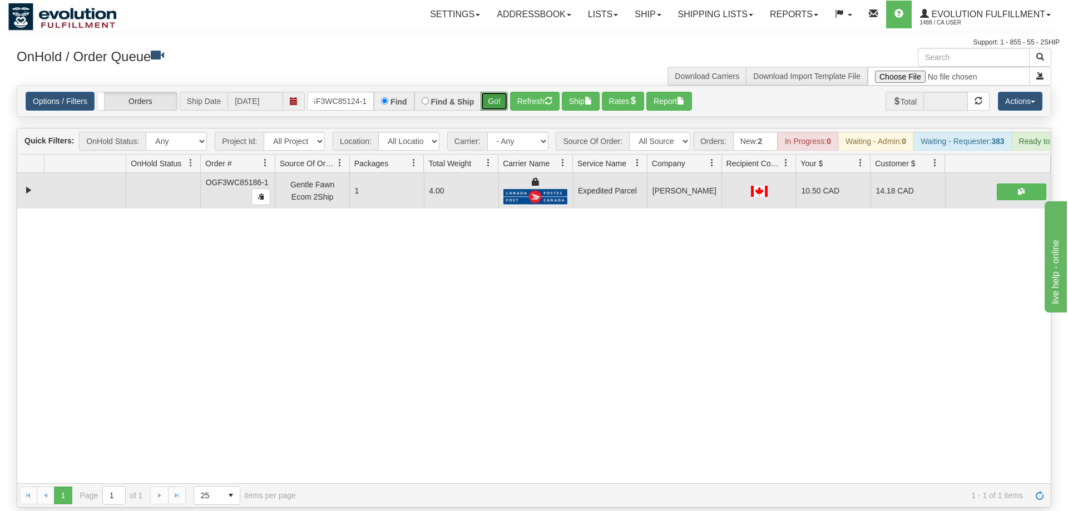
click at [498, 92] on button "Go!" at bounding box center [494, 101] width 27 height 19
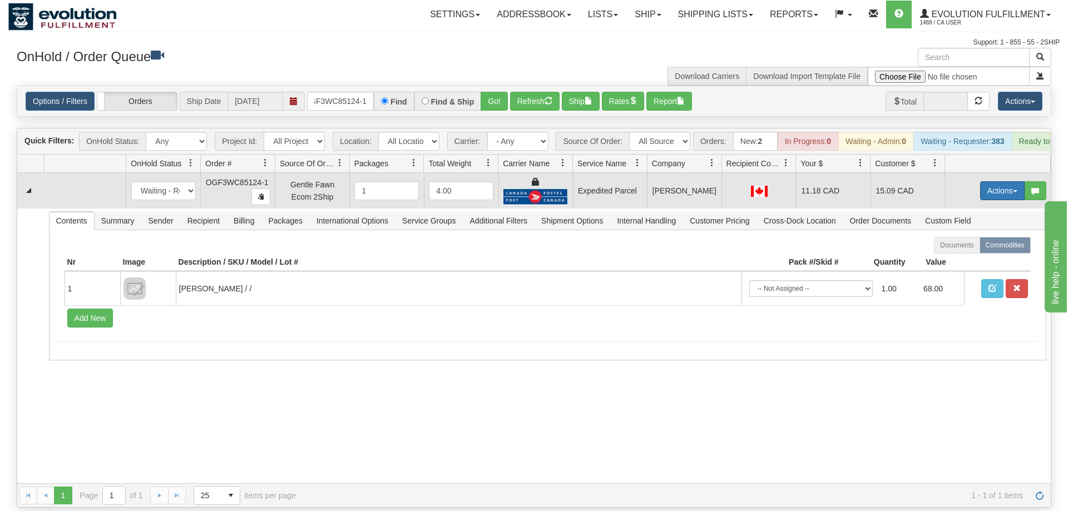
click at [999, 181] on button "Actions" at bounding box center [1002, 190] width 45 height 19
click at [968, 248] on link "Ship" at bounding box center [979, 255] width 89 height 14
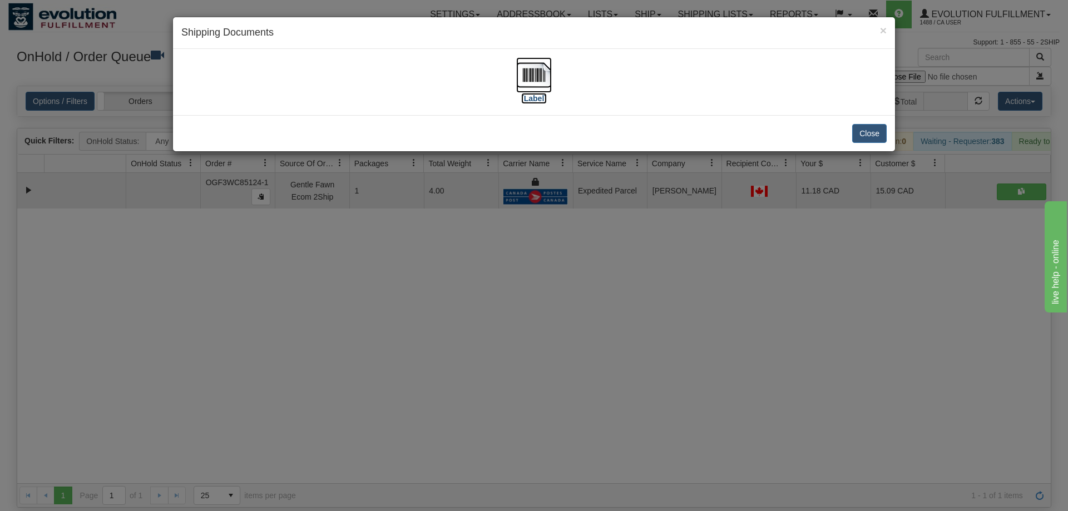
click at [542, 80] on img at bounding box center [534, 75] width 36 height 36
click at [184, 408] on div "× Shipping Documents [Label] Close" at bounding box center [534, 255] width 1068 height 511
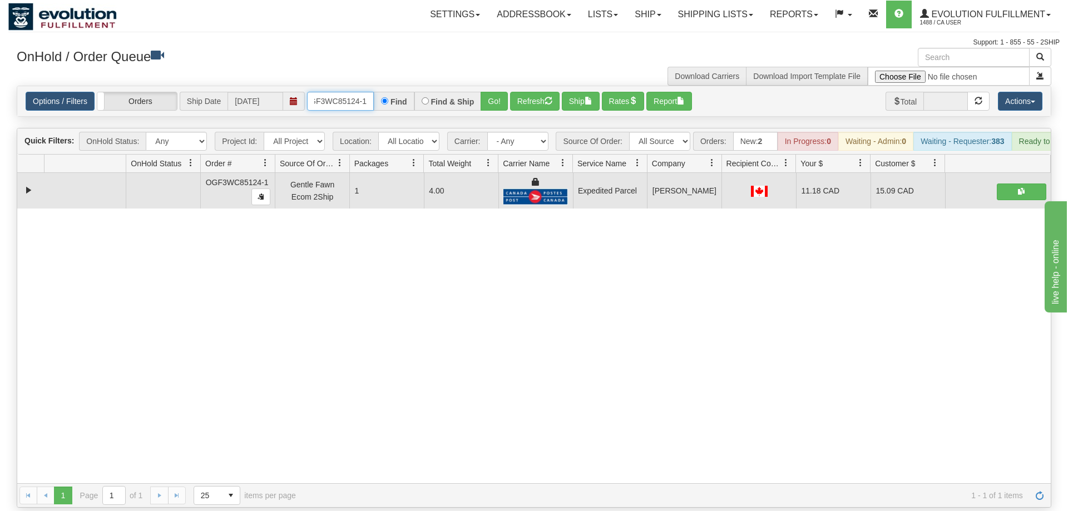
click at [335, 92] on input "OGF3WC85124-1" at bounding box center [340, 101] width 67 height 19
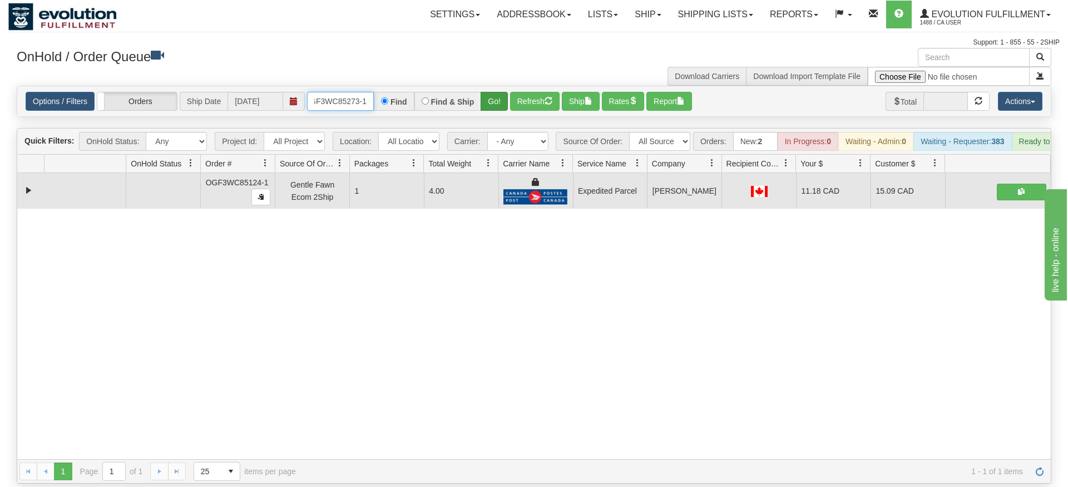
type input "OGF3WC85273-1"
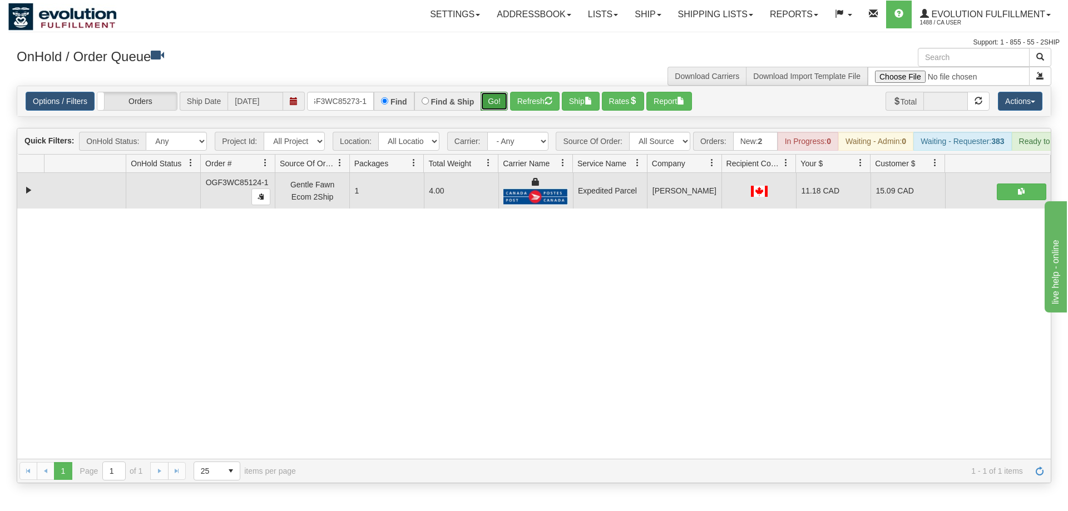
click at [495, 105] on div "Is equal to Is not equal to Contains Does not contains CAD USD EUR ZAR [PERSON_…" at bounding box center [533, 285] width 1051 height 398
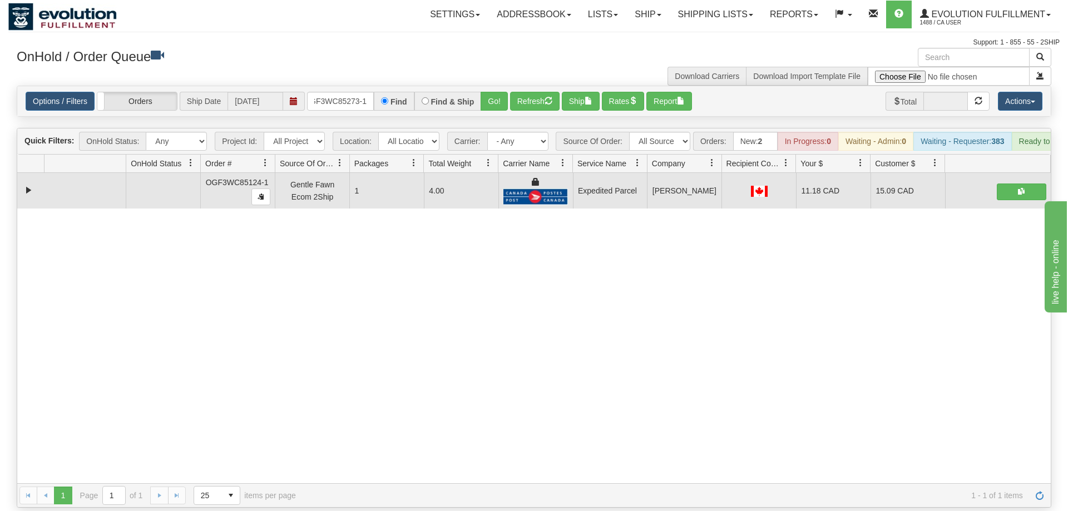
click at [505, 86] on div "Options / Filters Group Shipments Orders Ship Date [DATE] OGF3WC85273-1 Find Fi…" at bounding box center [534, 101] width 1034 height 30
click at [489, 92] on button "Go!" at bounding box center [494, 101] width 27 height 19
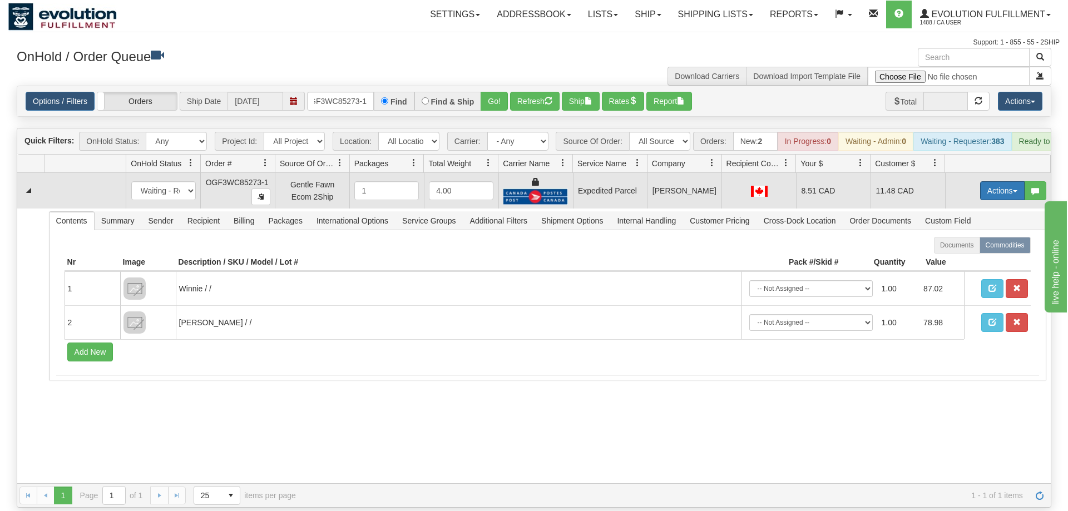
click at [988, 181] on button "Actions" at bounding box center [1002, 190] width 45 height 19
click at [975, 248] on link "Ship" at bounding box center [979, 255] width 89 height 14
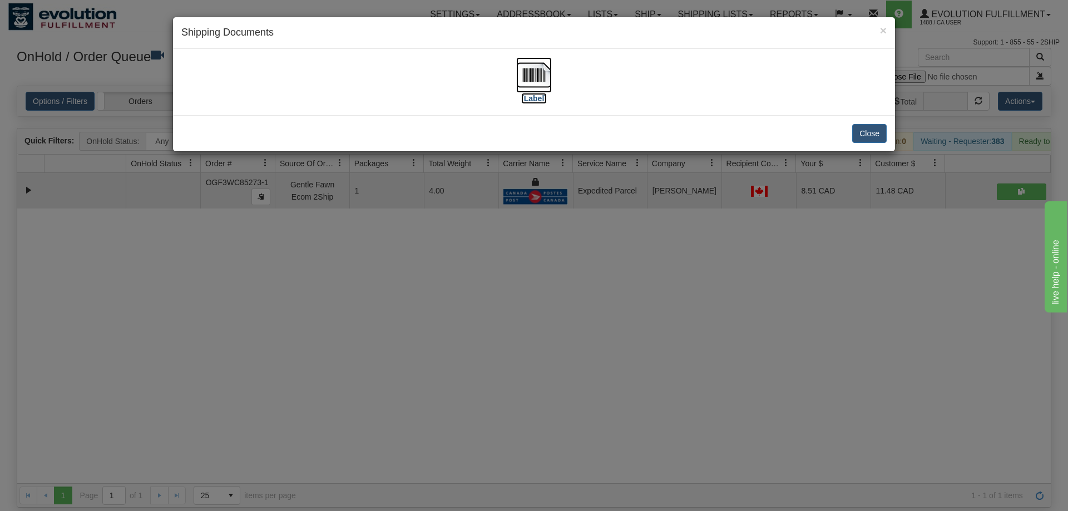
click at [533, 93] on label "[Label]" at bounding box center [534, 98] width 26 height 11
click at [490, 291] on div "× Shipping Documents [Label] Close" at bounding box center [534, 255] width 1068 height 511
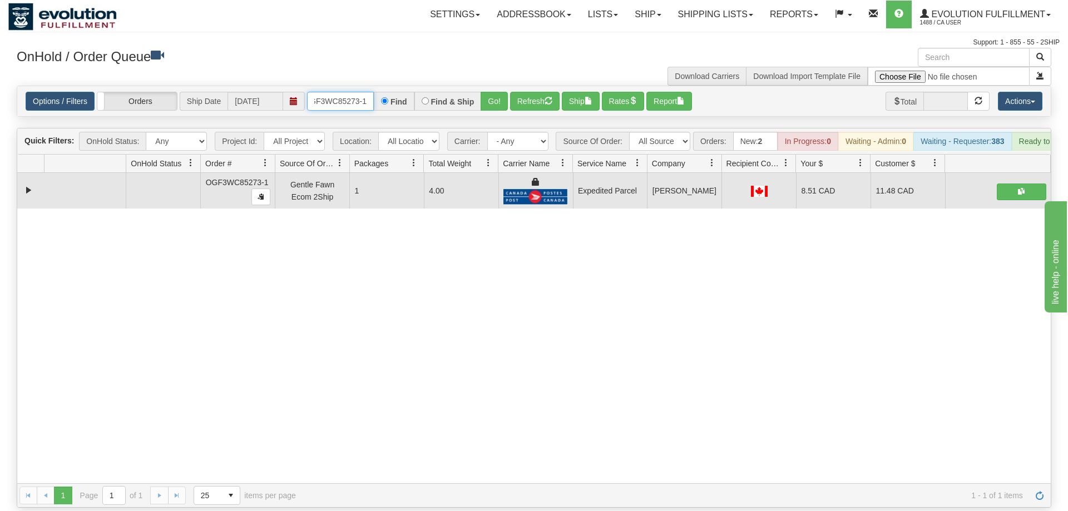
click at [344, 92] on input "OGF3WC85273-1" at bounding box center [340, 101] width 67 height 19
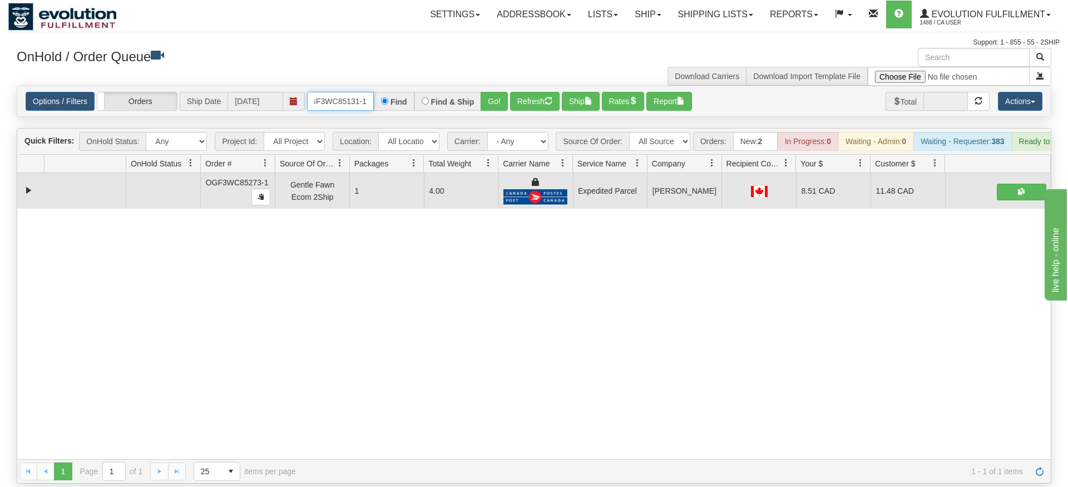
type input "OGF3WC85131-1"
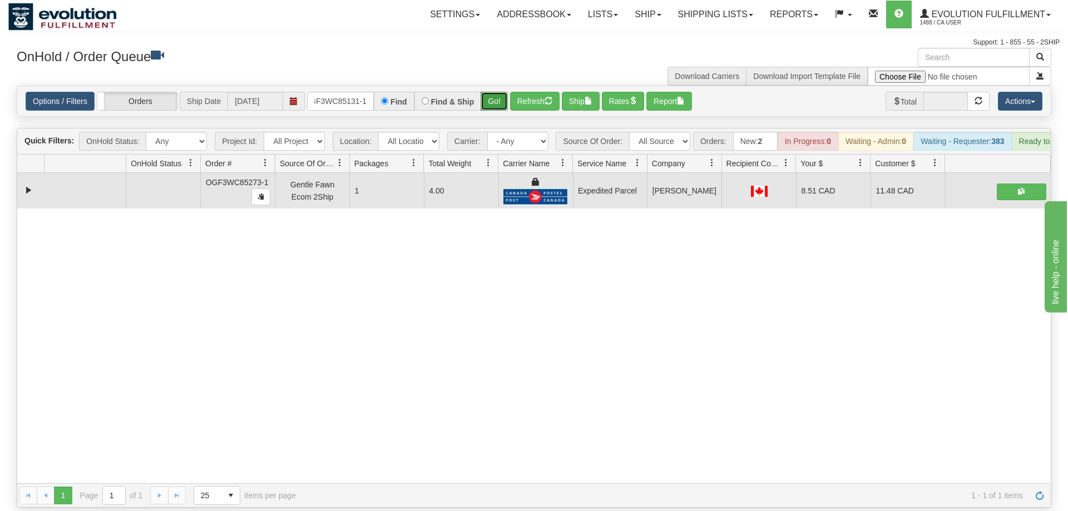
drag, startPoint x: 496, startPoint y: 105, endPoint x: 497, endPoint y: 88, distance: 16.7
click at [497, 104] on div "Is equal to Is not equal to Contains Does not contains CAD USD EUR ZAR [PERSON_…" at bounding box center [533, 297] width 1051 height 422
click at [497, 92] on button "Go!" at bounding box center [494, 101] width 27 height 19
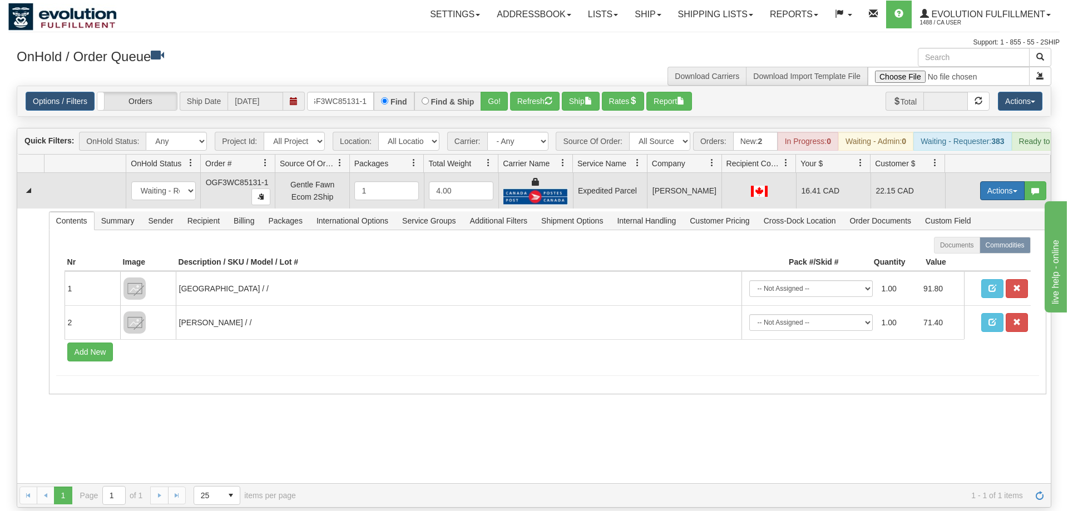
click at [1005, 181] on button "Actions" at bounding box center [1002, 190] width 45 height 19
click at [967, 251] on span "Ship" at bounding box center [957, 255] width 23 height 9
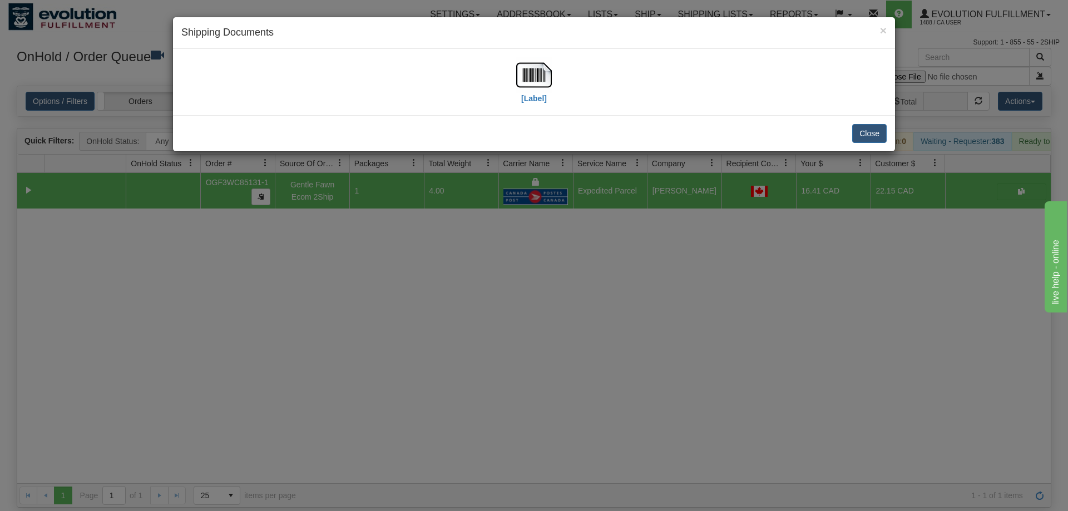
click at [534, 57] on div "[Label]" at bounding box center [534, 82] width 722 height 66
click at [533, 80] on img at bounding box center [534, 75] width 36 height 36
click at [405, 334] on div "× Shipping Documents [Label] Close" at bounding box center [534, 255] width 1068 height 511
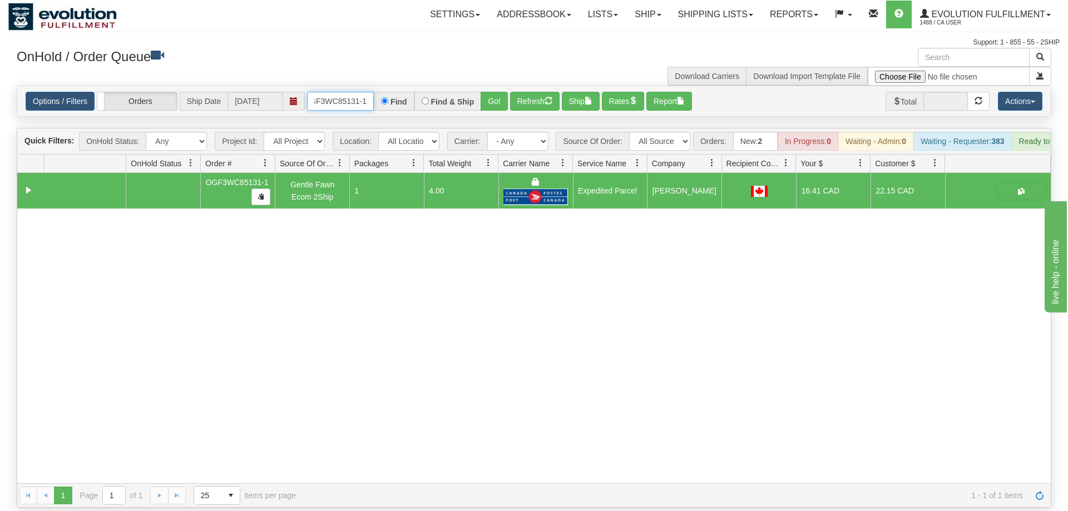
click at [341, 92] on input "OGF3WC85131-1" at bounding box center [340, 101] width 67 height 19
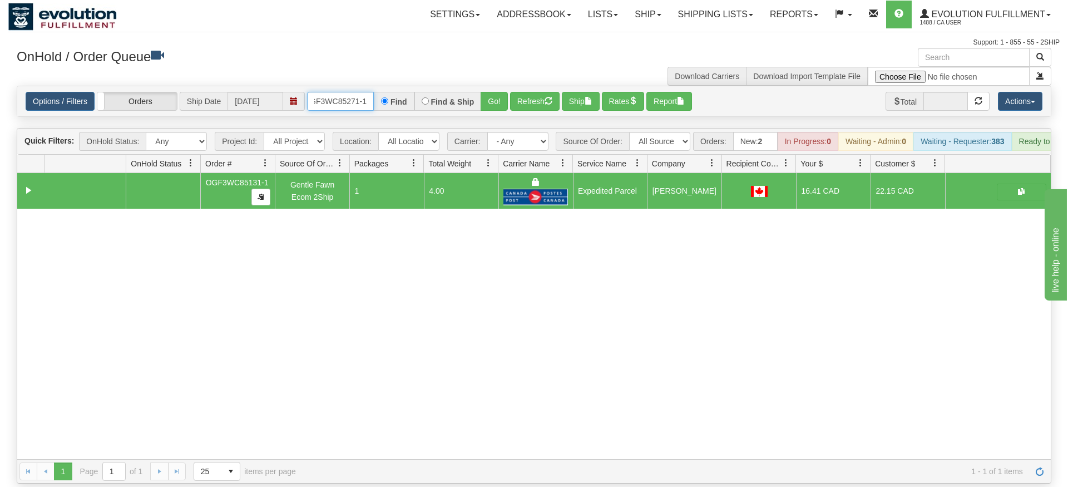
type input "OGF3WC85271-1"
click at [487, 100] on div "Options / Filters Group Shipments Orders Ship Date [DATE] OGF3WC85271-1 Find Fi…" at bounding box center [534, 101] width 1035 height 31
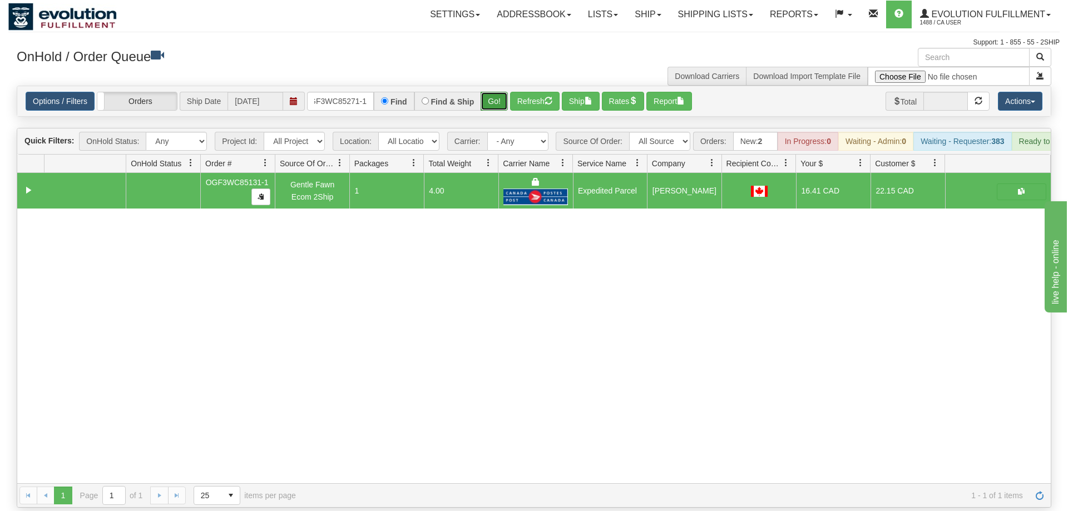
click at [489, 92] on button "Go!" at bounding box center [494, 101] width 27 height 19
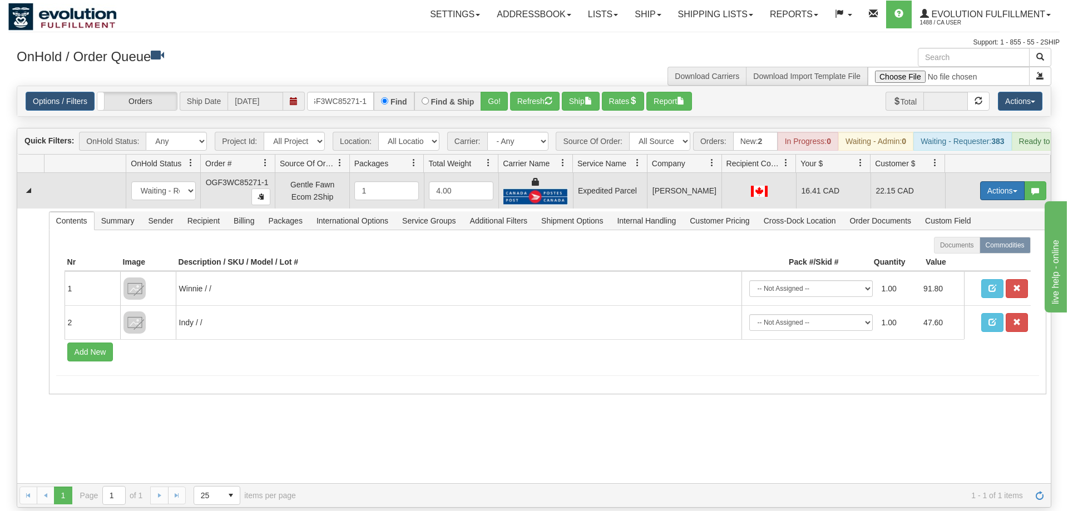
click at [1014, 181] on button "Actions" at bounding box center [1002, 190] width 45 height 19
click at [955, 251] on span "Ship" at bounding box center [957, 255] width 23 height 9
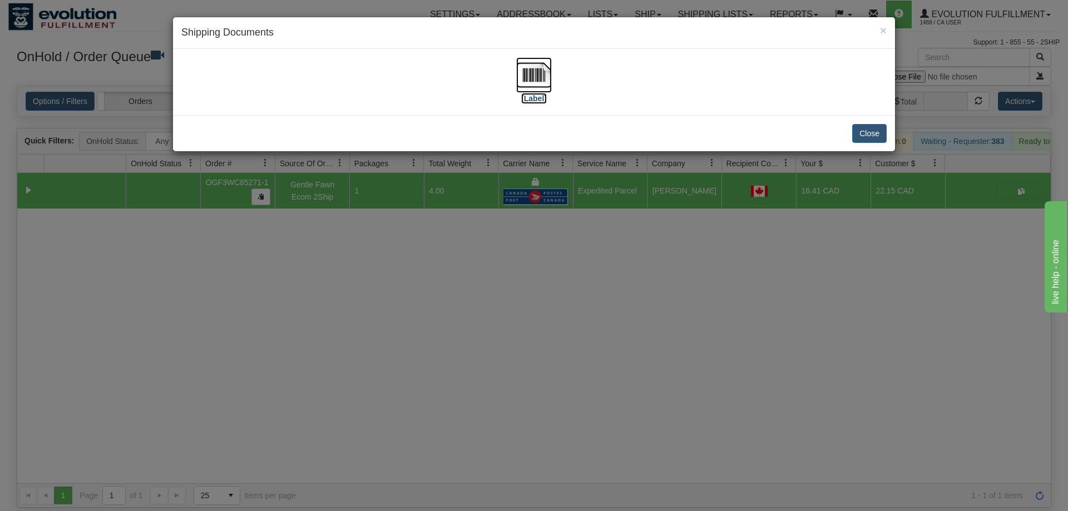
click at [531, 92] on img at bounding box center [534, 75] width 36 height 36
click at [602, 368] on div "× Shipping Documents [Label] Close" at bounding box center [534, 255] width 1068 height 511
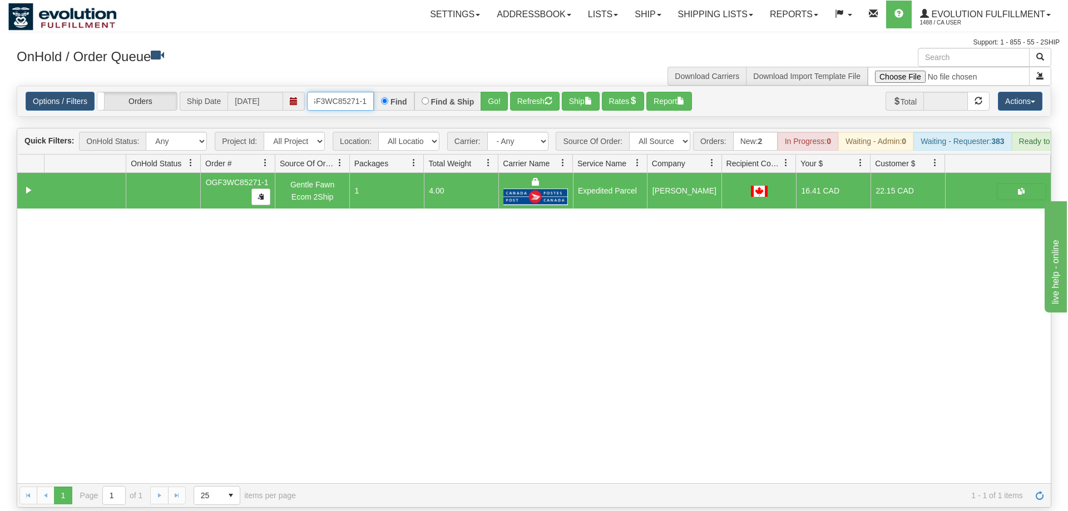
click at [356, 92] on input "OGF3WC85271-1" at bounding box center [340, 101] width 67 height 19
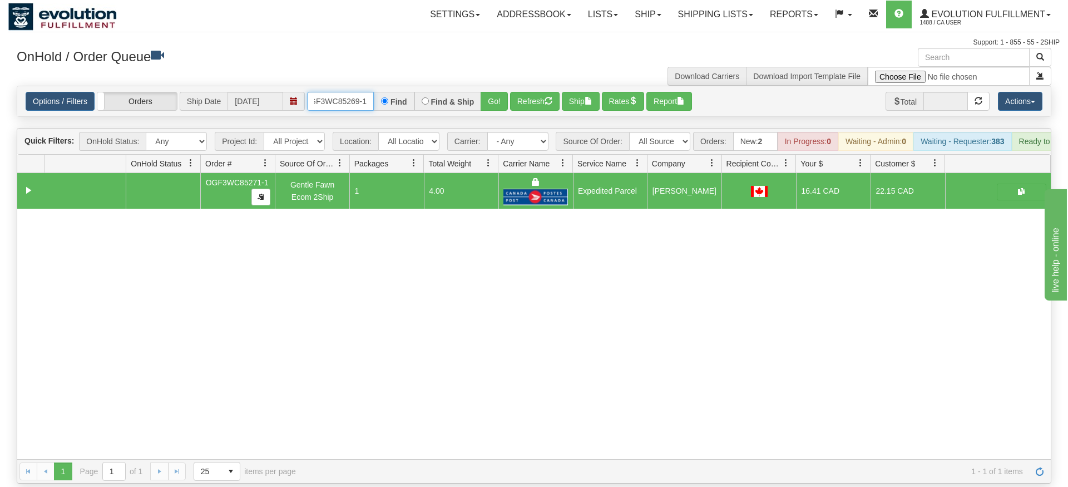
type input "OGF3WC85269-1"
click at [495, 111] on div "Is equal to Is not equal to Contains Does not contains CAD USD EUR ZAR [PERSON_…" at bounding box center [533, 285] width 1051 height 398
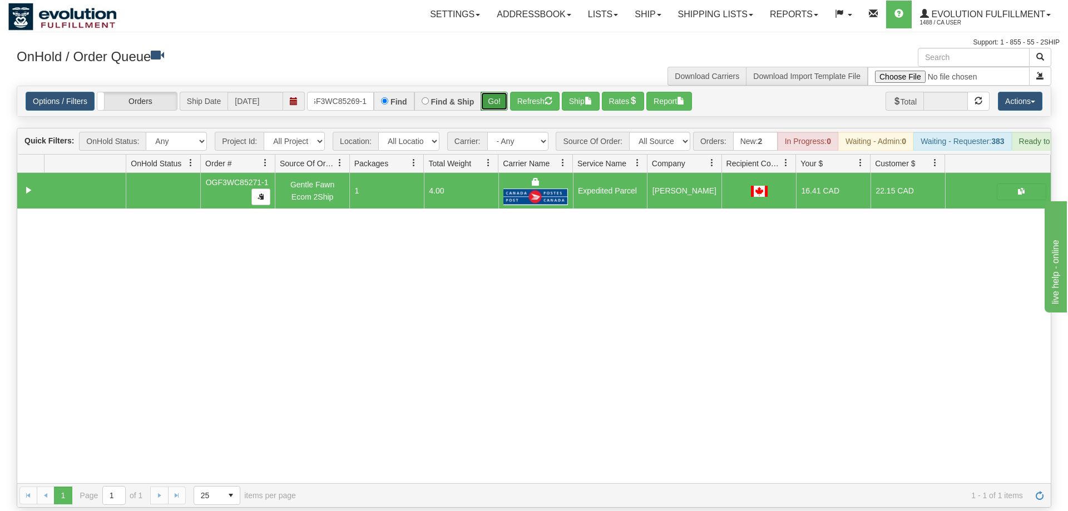
click at [499, 92] on button "Go!" at bounding box center [494, 101] width 27 height 19
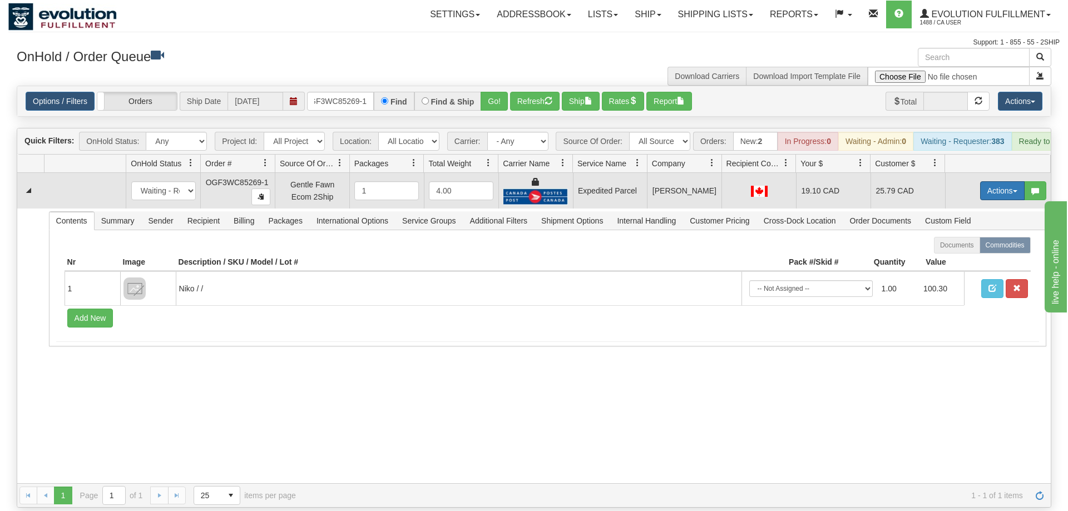
click at [997, 181] on button "Actions" at bounding box center [1002, 190] width 45 height 19
click at [968, 248] on link "Ship" at bounding box center [979, 255] width 89 height 14
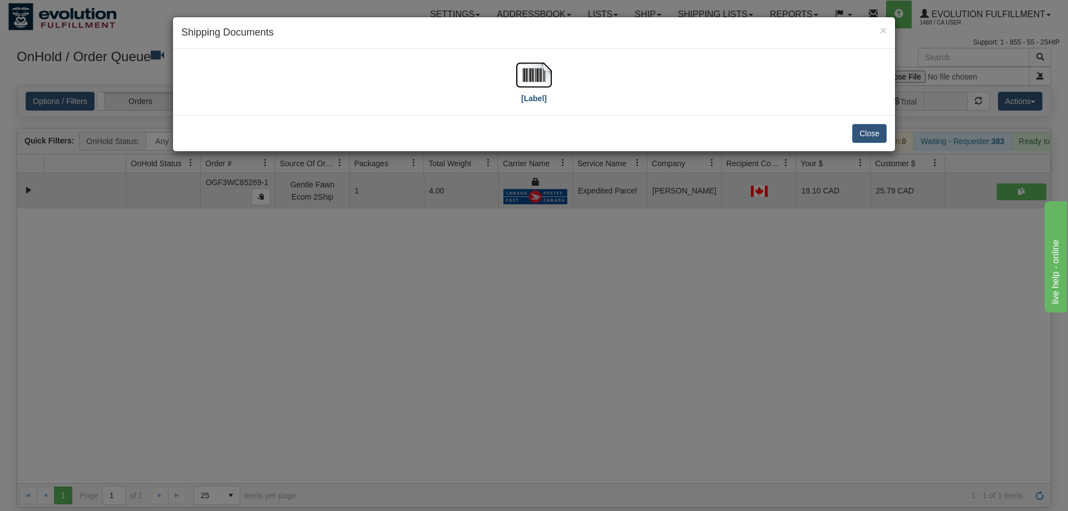
drag, startPoint x: 556, startPoint y: 83, endPoint x: 533, endPoint y: 81, distance: 23.4
click at [543, 84] on div "[Label]" at bounding box center [533, 82] width 705 height 50
click at [533, 81] on img at bounding box center [534, 75] width 36 height 36
click at [751, 217] on div "× Shipping Documents [Label] Close" at bounding box center [534, 255] width 1068 height 511
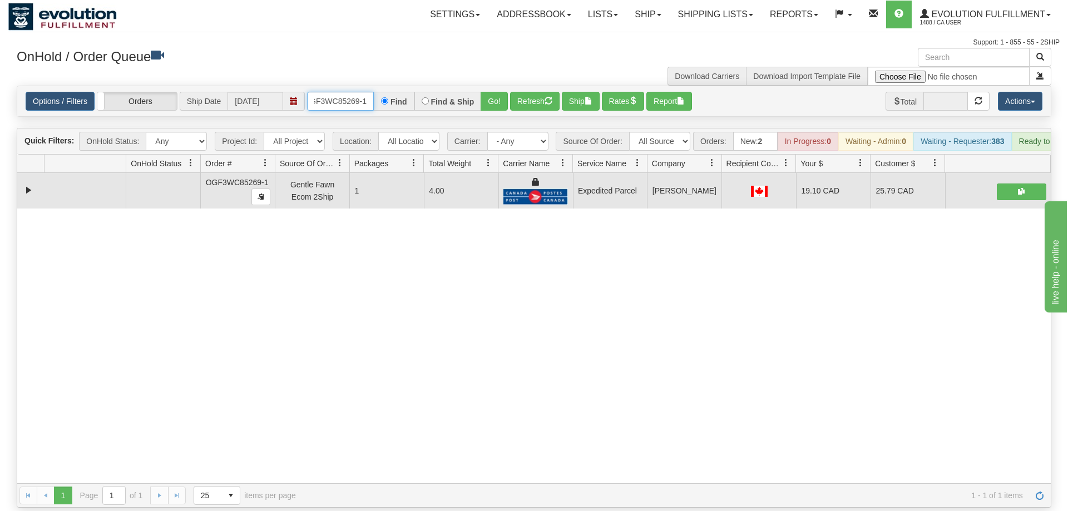
click at [339, 92] on input "OGF3WC85269-1" at bounding box center [340, 101] width 67 height 19
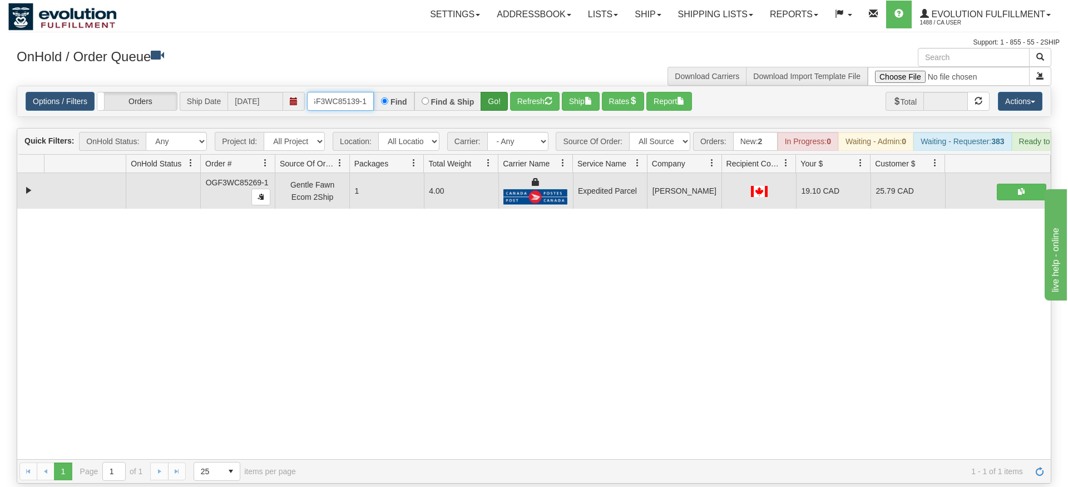
type input "OGF3WC85139-1"
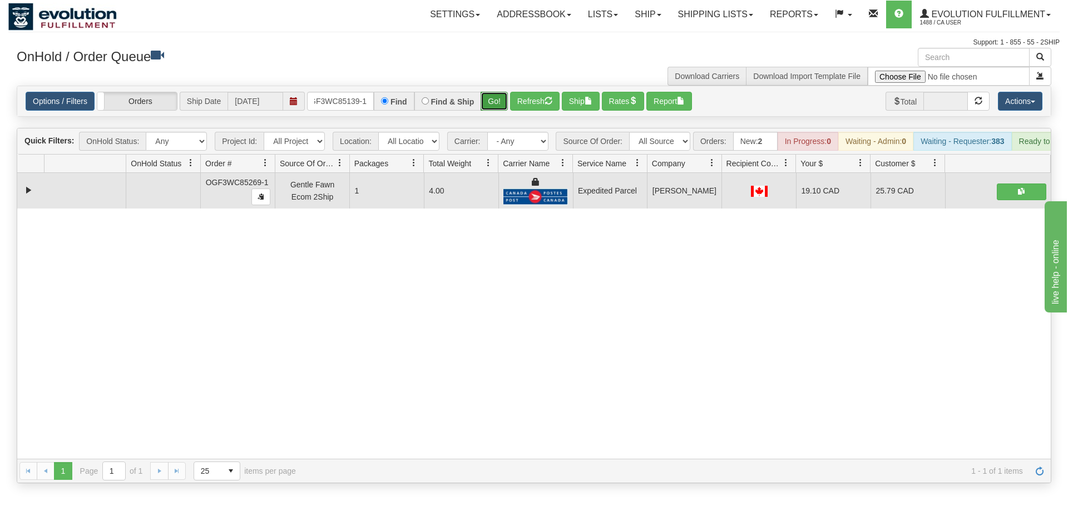
click at [500, 102] on div "Is equal to Is not equal to Contains Does not contains CAD USD EUR ZAR [PERSON_…" at bounding box center [533, 285] width 1051 height 398
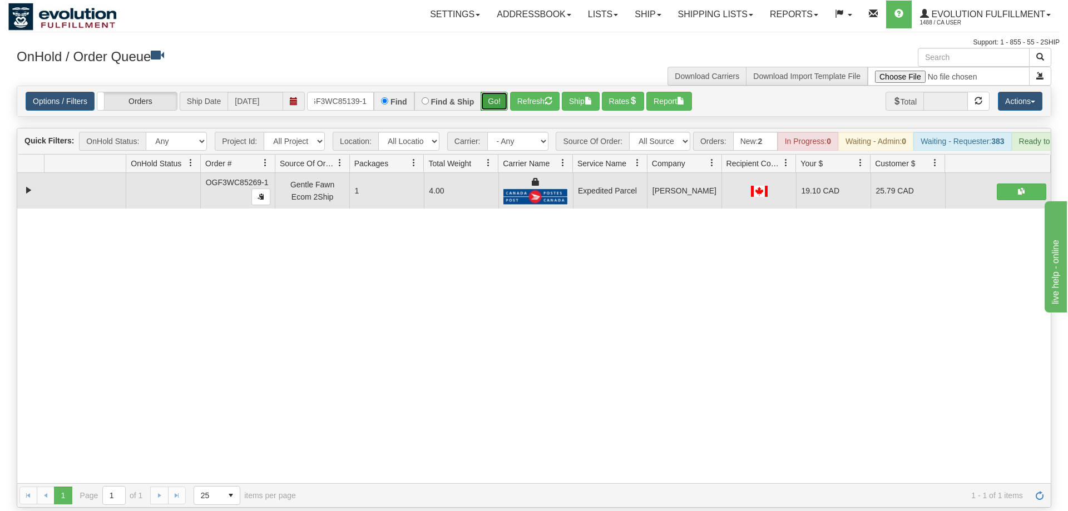
click at [500, 92] on button "Go!" at bounding box center [494, 101] width 27 height 19
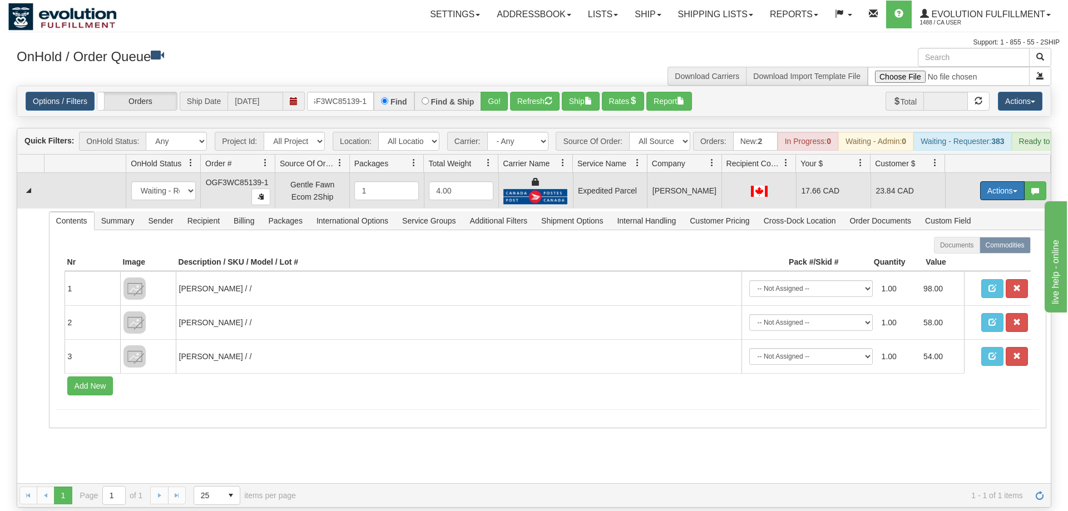
drag, startPoint x: 1011, startPoint y: 175, endPoint x: 989, endPoint y: 204, distance: 36.2
click at [1010, 181] on button "Actions" at bounding box center [1002, 190] width 45 height 19
click at [976, 248] on link "Ship" at bounding box center [979, 255] width 89 height 14
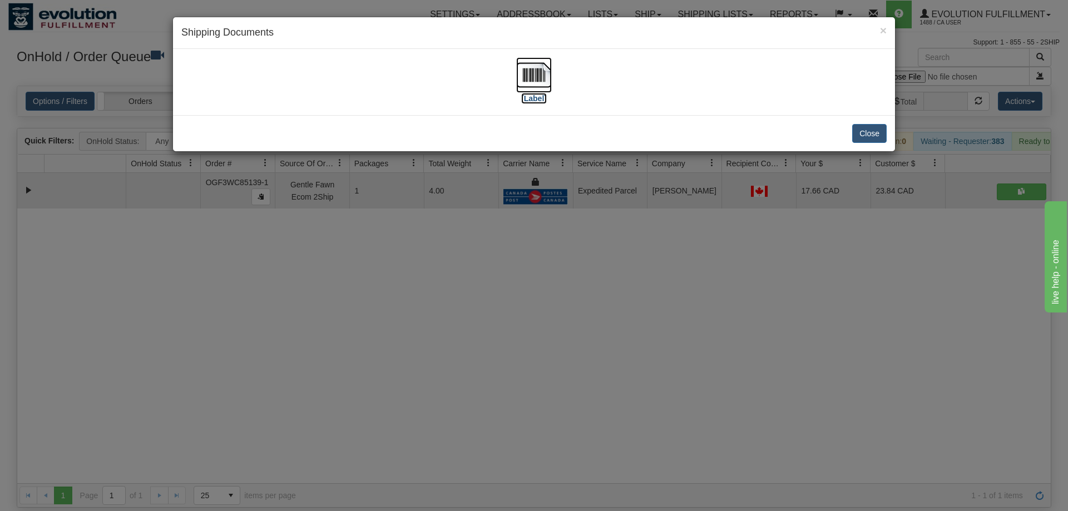
click at [539, 101] on label "[Label]" at bounding box center [534, 98] width 26 height 11
drag, startPoint x: 546, startPoint y: 298, endPoint x: 445, endPoint y: 136, distance: 190.2
click at [543, 291] on div "× Shipping Documents [Label] Close" at bounding box center [534, 255] width 1068 height 511
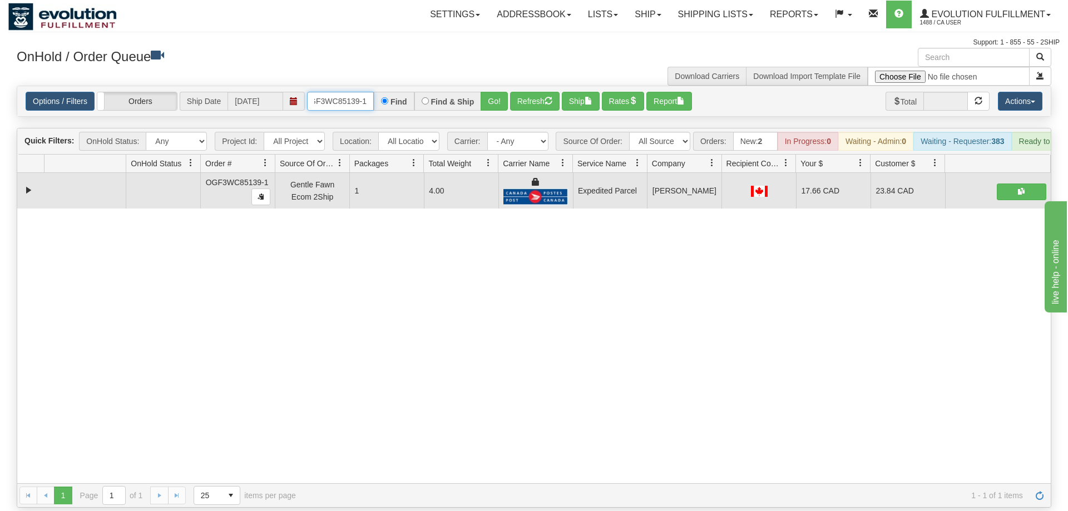
click at [338, 92] on input "OGF3WC85139-1" at bounding box center [340, 101] width 67 height 19
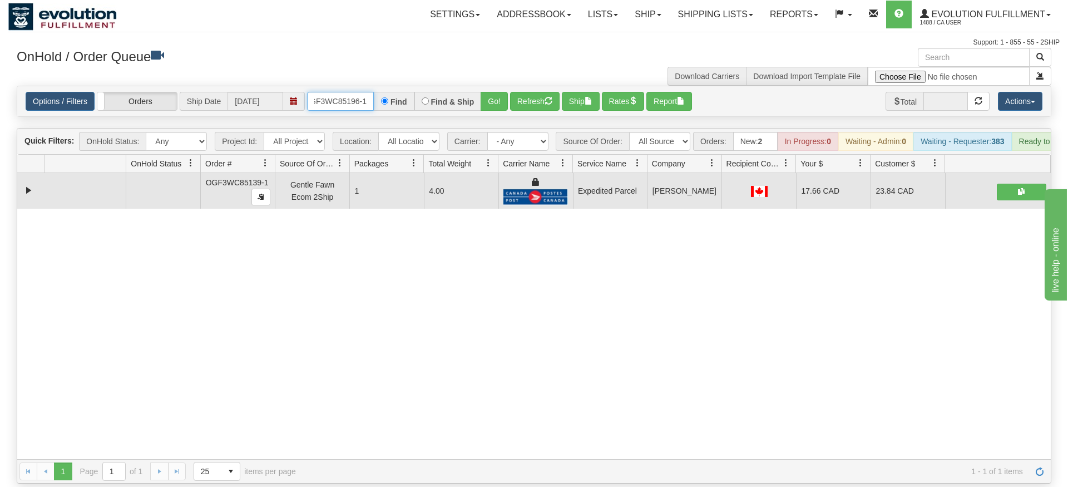
type input "OGF3WC85196-1"
click at [498, 107] on div "Is equal to Is not equal to Contains Does not contains CAD USD EUR ZAR [PERSON_…" at bounding box center [533, 285] width 1051 height 398
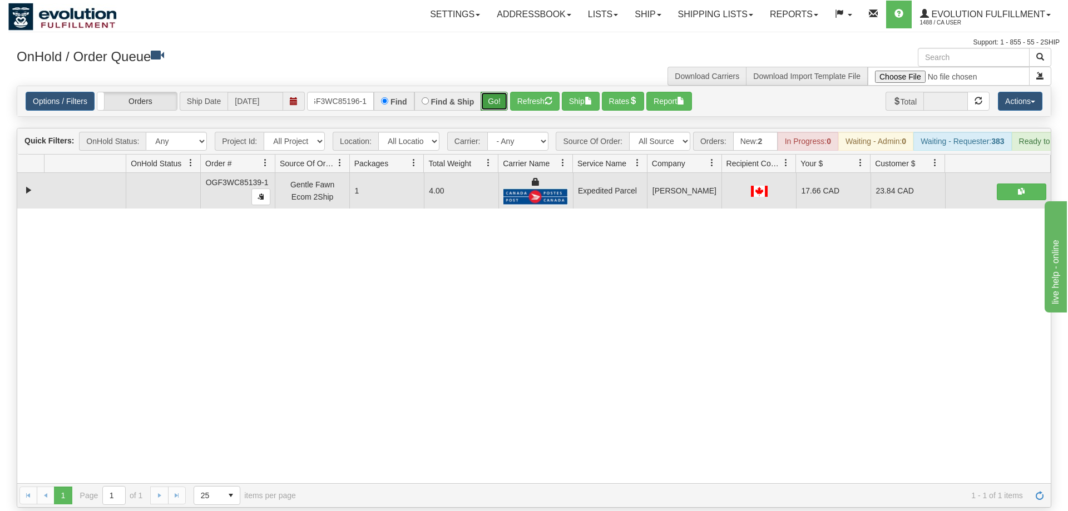
click at [494, 92] on button "Go!" at bounding box center [494, 101] width 27 height 19
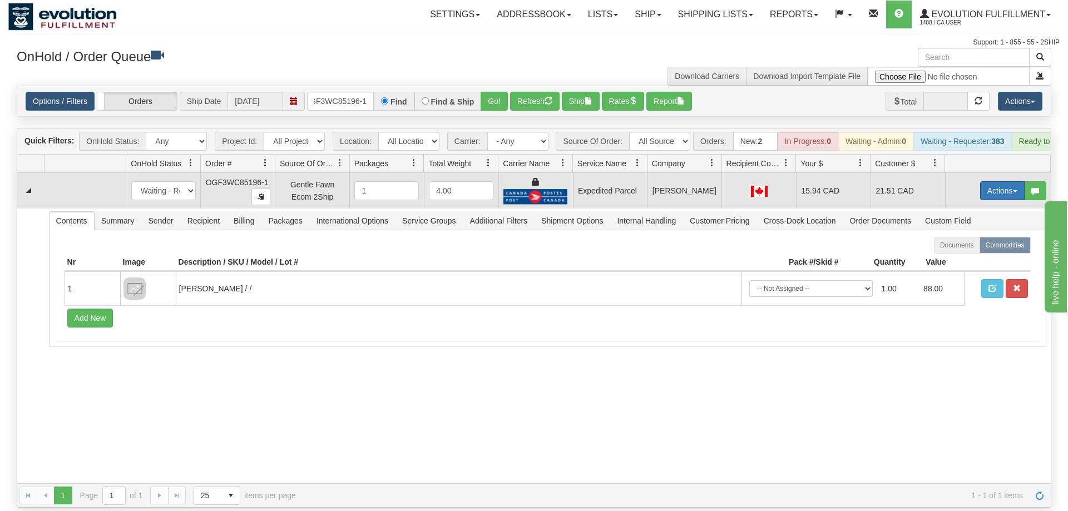
click at [1006, 181] on button "Actions" at bounding box center [1002, 190] width 45 height 19
click at [1000, 248] on link "Ship" at bounding box center [979, 255] width 89 height 14
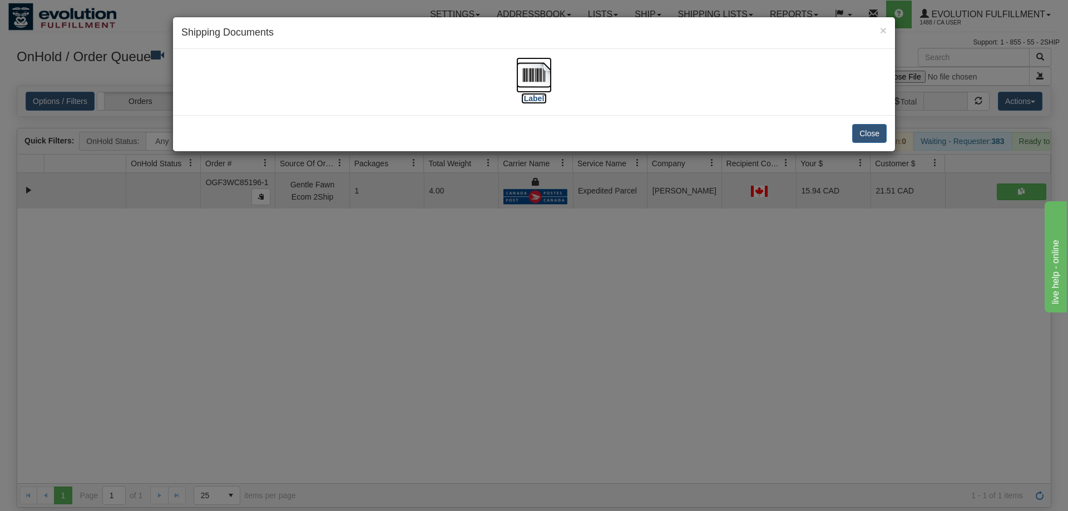
click at [517, 74] on img at bounding box center [534, 75] width 36 height 36
drag, startPoint x: 720, startPoint y: 313, endPoint x: 686, endPoint y: 285, distance: 43.9
click at [720, 313] on div "× Shipping Documents [Label] Close" at bounding box center [534, 255] width 1068 height 511
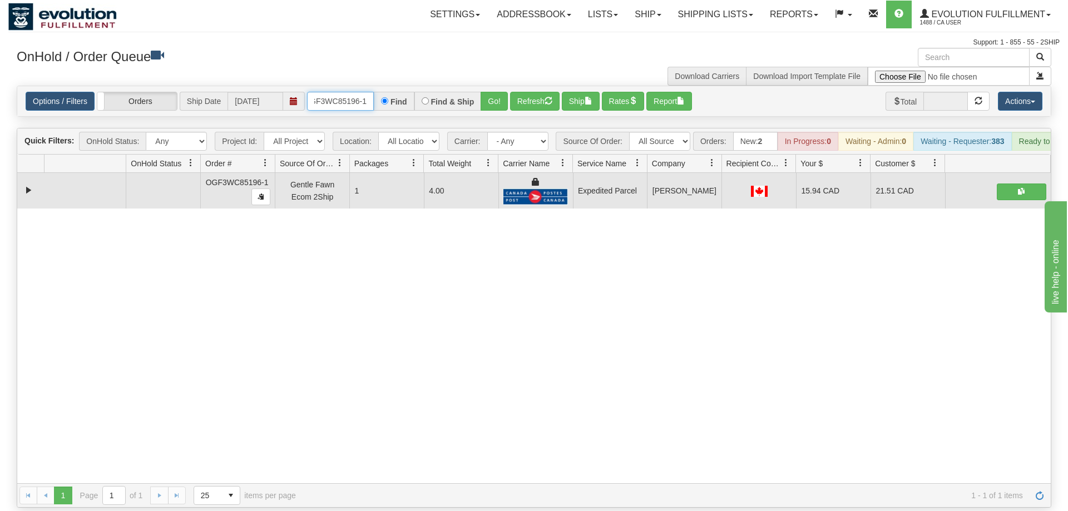
click at [334, 92] on input "OGF3WC85196-1" at bounding box center [340, 101] width 67 height 19
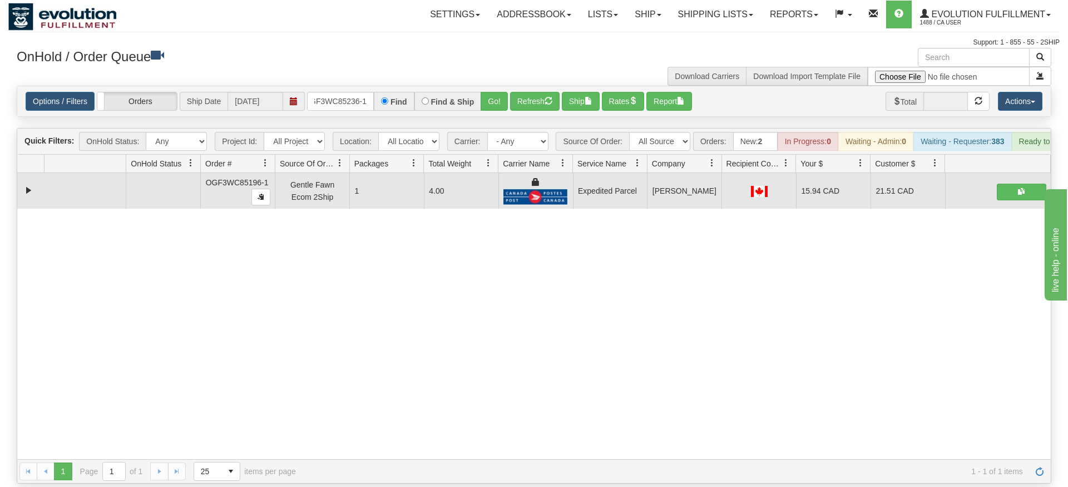
click at [509, 108] on div "Is equal to Is not equal to Contains Does not contains CAD USD EUR ZAR [PERSON_…" at bounding box center [533, 285] width 1051 height 398
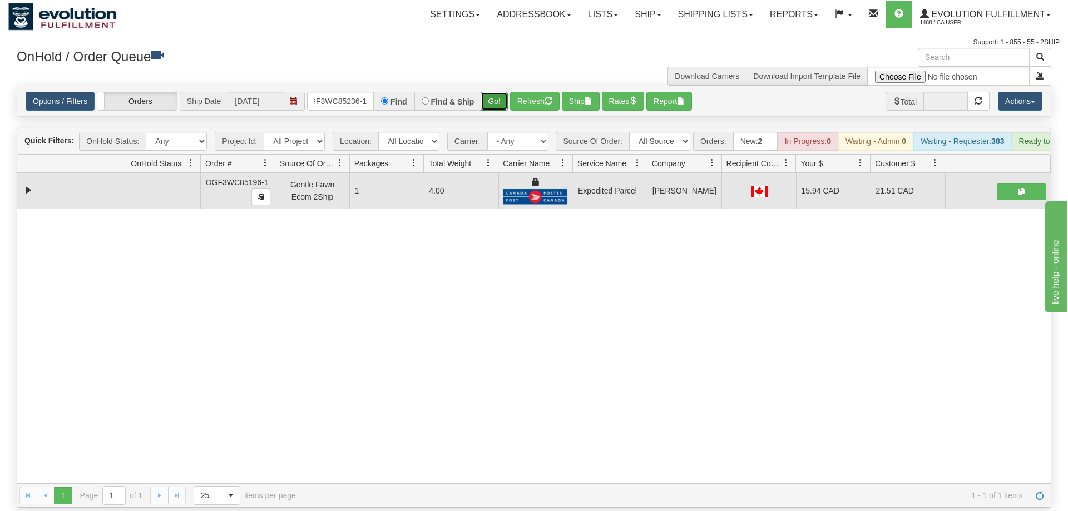
click at [500, 92] on button "Go!" at bounding box center [494, 101] width 27 height 19
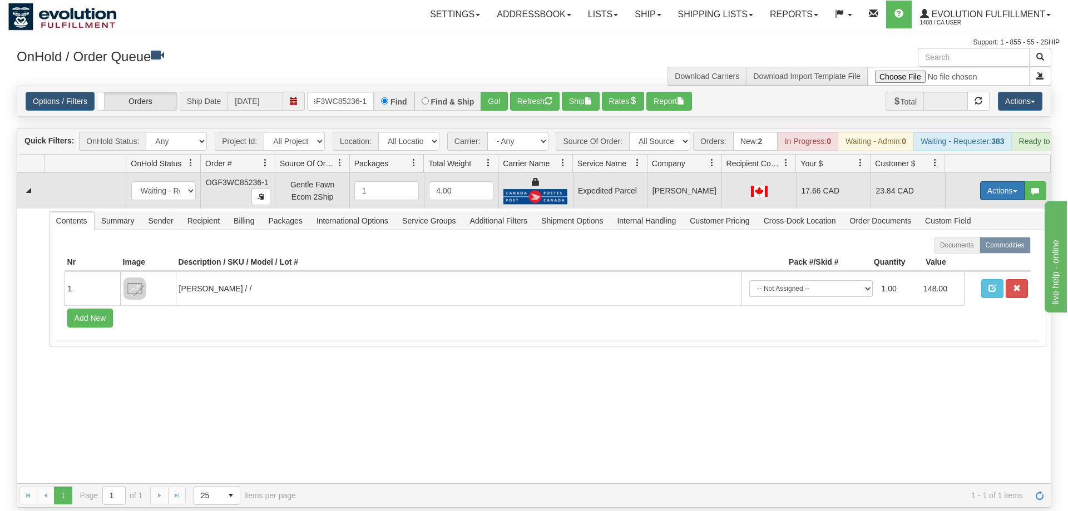
click at [992, 181] on button "Actions" at bounding box center [1002, 190] width 45 height 19
click at [948, 251] on span "Ship" at bounding box center [957, 255] width 23 height 9
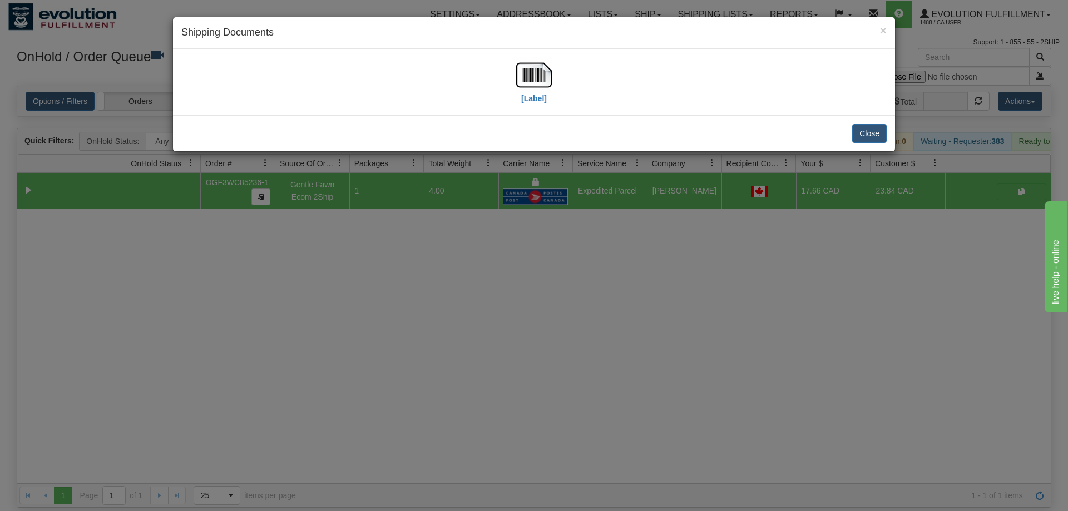
click at [553, 80] on div "[Label]" at bounding box center [533, 82] width 705 height 50
click at [540, 78] on img at bounding box center [534, 75] width 36 height 36
click at [529, 370] on div "× Shipping Documents [Label] Close" at bounding box center [534, 255] width 1068 height 511
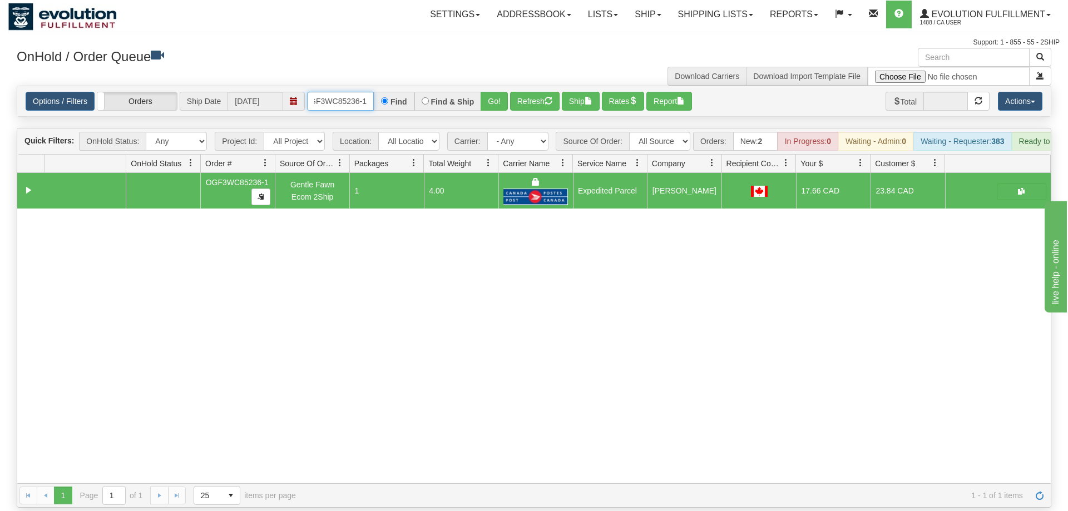
click at [362, 92] on input "OGF3WC85236-1" at bounding box center [340, 101] width 67 height 19
type input "OGF3WC85231"
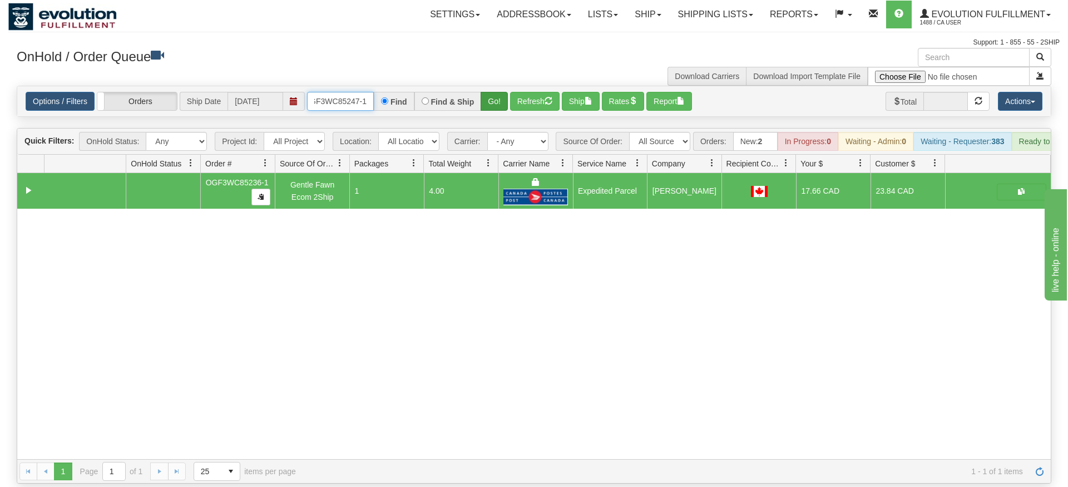
type input "OGF3WC85247-1"
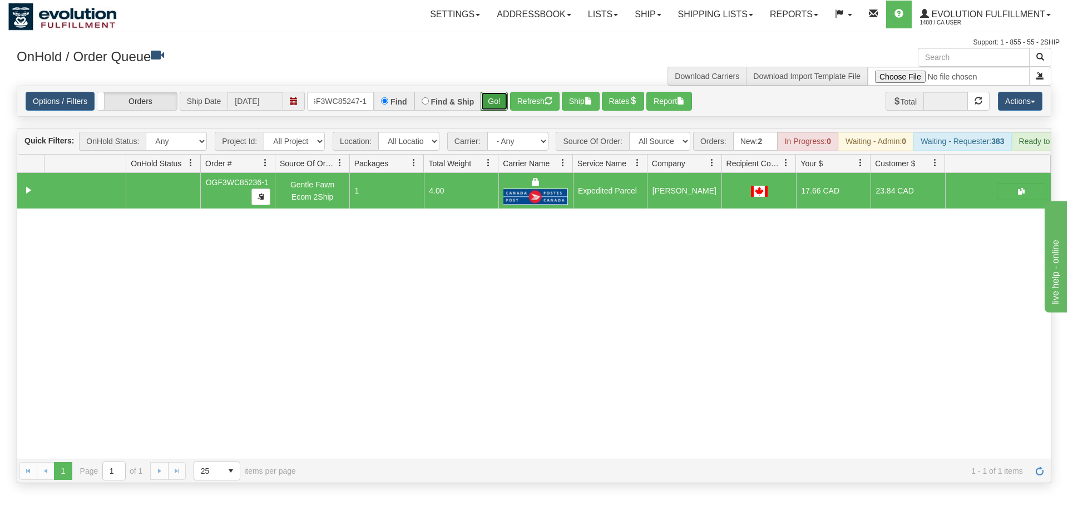
drag, startPoint x: 491, startPoint y: 78, endPoint x: 491, endPoint y: 103, distance: 25.0
click at [491, 103] on div "Is equal to Is not equal to Contains Does not contains CAD USD EUR ZAR [PERSON_…" at bounding box center [533, 285] width 1051 height 398
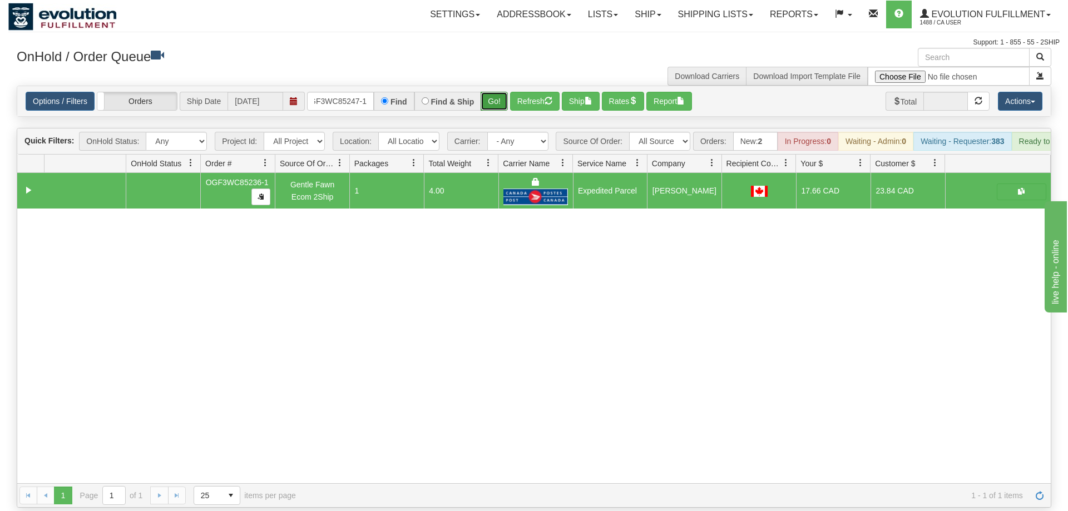
click at [497, 92] on button "Go!" at bounding box center [494, 101] width 27 height 19
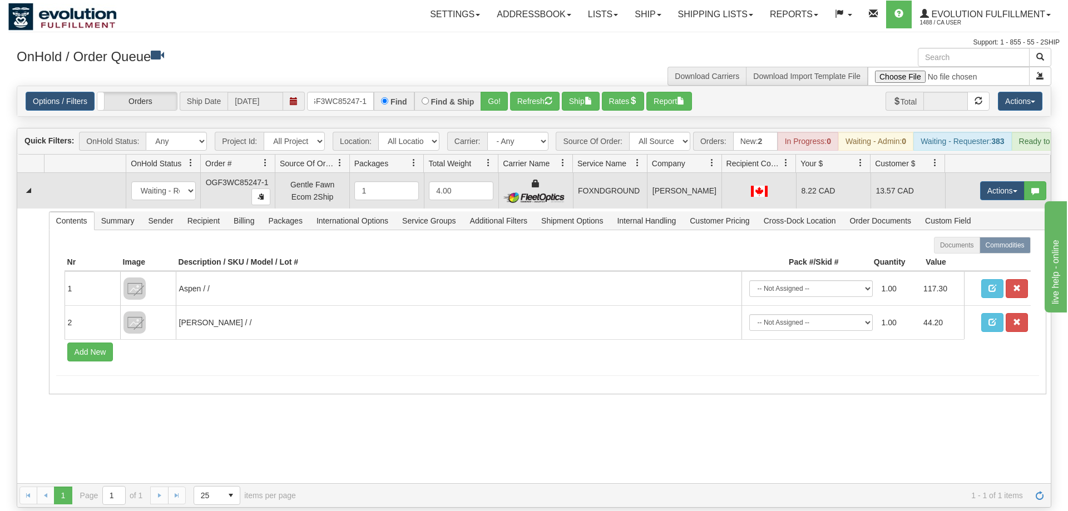
click at [1000, 185] on td "Actions Open Refresh Rates Rate All Services Ship Delete Edit Items" at bounding box center [998, 191] width 106 height 36
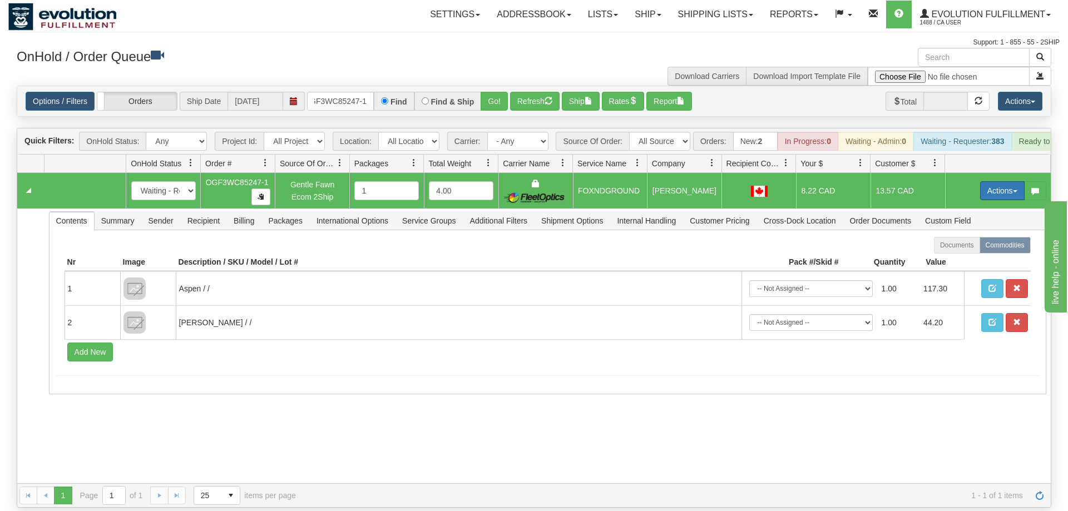
click at [1000, 181] on button "Actions" at bounding box center [1002, 190] width 45 height 19
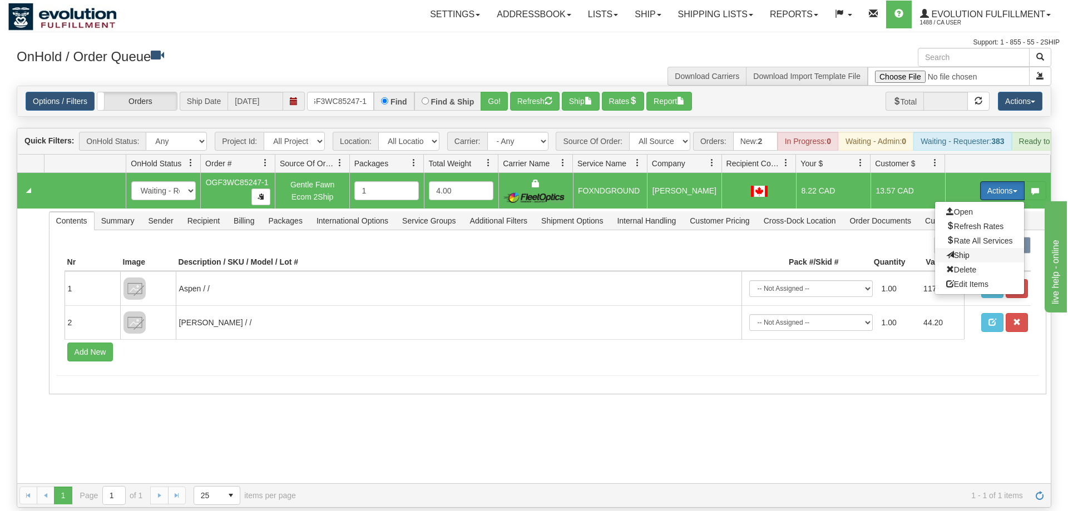
click at [961, 251] on span "Ship" at bounding box center [957, 255] width 23 height 9
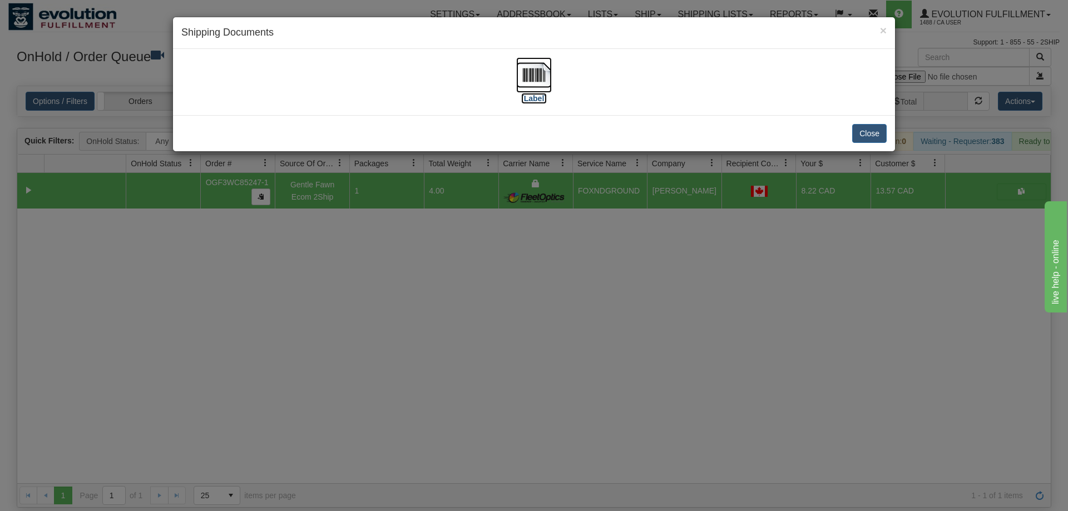
click at [533, 78] on img at bounding box center [534, 75] width 36 height 36
click at [619, 305] on div "× Shipping Documents [Label] Close" at bounding box center [534, 255] width 1068 height 511
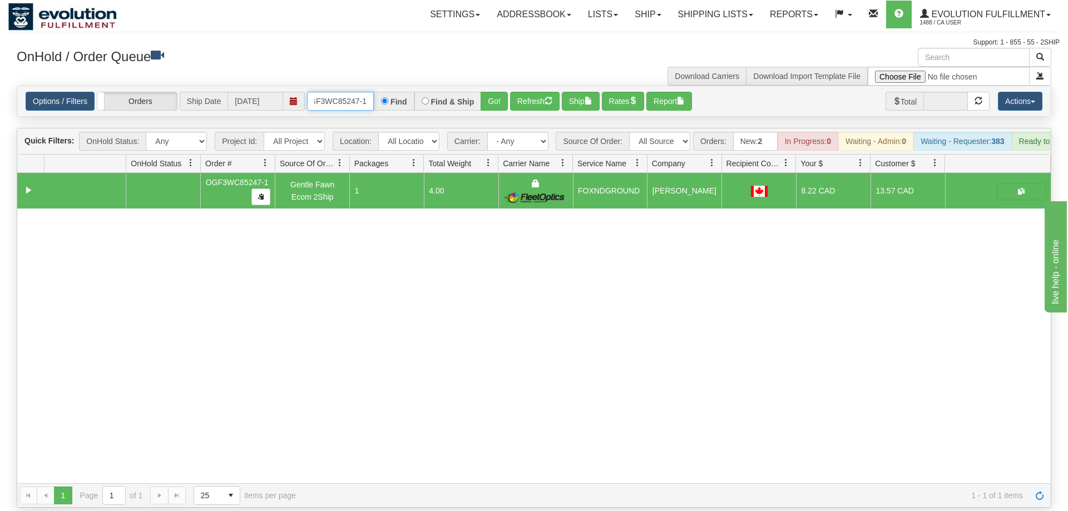
click at [354, 92] on input "OGF3WC85247-1" at bounding box center [340, 101] width 67 height 19
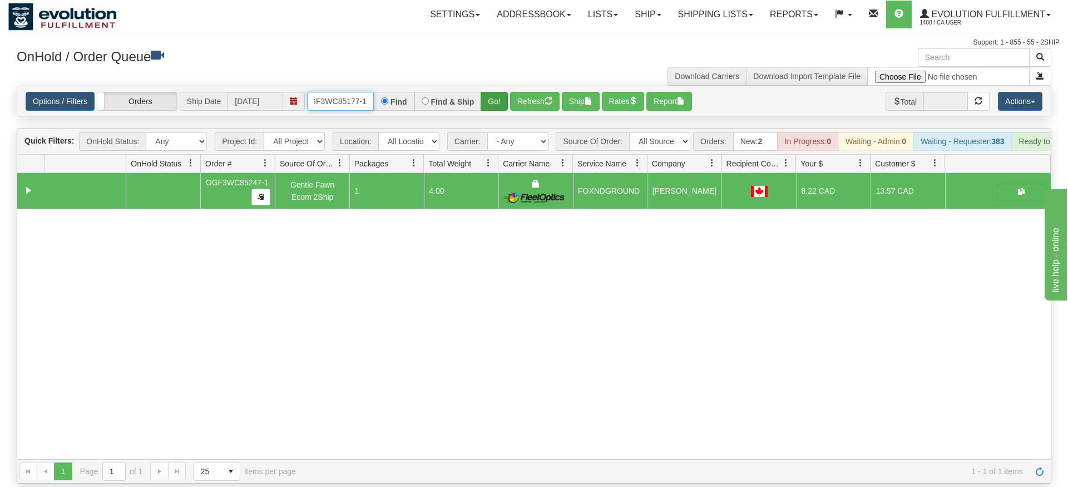
type input "OGF3WC85177-1"
drag, startPoint x: 500, startPoint y: 90, endPoint x: 500, endPoint y: 100, distance: 10.6
click at [500, 112] on div "Is equal to Is not equal to Contains Does not contains CAD USD EUR ZAR [PERSON_…" at bounding box center [533, 285] width 1051 height 398
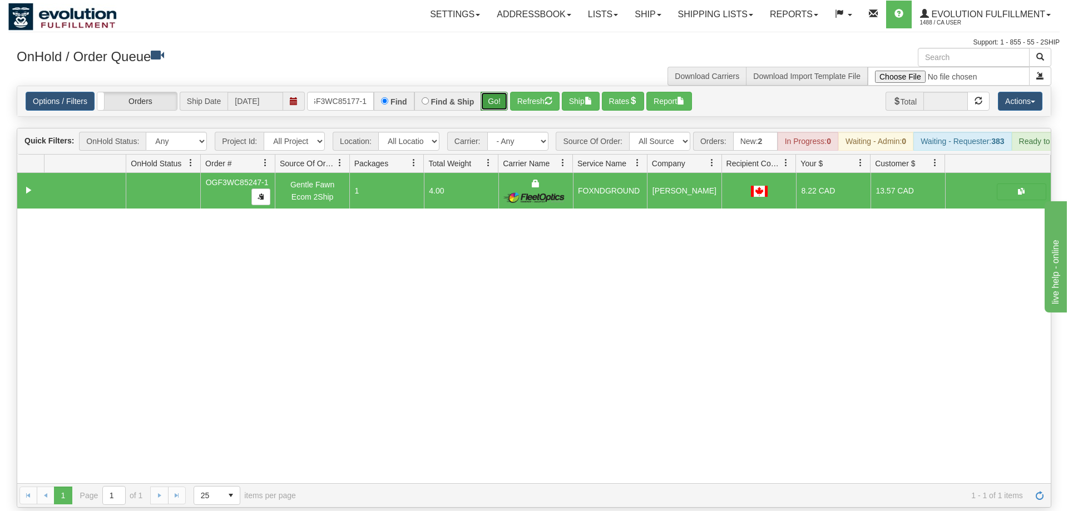
click at [501, 92] on button "Go!" at bounding box center [494, 101] width 27 height 19
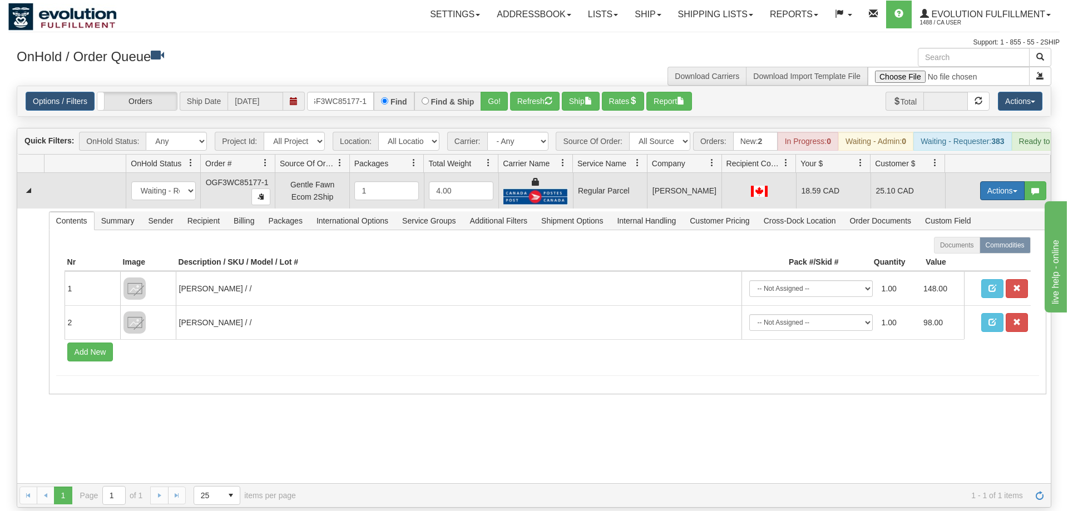
click at [992, 182] on button "Actions" at bounding box center [1002, 190] width 45 height 19
click at [962, 236] on span "Rate All Services" at bounding box center [979, 240] width 67 height 9
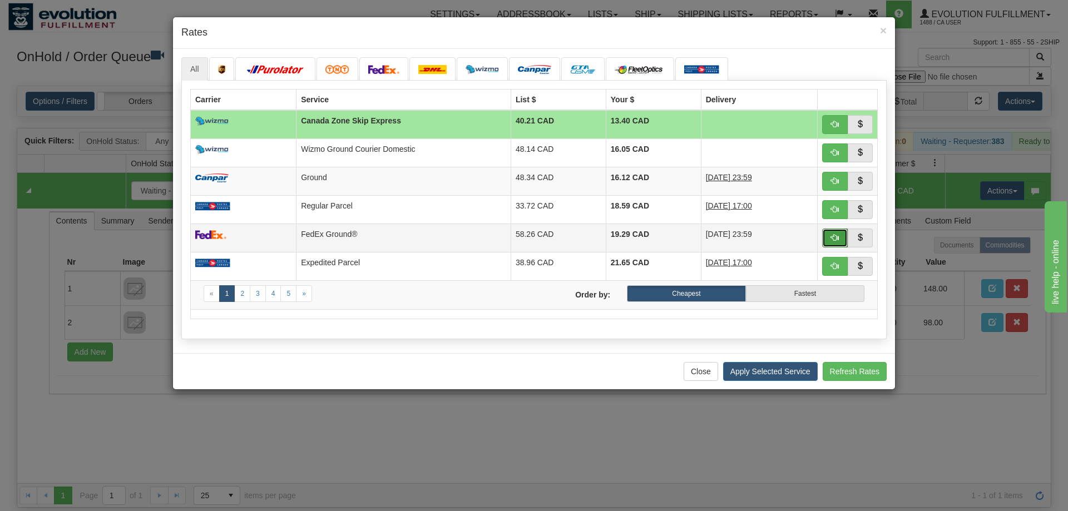
click at [835, 232] on button "button" at bounding box center [835, 238] width 26 height 19
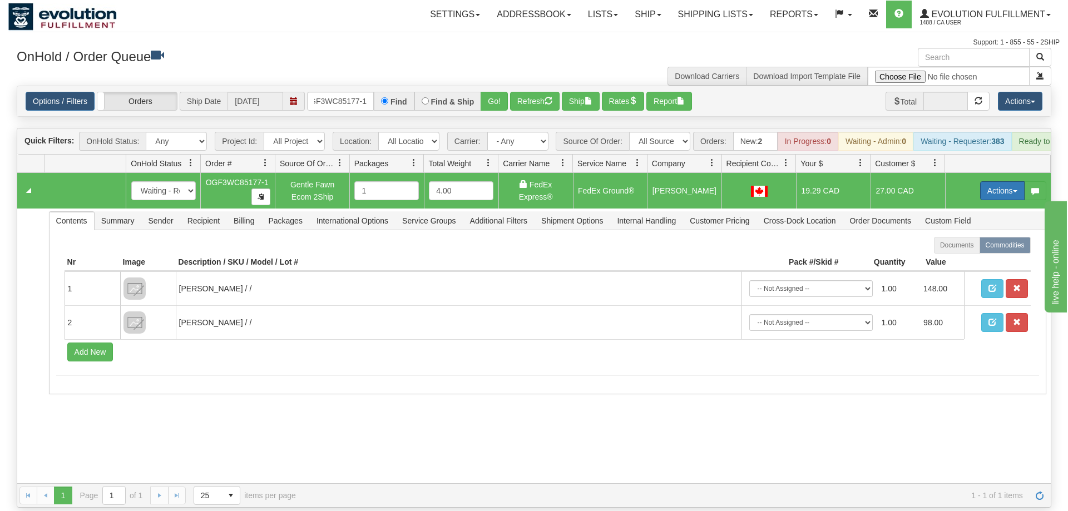
click at [999, 181] on button "Actions" at bounding box center [1002, 190] width 45 height 19
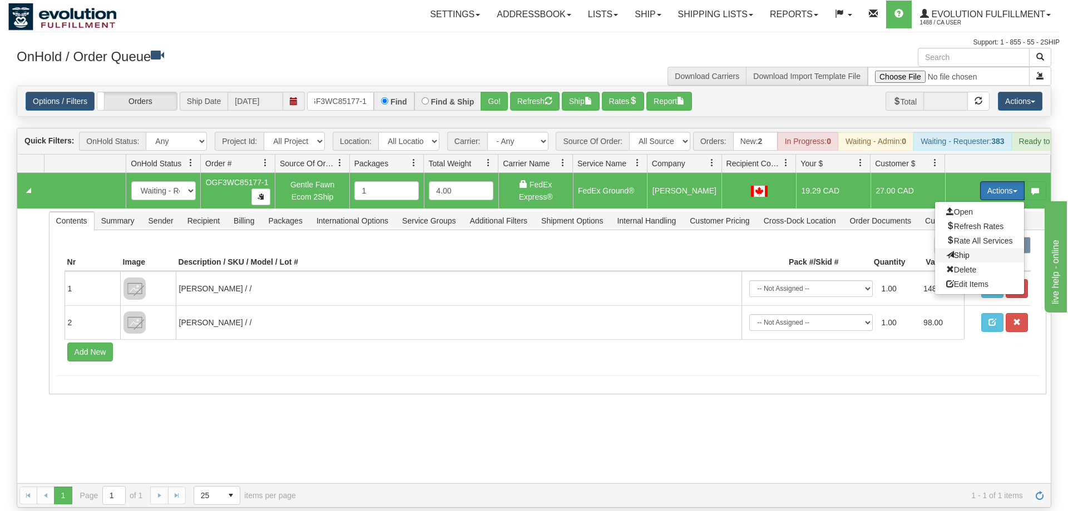
click at [966, 251] on span "Ship" at bounding box center [957, 255] width 23 height 9
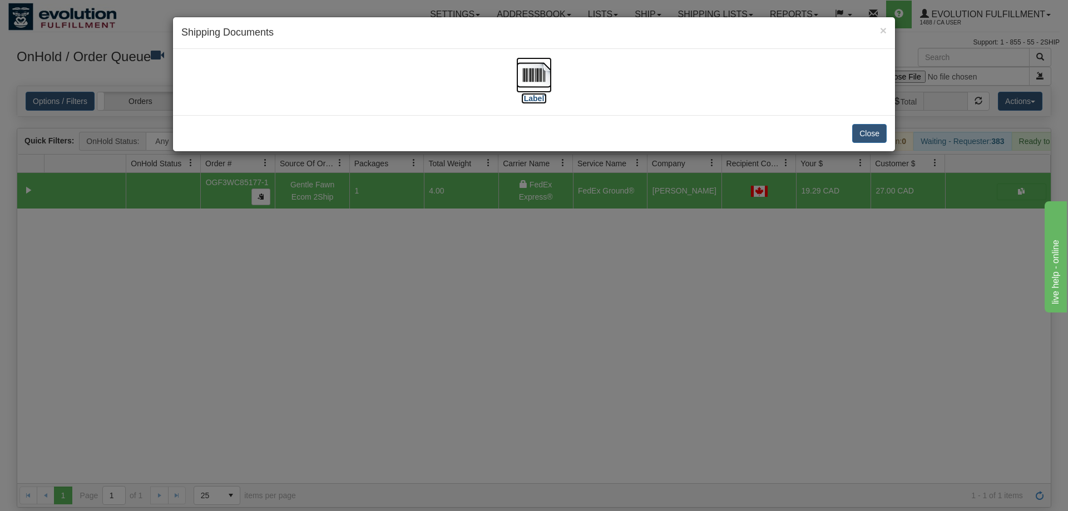
click at [538, 87] on img at bounding box center [534, 75] width 36 height 36
click at [649, 335] on div "× Shipping Documents [Label] Close" at bounding box center [534, 255] width 1068 height 511
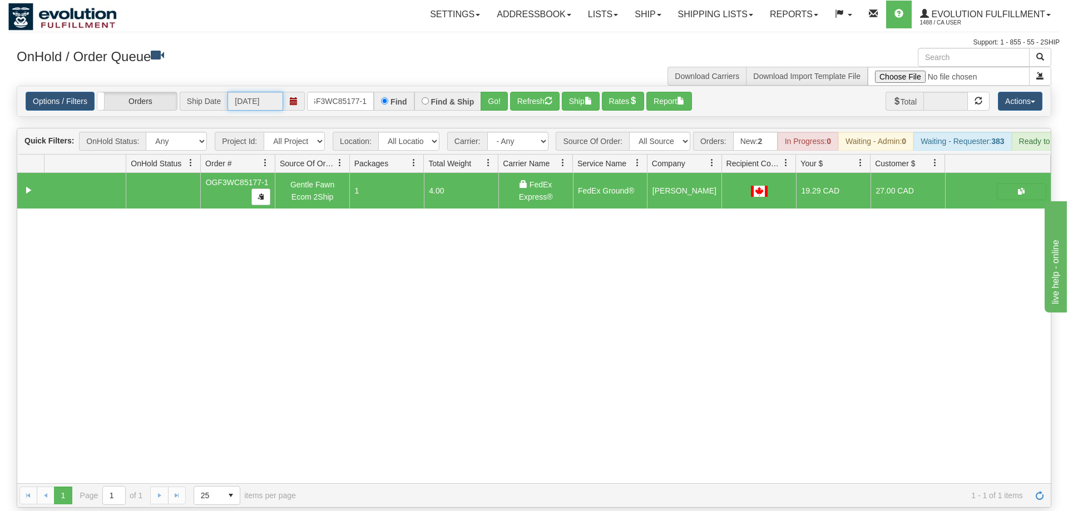
drag, startPoint x: 274, startPoint y: 91, endPoint x: 286, endPoint y: 88, distance: 12.0
click at [277, 92] on input "[DATE]" at bounding box center [256, 101] width 56 height 19
click at [332, 92] on input "OGF3WC85177-1" at bounding box center [340, 101] width 67 height 19
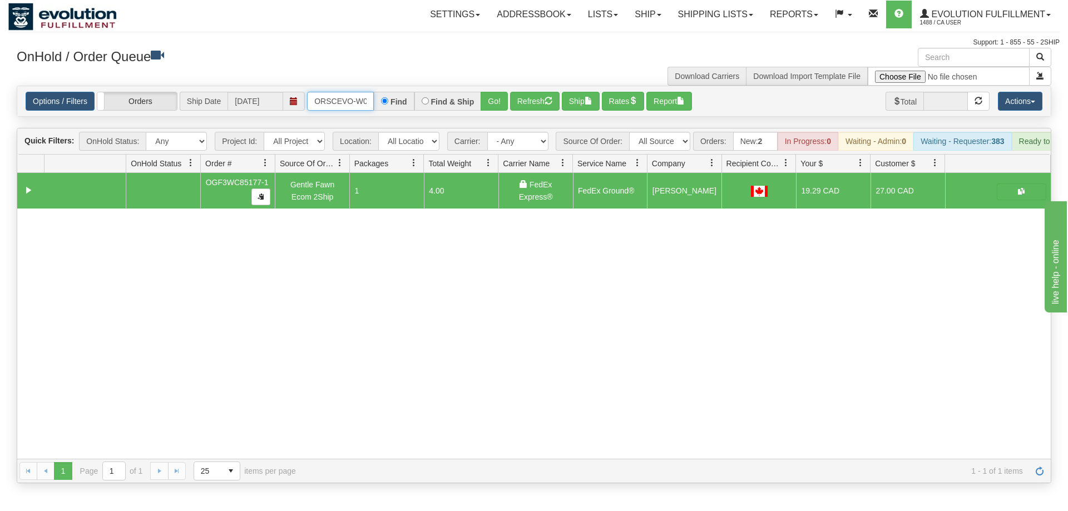
scroll to position [0, 23]
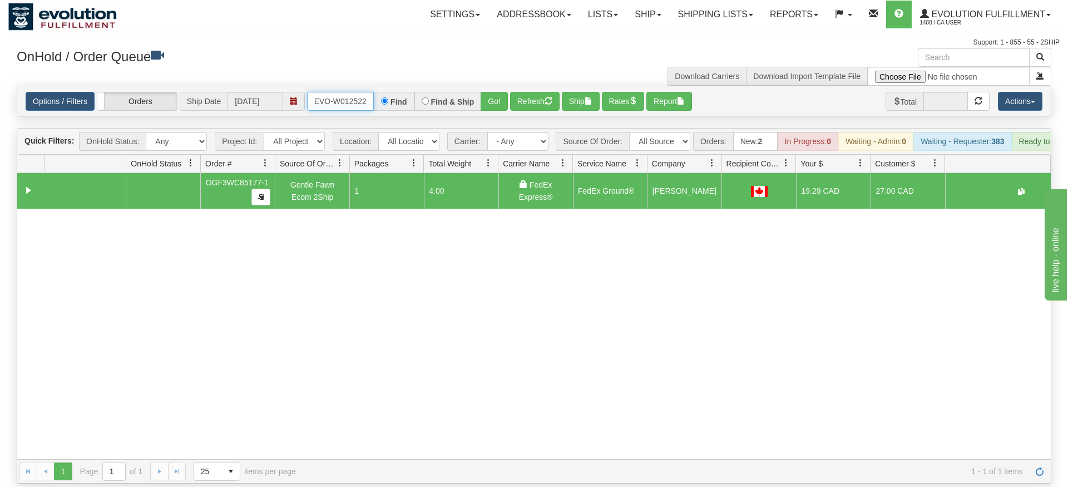
type input "ORSCEVO-W012522"
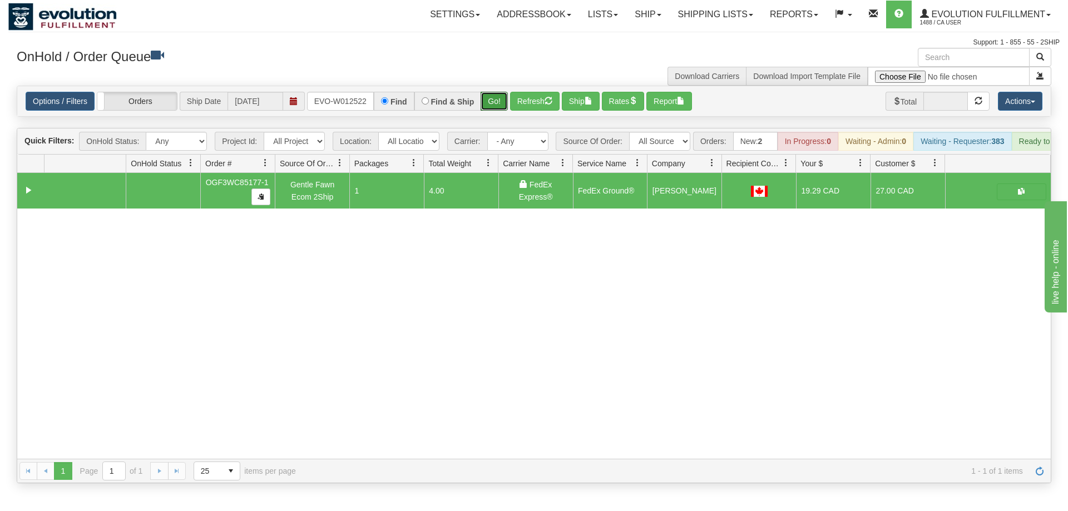
drag, startPoint x: 483, startPoint y: 110, endPoint x: 497, endPoint y: 98, distance: 18.6
click at [484, 108] on div "Is equal to Is not equal to Contains Does not contains CAD USD EUR ZAR [PERSON_…" at bounding box center [533, 285] width 1051 height 398
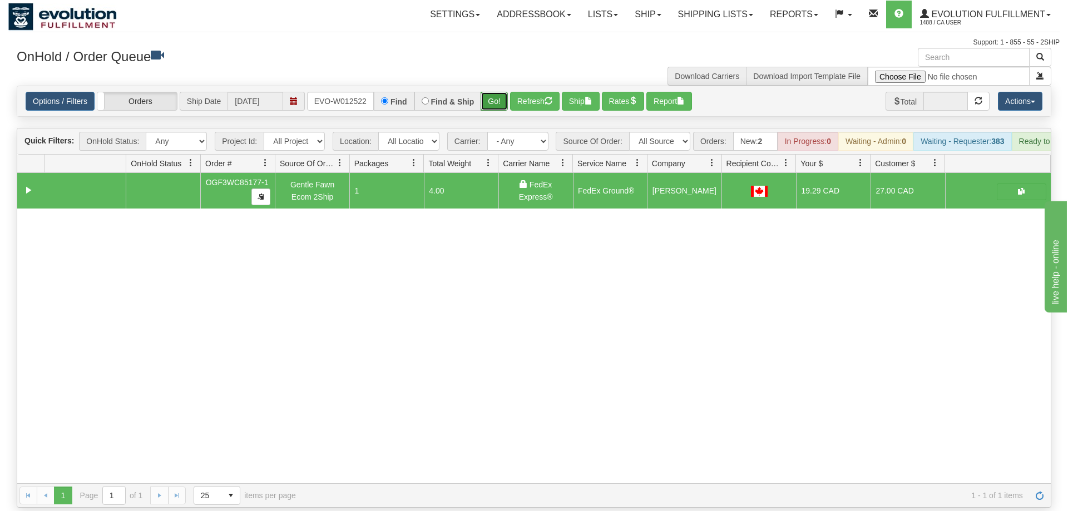
click at [499, 92] on button "Go!" at bounding box center [494, 101] width 27 height 19
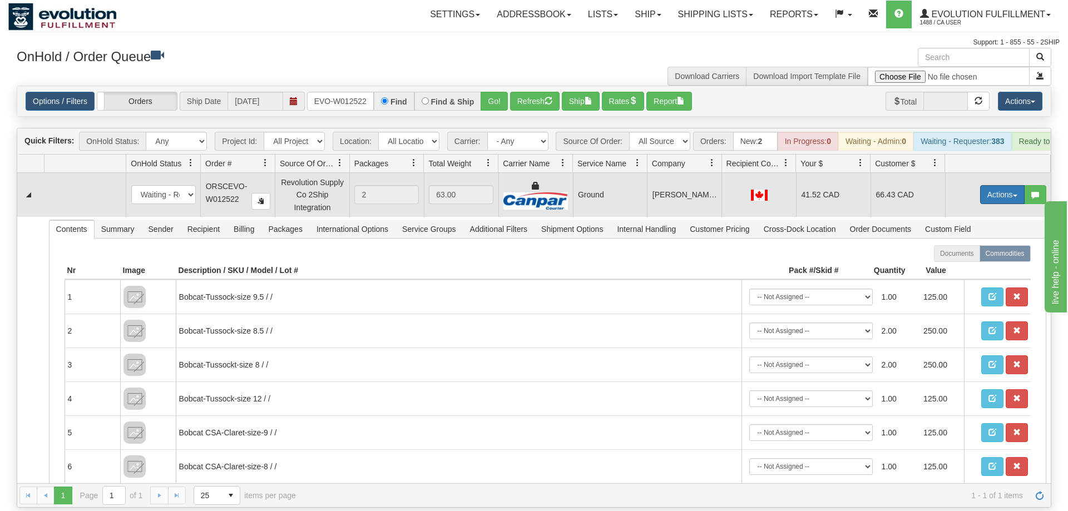
click at [995, 185] on button "Actions" at bounding box center [1002, 194] width 45 height 19
click at [975, 252] on link "Ship" at bounding box center [979, 259] width 89 height 14
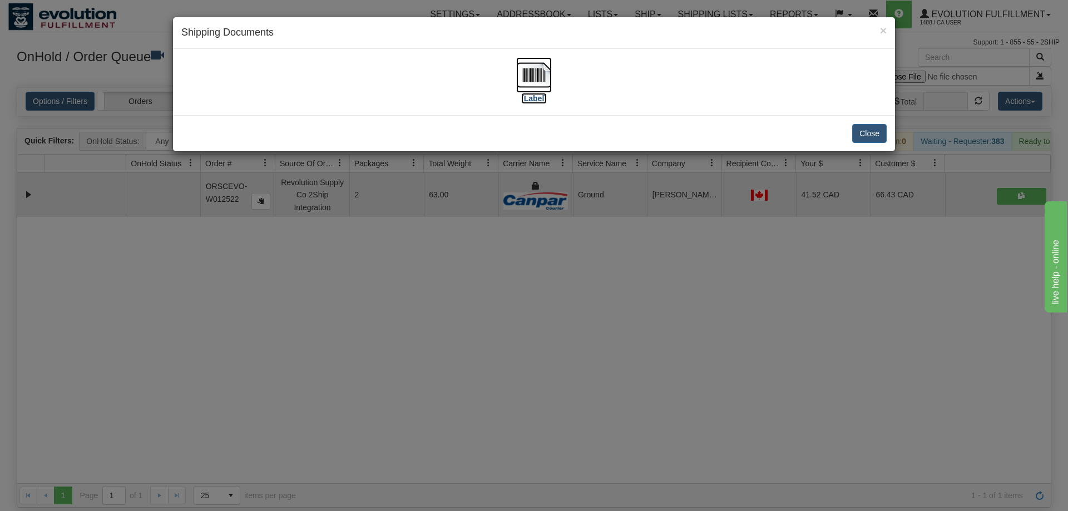
click at [531, 72] on img at bounding box center [534, 75] width 36 height 36
click at [483, 249] on div "× Shipping Documents [Label] Close" at bounding box center [534, 255] width 1068 height 511
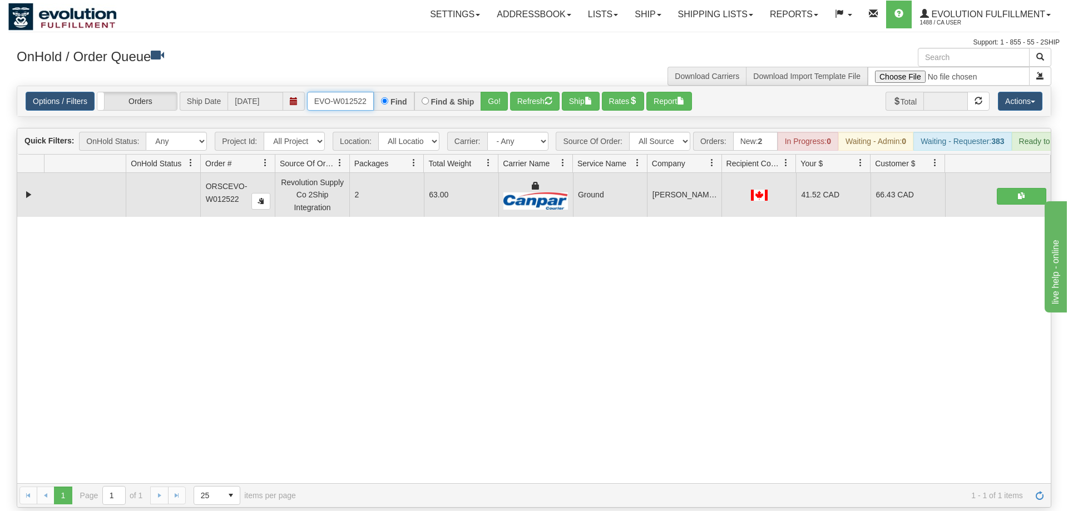
click at [329, 92] on input "ORSCEVO-W012522" at bounding box center [340, 101] width 67 height 19
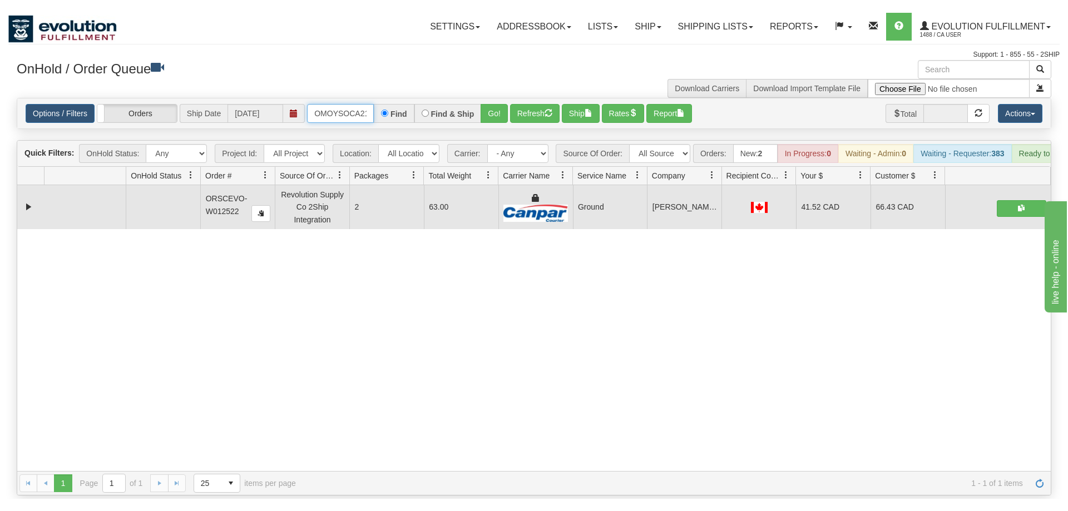
scroll to position [0, 15]
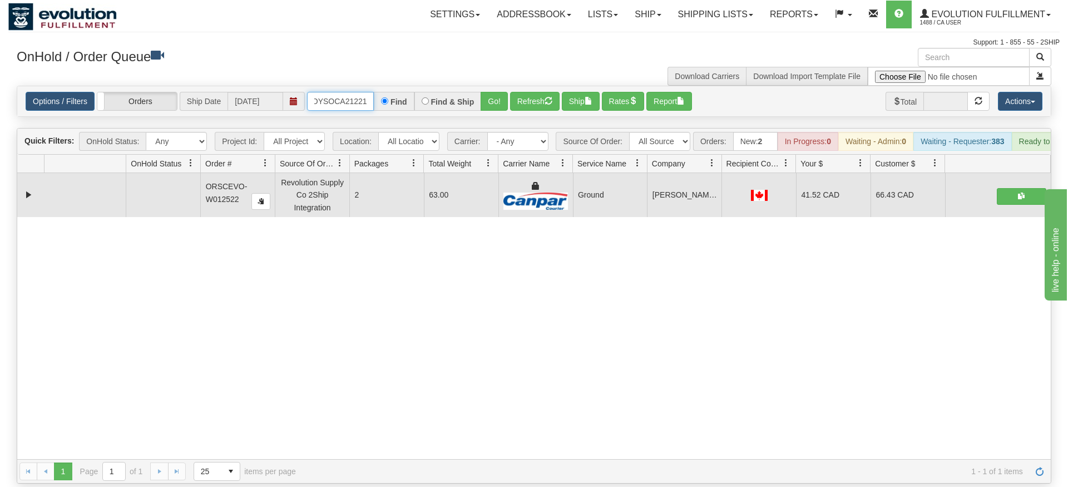
type input "OMOYSOCA21221"
click at [490, 102] on div "Is equal to Is not equal to Contains Does not contains CAD USD EUR ZAR [PERSON_…" at bounding box center [533, 285] width 1051 height 398
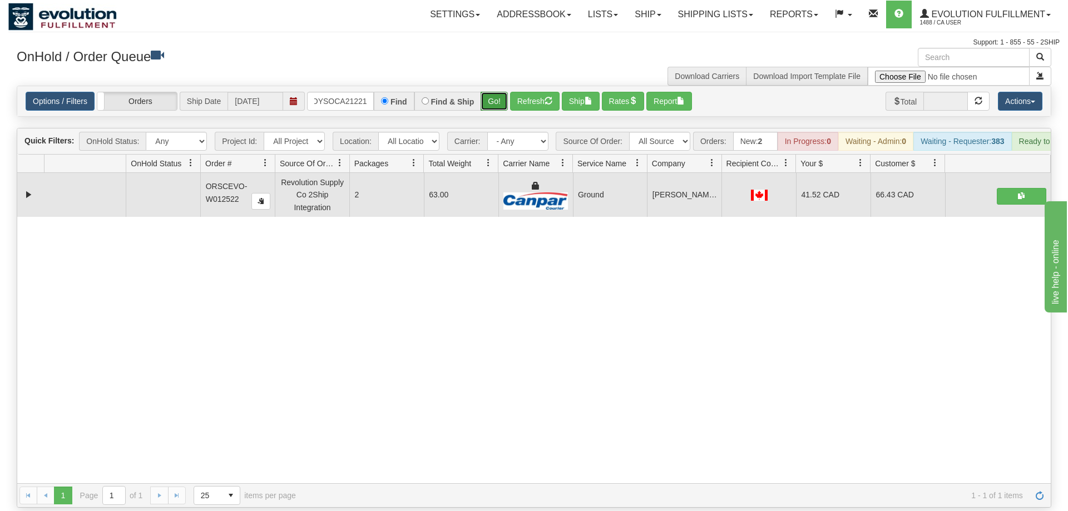
click at [499, 92] on button "Go!" at bounding box center [494, 101] width 27 height 19
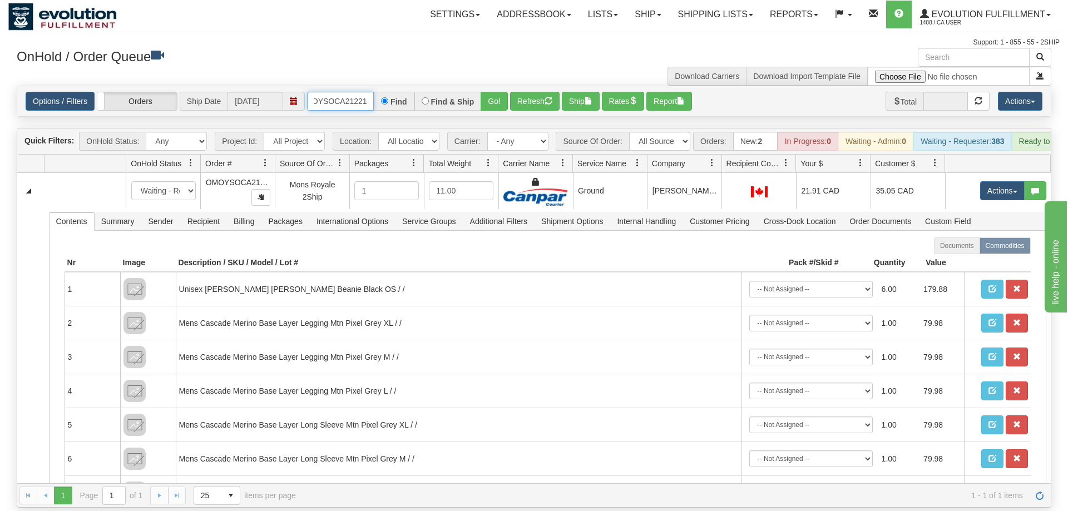
click at [344, 92] on input "OMOYSOCA21221" at bounding box center [340, 101] width 67 height 19
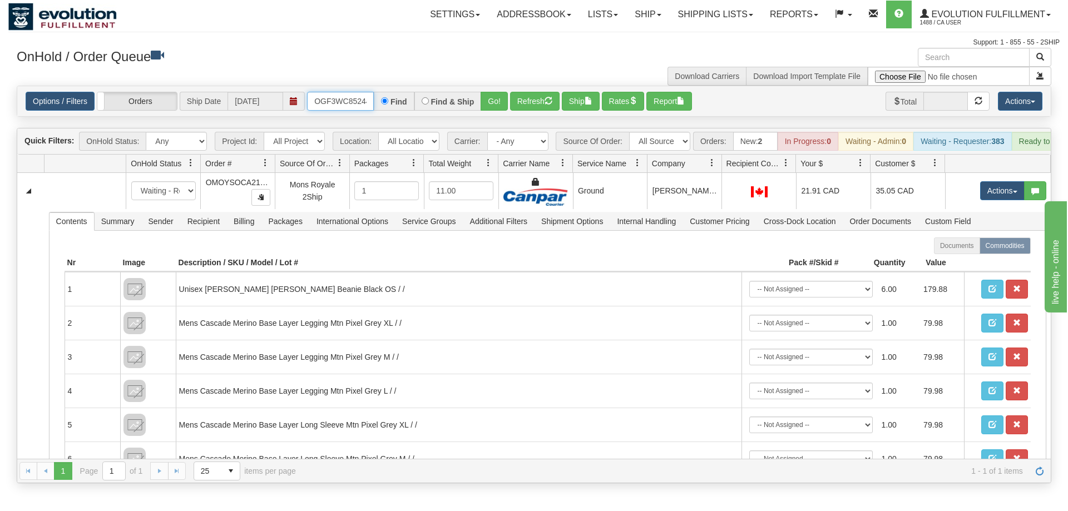
scroll to position [0, 11]
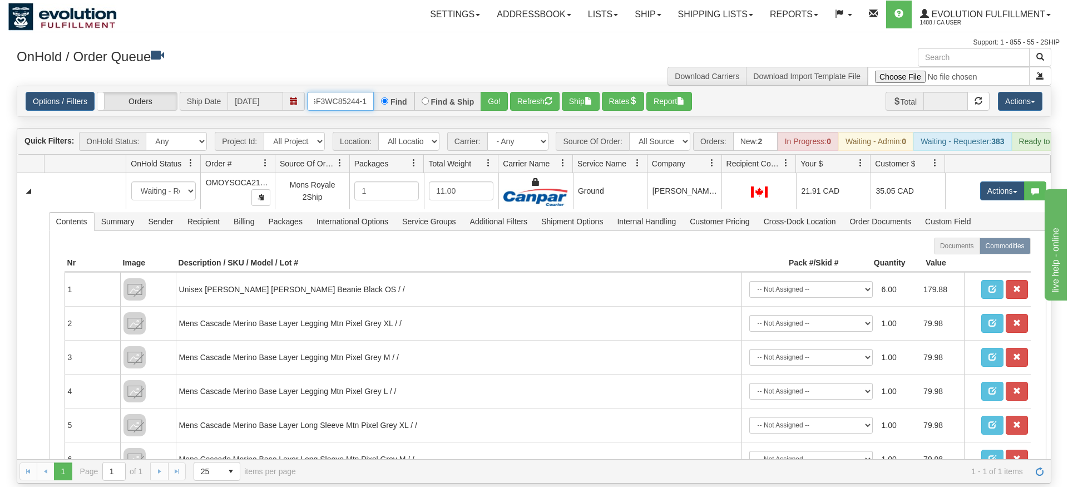
type input "OGF3WC85244-1"
click at [501, 112] on div "Is equal to Is not equal to Contains Does not contains CAD USD EUR ZAR [PERSON_…" at bounding box center [533, 285] width 1051 height 398
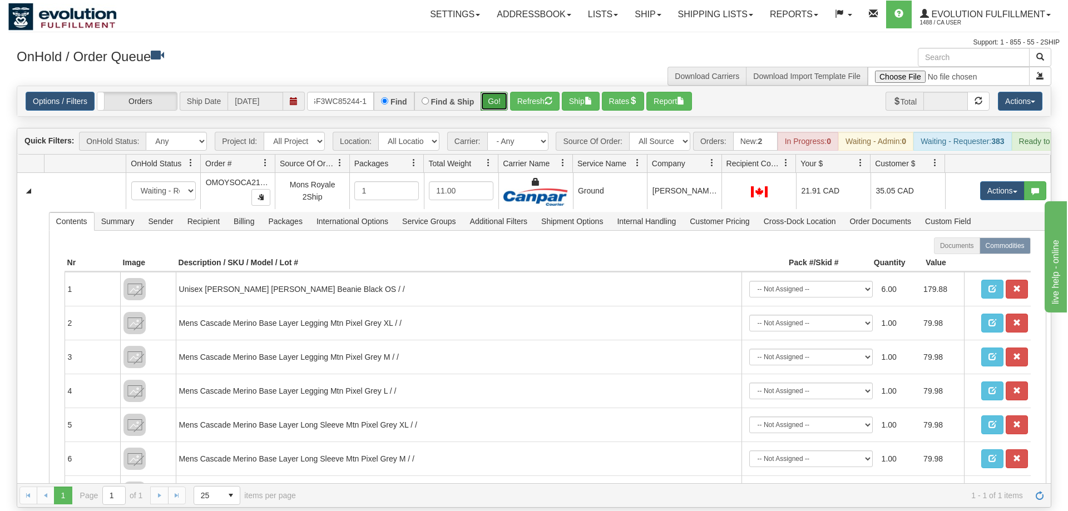
click at [503, 92] on button "Go!" at bounding box center [494, 101] width 27 height 19
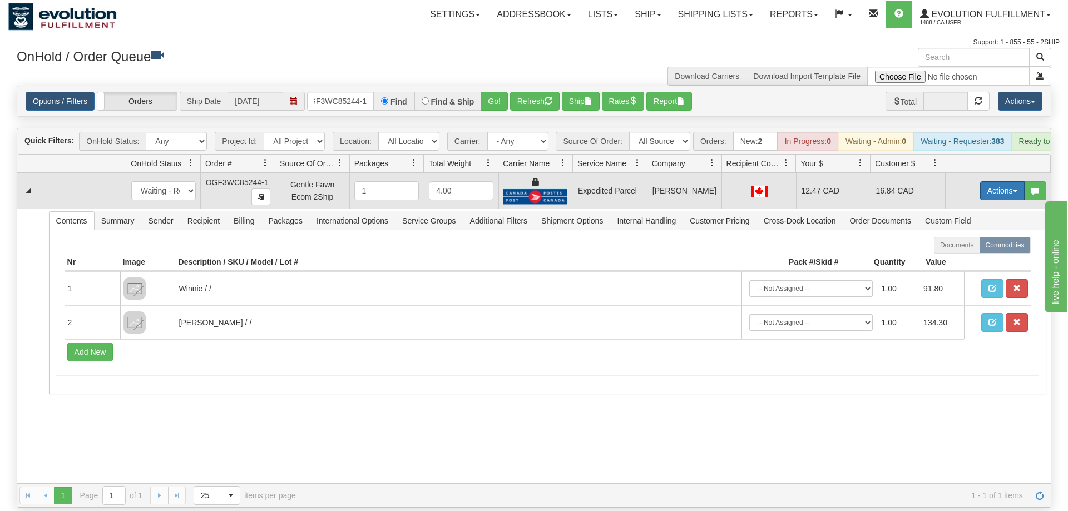
click at [996, 181] on button "Actions" at bounding box center [1002, 190] width 45 height 19
click at [968, 248] on link "Ship" at bounding box center [979, 255] width 89 height 14
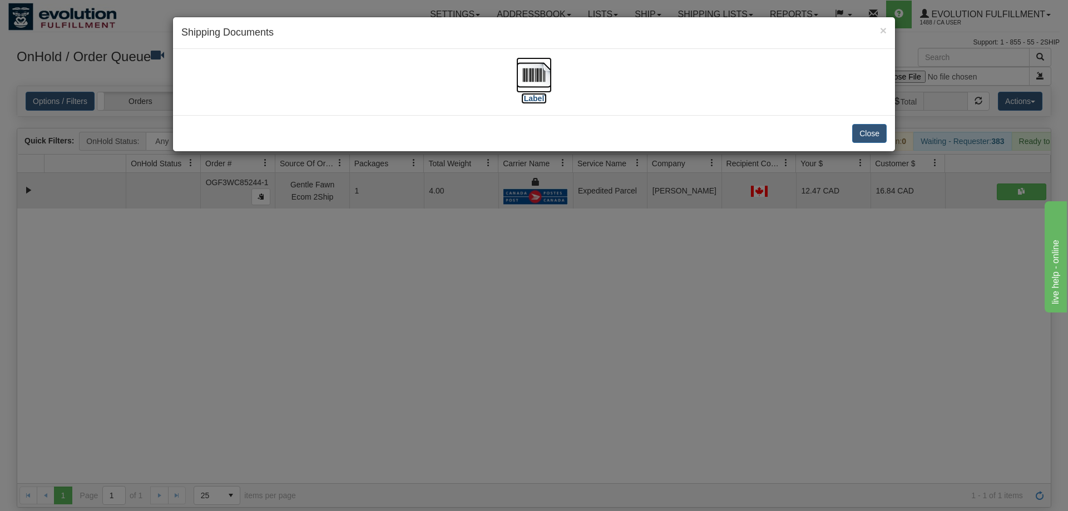
click at [525, 87] on img at bounding box center [534, 75] width 36 height 36
drag, startPoint x: 751, startPoint y: 260, endPoint x: 547, endPoint y: 170, distance: 223.2
click at [748, 258] on div "× Shipping Documents [Label] Close" at bounding box center [534, 255] width 1068 height 511
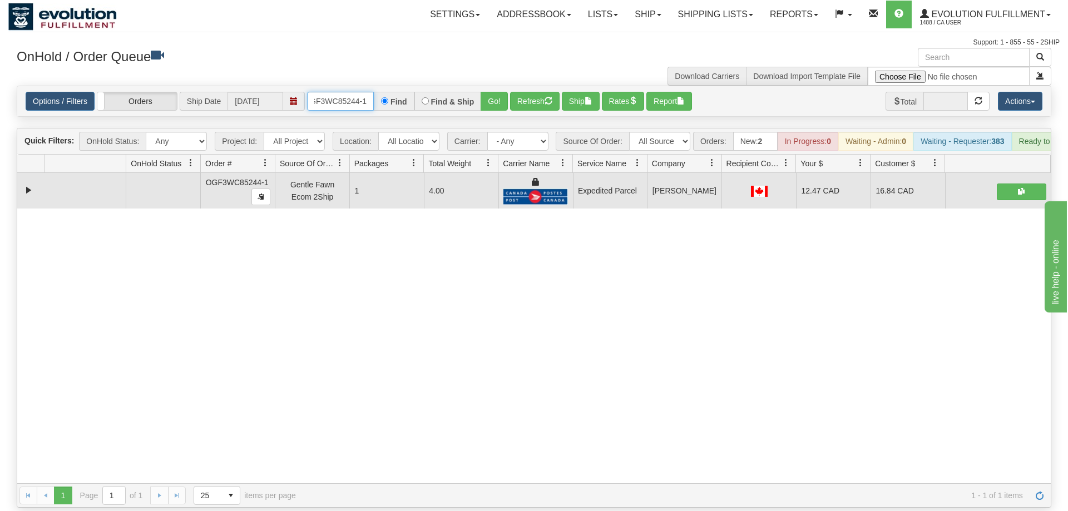
click at [367, 92] on input "OGF3WC85244-1" at bounding box center [340, 101] width 67 height 19
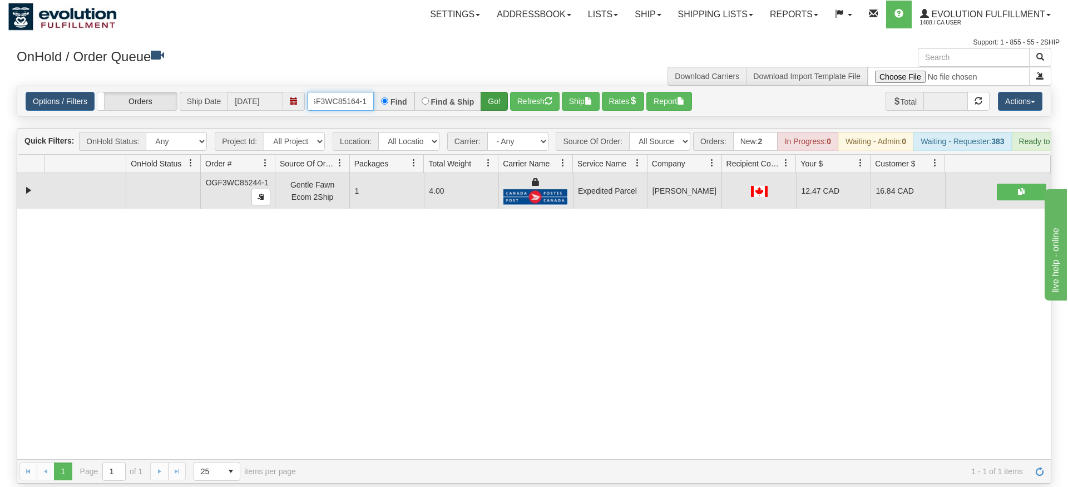
type input "OGF3WC85164-1"
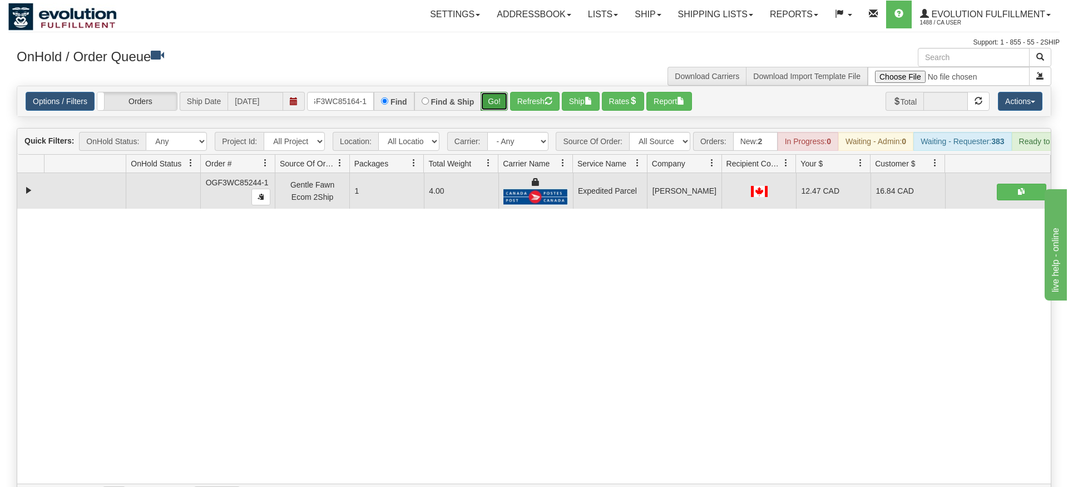
click at [497, 115] on div "Is equal to Is not equal to Contains Does not contains CAD USD EUR ZAR [PERSON_…" at bounding box center [533, 297] width 1051 height 422
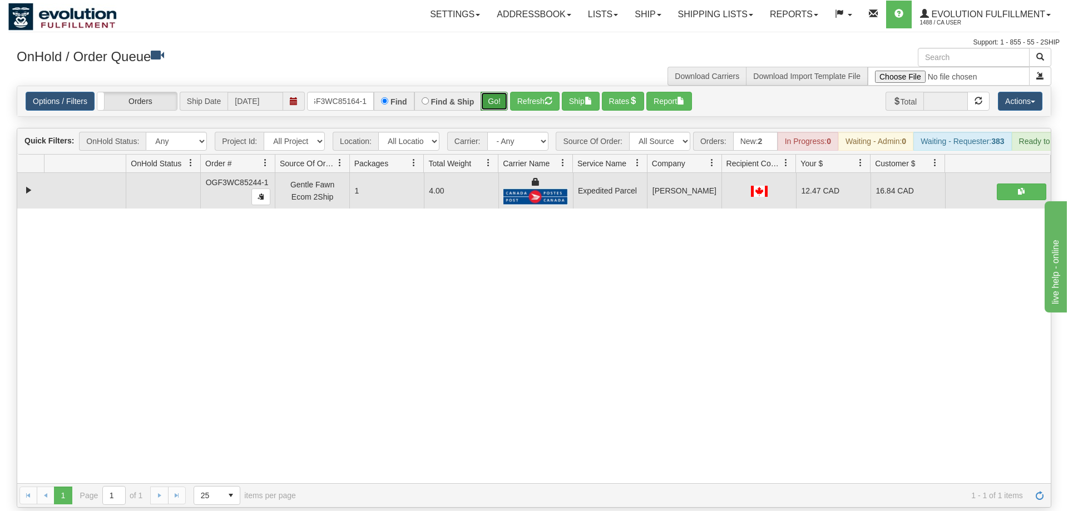
click at [495, 92] on button "Go!" at bounding box center [494, 101] width 27 height 19
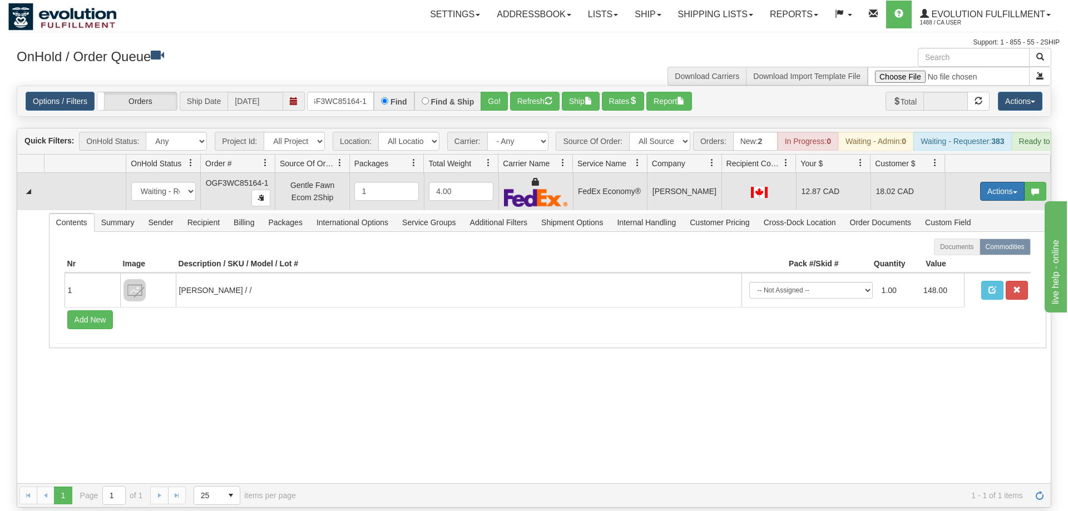
click at [993, 182] on button "Actions" at bounding box center [1002, 191] width 45 height 19
click at [973, 249] on link "Ship" at bounding box center [979, 256] width 89 height 14
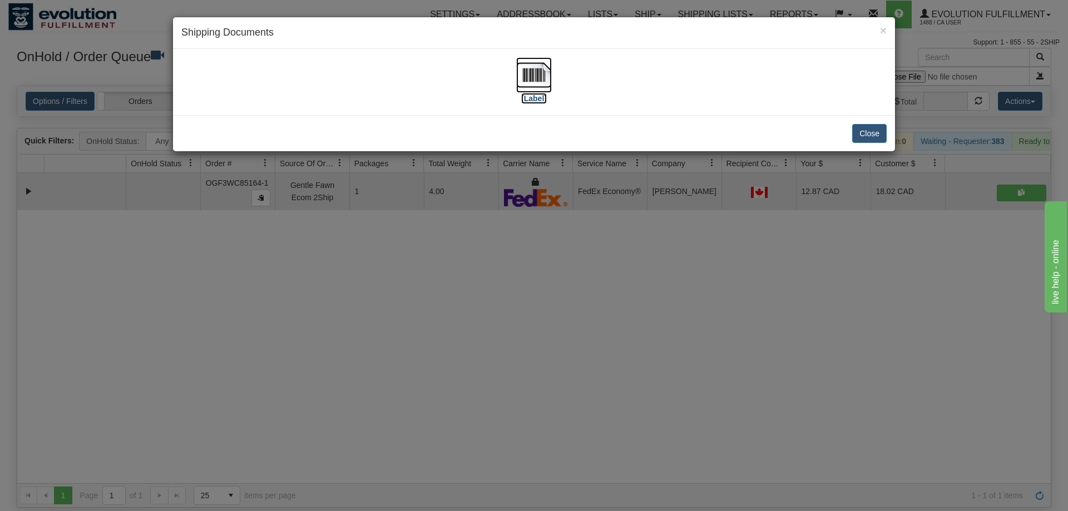
click at [527, 86] on img at bounding box center [534, 75] width 36 height 36
drag, startPoint x: 710, startPoint y: 305, endPoint x: 457, endPoint y: 120, distance: 314.0
click at [710, 305] on div "× Shipping Documents [Label] Close" at bounding box center [534, 255] width 1068 height 511
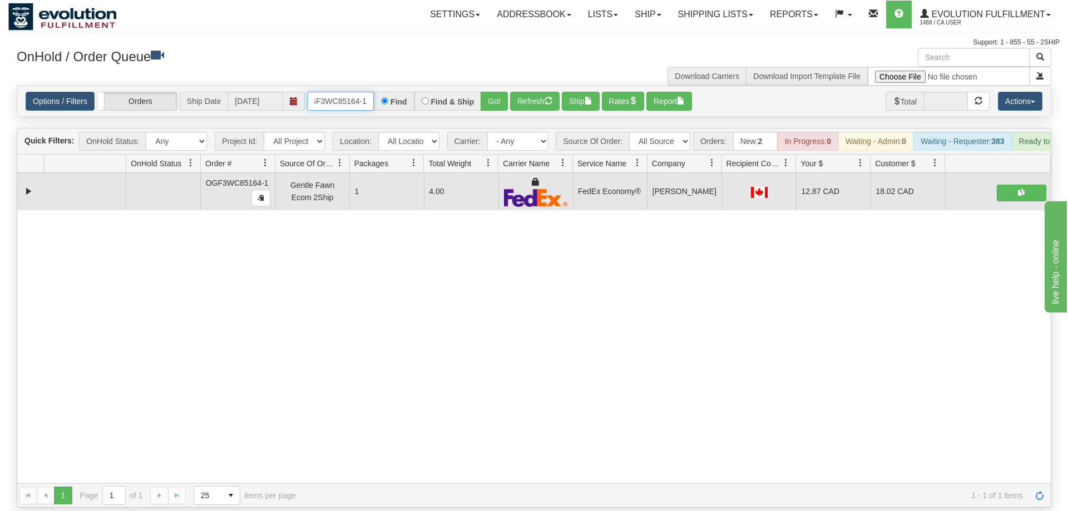
click at [369, 92] on input "OGF3WC85164-1" at bounding box center [340, 101] width 67 height 19
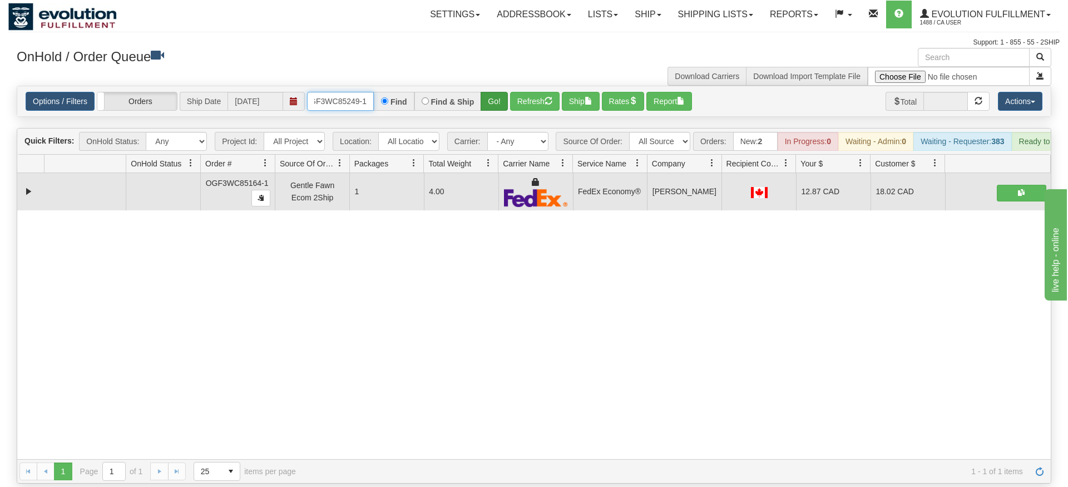
type input "OGF3WC85249-1"
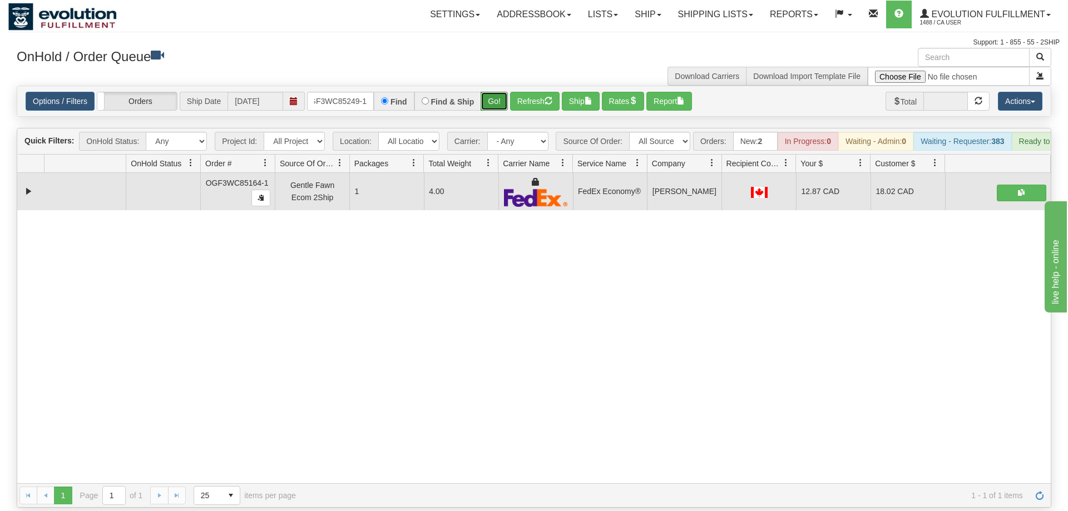
click at [490, 103] on div "Is equal to Is not equal to Contains Does not contains CAD USD EUR ZAR [PERSON_…" at bounding box center [533, 297] width 1051 height 422
click at [491, 100] on div "Options / Filters Group Shipments Orders Ship Date [DATE] OGF3WC85249-1 Find Fi…" at bounding box center [534, 101] width 1034 height 30
click at [496, 92] on button "Go!" at bounding box center [494, 101] width 27 height 19
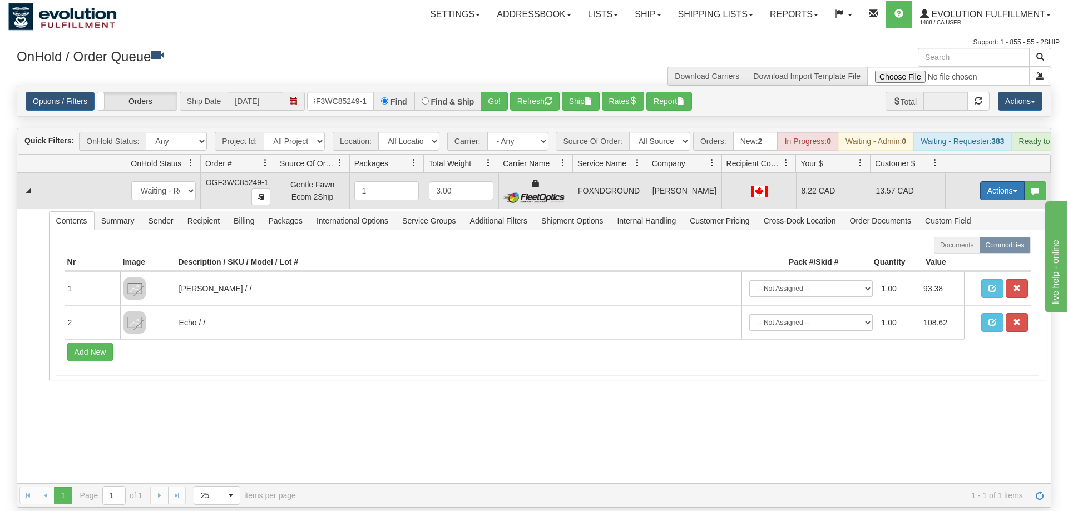
click at [986, 181] on button "Actions" at bounding box center [1002, 190] width 45 height 19
click at [978, 248] on link "Ship" at bounding box center [979, 255] width 89 height 14
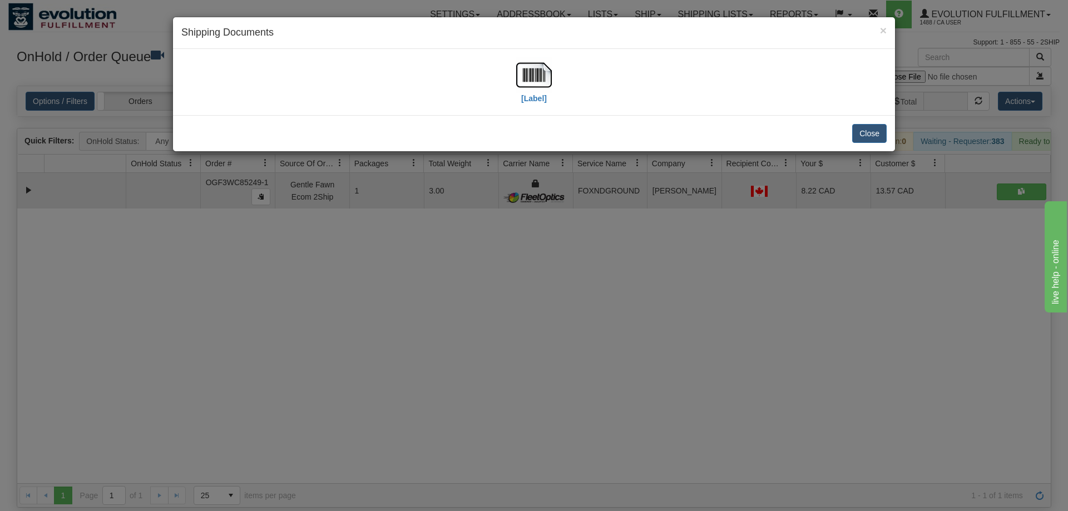
click at [518, 96] on div "[Label]" at bounding box center [534, 82] width 36 height 50
click at [542, 71] on img at bounding box center [534, 75] width 36 height 36
drag, startPoint x: 529, startPoint y: 365, endPoint x: 368, endPoint y: 111, distance: 301.5
click at [532, 354] on div "× Shipping Documents [Label] Close" at bounding box center [534, 255] width 1068 height 511
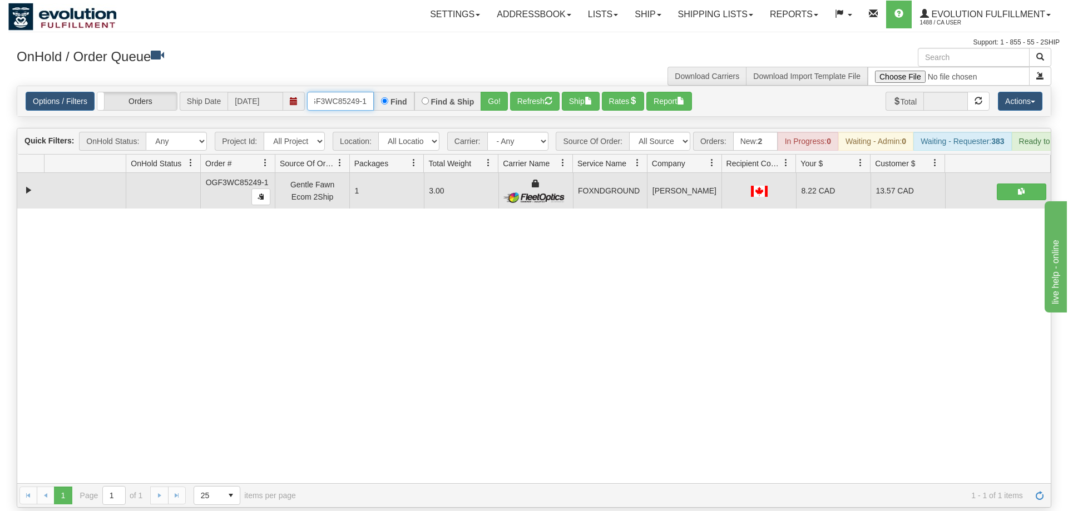
click at [346, 92] on input "OGF3WC85249-1" at bounding box center [340, 101] width 67 height 19
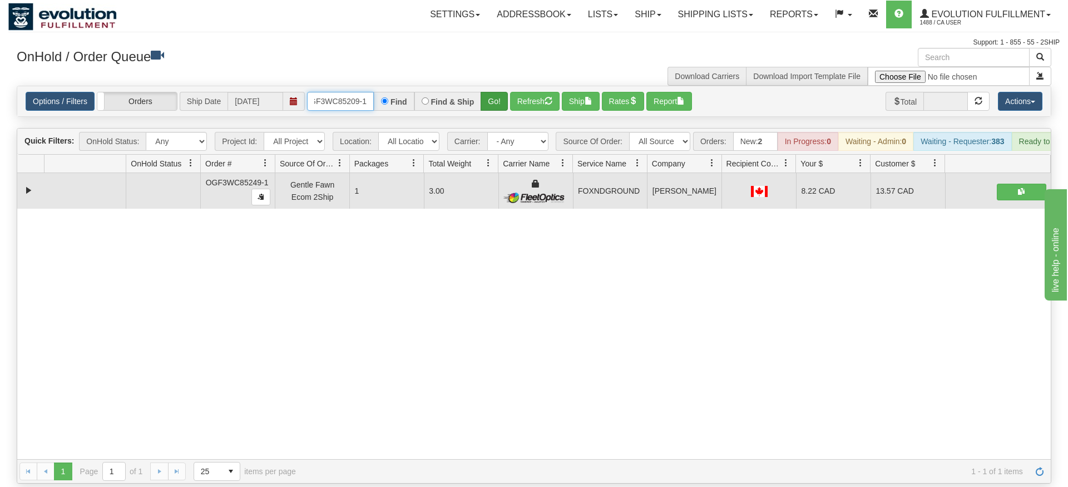
type input "OGF3WC85209-1"
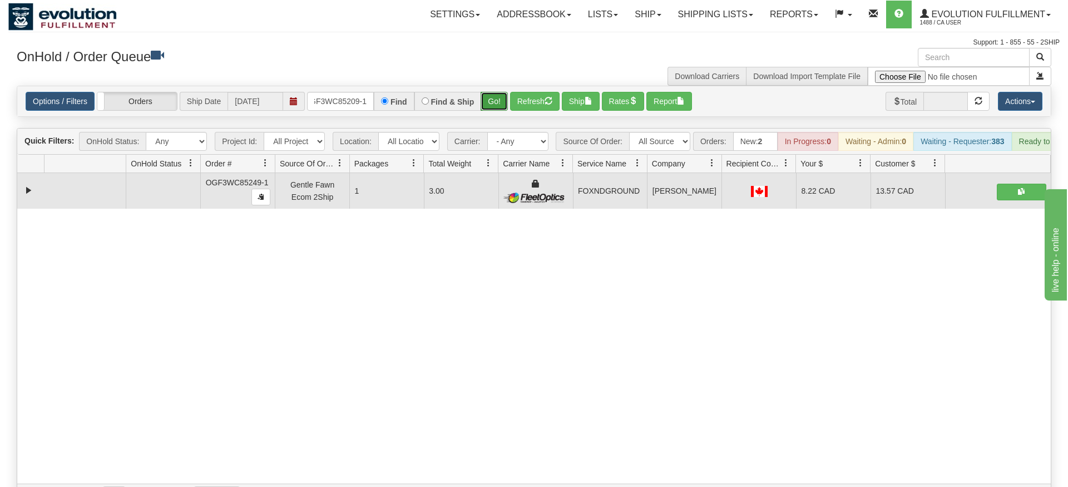
click at [497, 106] on div "Is equal to Is not equal to Contains Does not contains CAD USD EUR ZAR [PERSON_…" at bounding box center [533, 297] width 1051 height 422
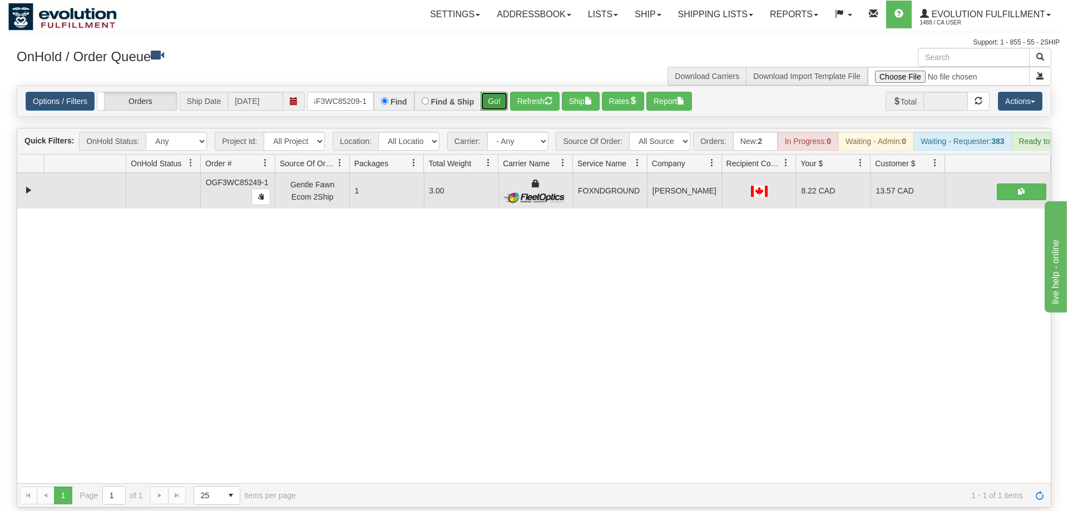
click at [499, 92] on button "Go!" at bounding box center [494, 101] width 27 height 19
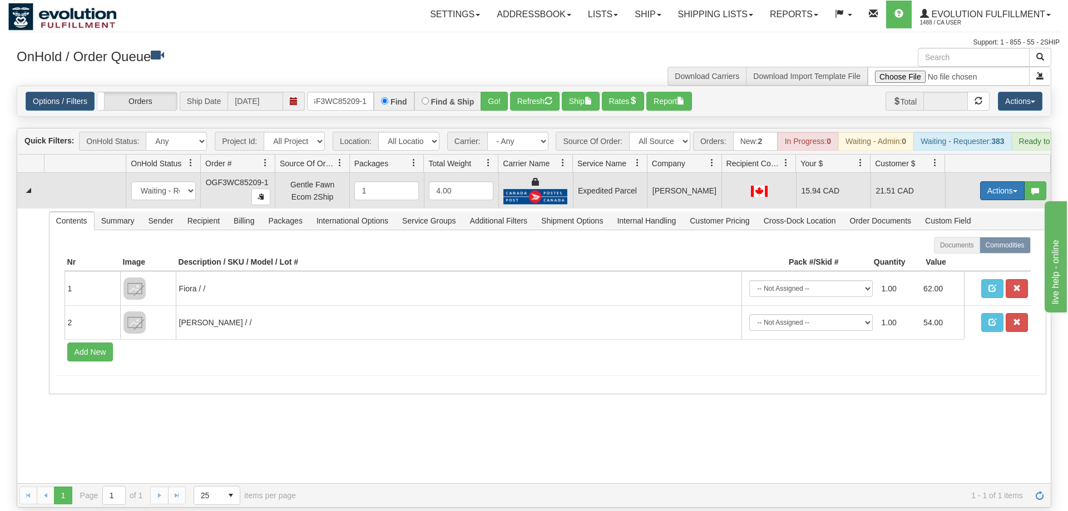
click at [992, 181] on button "Actions" at bounding box center [1002, 190] width 45 height 19
click at [958, 251] on span "Ship" at bounding box center [957, 255] width 23 height 9
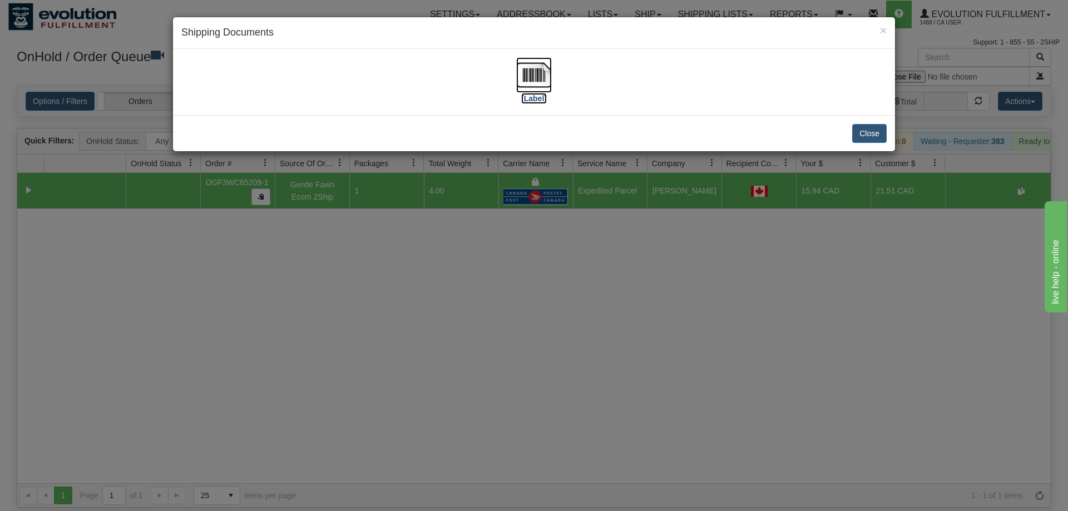
click at [543, 89] on img at bounding box center [534, 75] width 36 height 36
drag, startPoint x: 483, startPoint y: 372, endPoint x: 263, endPoint y: 182, distance: 291.5
click at [479, 368] on div "× Shipping Documents [Label] Close" at bounding box center [534, 255] width 1068 height 511
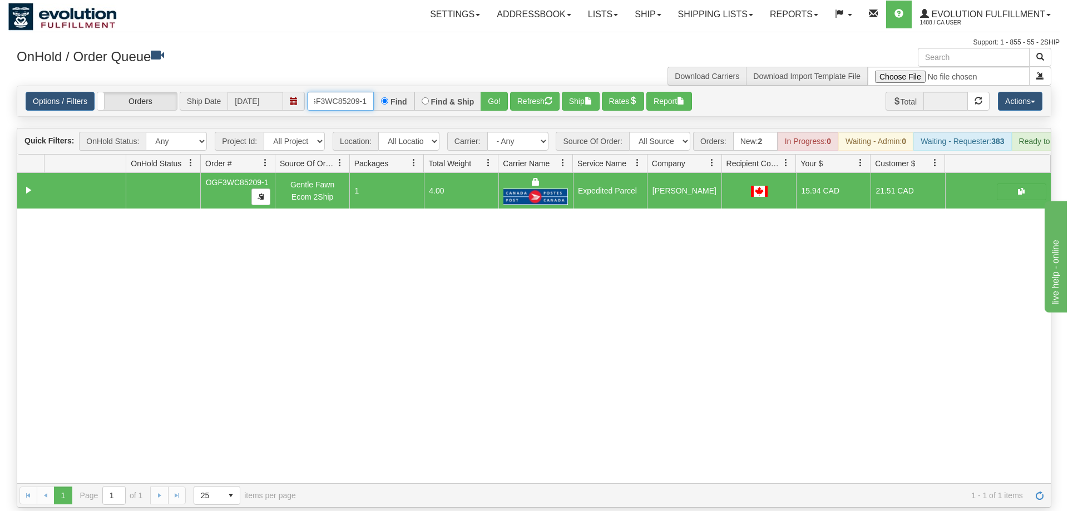
click at [329, 92] on input "OGF3WC85209-1" at bounding box center [340, 101] width 67 height 19
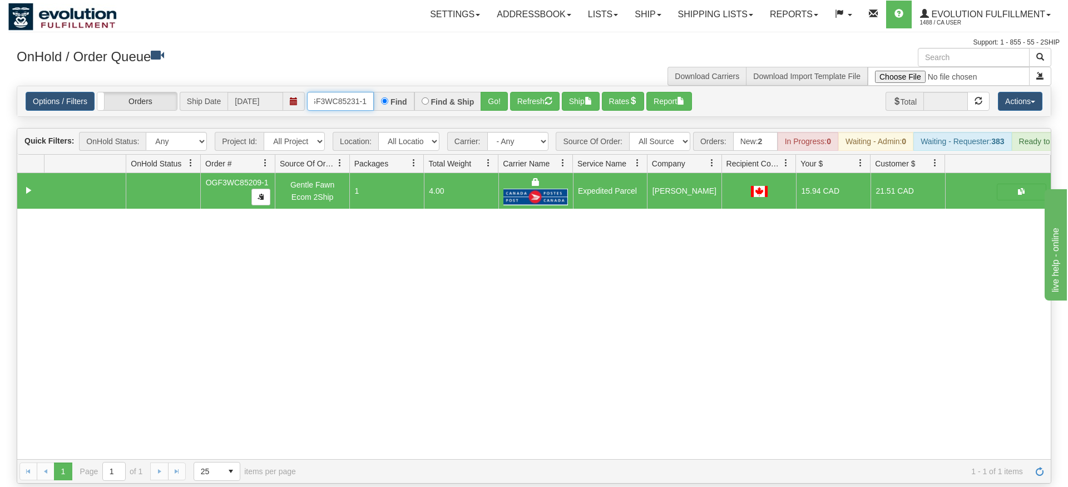
type input "OGF3WC85231-1"
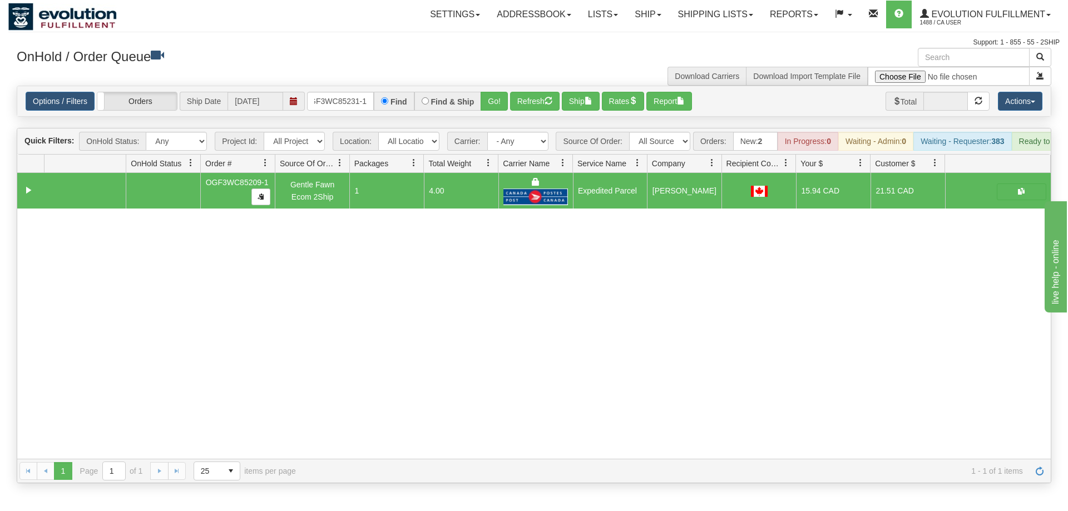
drag, startPoint x: 490, startPoint y: 70, endPoint x: 492, endPoint y: 96, distance: 26.2
click at [492, 96] on div "Options / Filters Group Shipments Orders Ship Date [DATE] OGF3WC85231-1 Find Fi…" at bounding box center [534, 101] width 1034 height 30
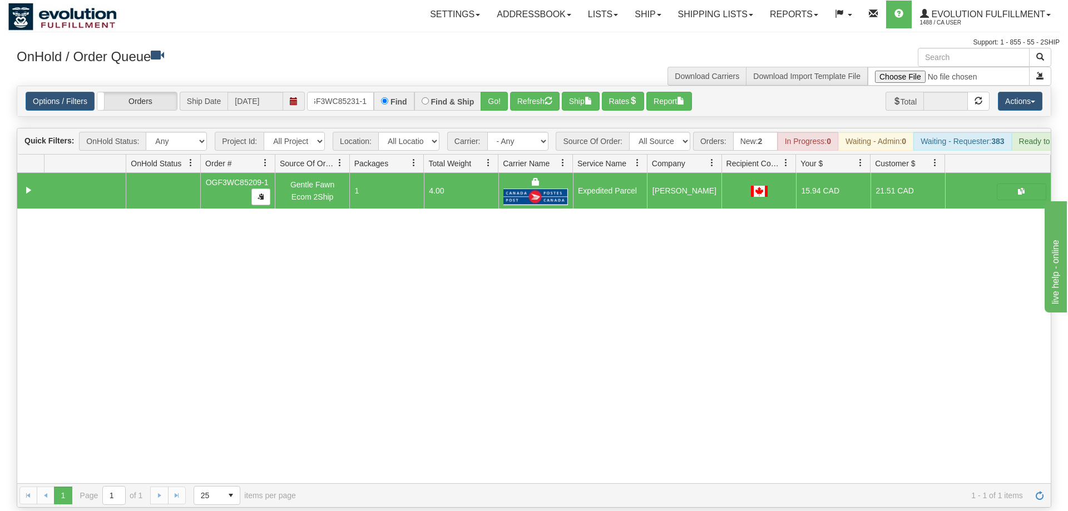
click at [492, 99] on div "Options / Filters Group Shipments Orders Ship Date [DATE] OGF3WC85231-1 Find Fi…" at bounding box center [534, 101] width 1034 height 30
click at [492, 92] on button "Go!" at bounding box center [494, 101] width 27 height 19
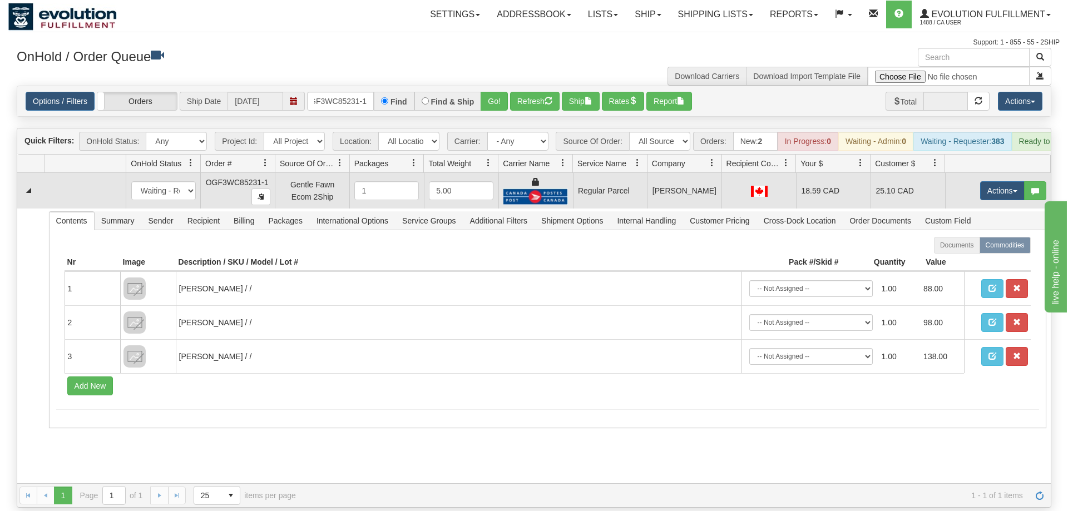
click at [1009, 173] on td "Actions Open Refresh Rates Rate All Services Ship Delete Edit Items" at bounding box center [998, 191] width 106 height 36
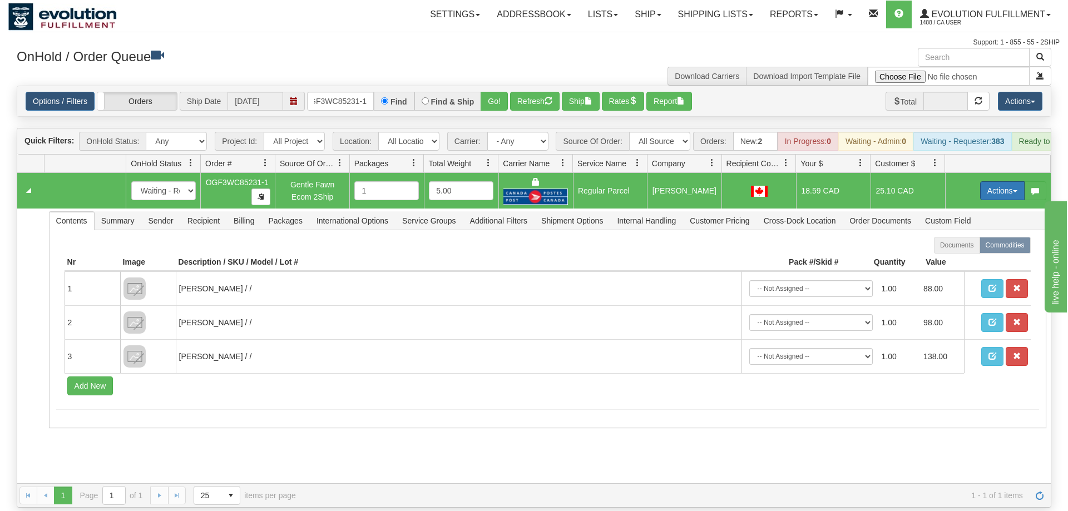
click at [995, 181] on button "Actions" at bounding box center [1002, 190] width 45 height 19
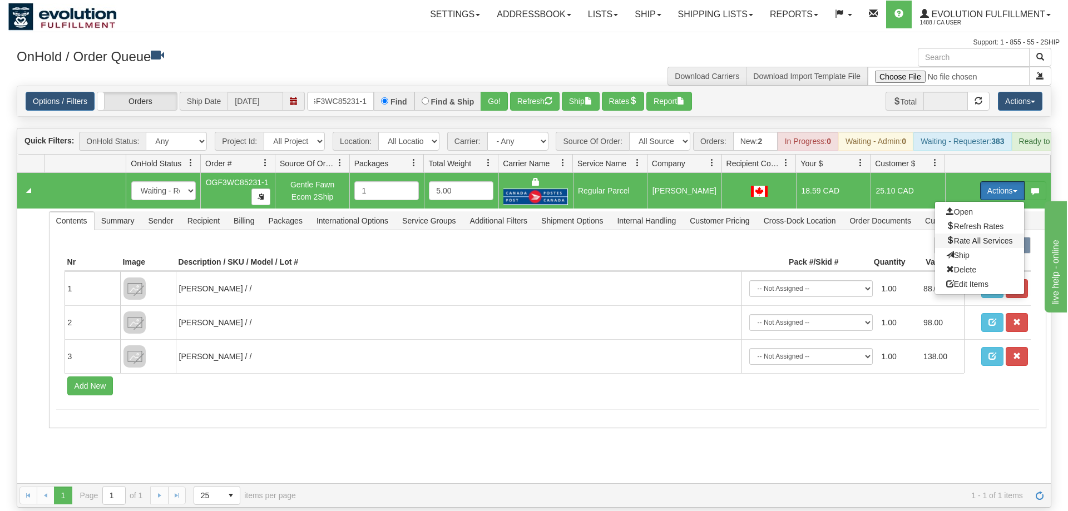
click at [974, 236] on span "Rate All Services" at bounding box center [979, 240] width 67 height 9
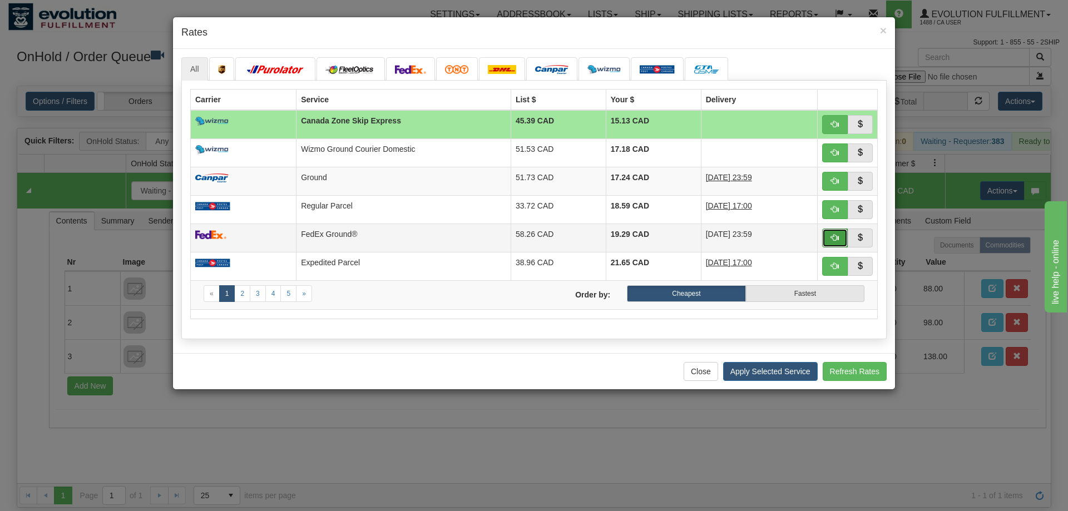
click at [836, 239] on span "button" at bounding box center [835, 238] width 8 height 8
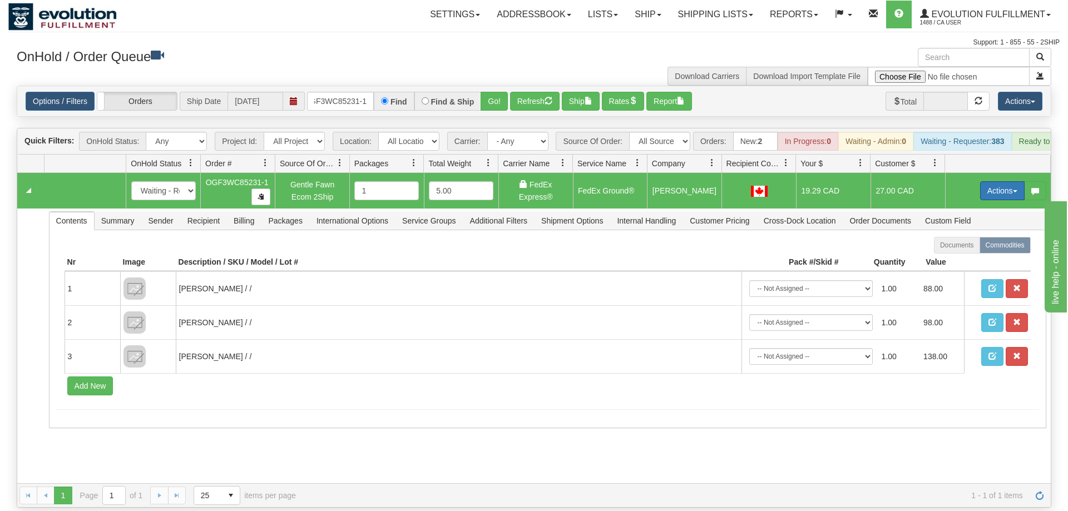
click at [1005, 181] on button "Actions" at bounding box center [1002, 190] width 45 height 19
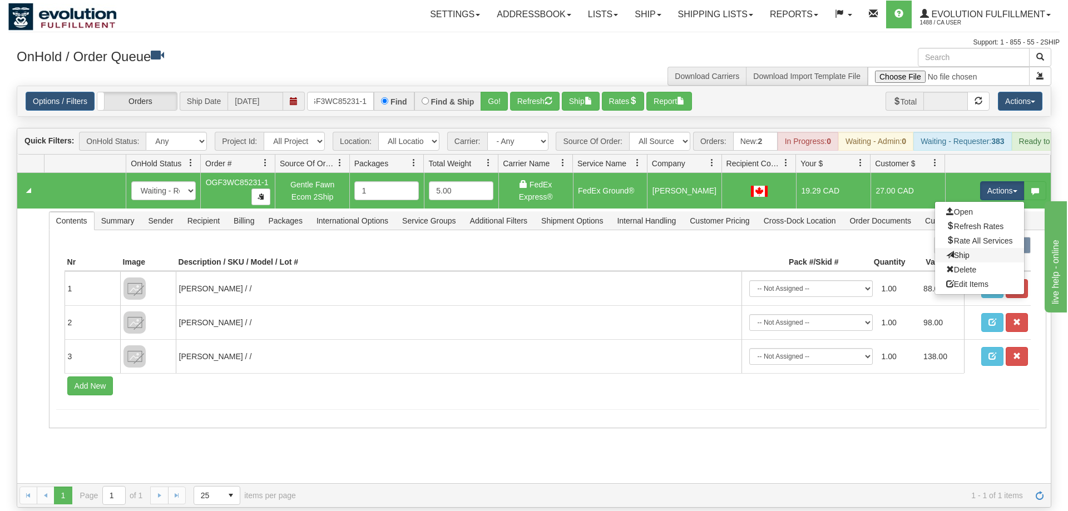
click at [972, 248] on link "Ship" at bounding box center [979, 255] width 89 height 14
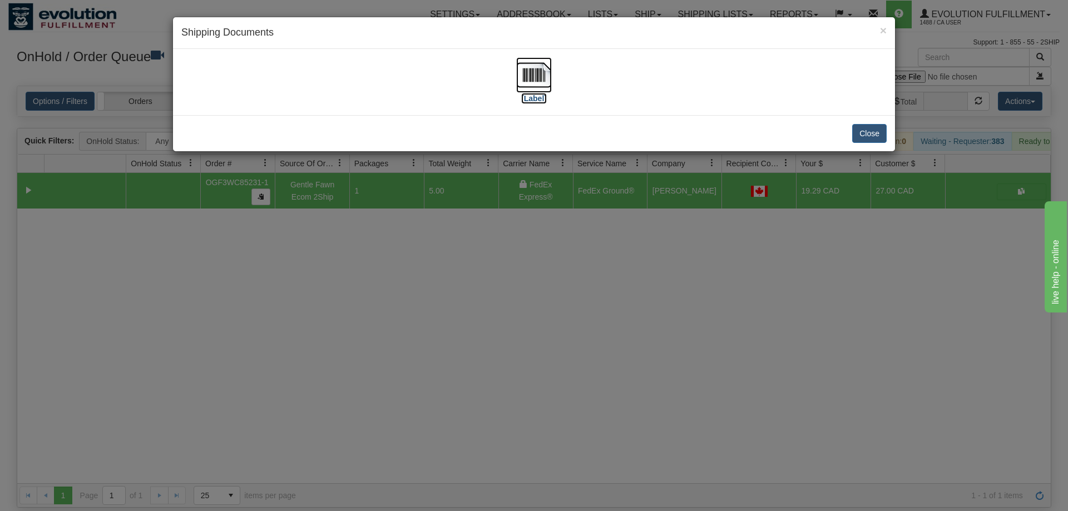
drag, startPoint x: 543, startPoint y: 83, endPoint x: 525, endPoint y: 81, distance: 18.0
click at [537, 83] on img at bounding box center [534, 75] width 36 height 36
